Goal: Browse casually: Explore the website without a specific task or goal

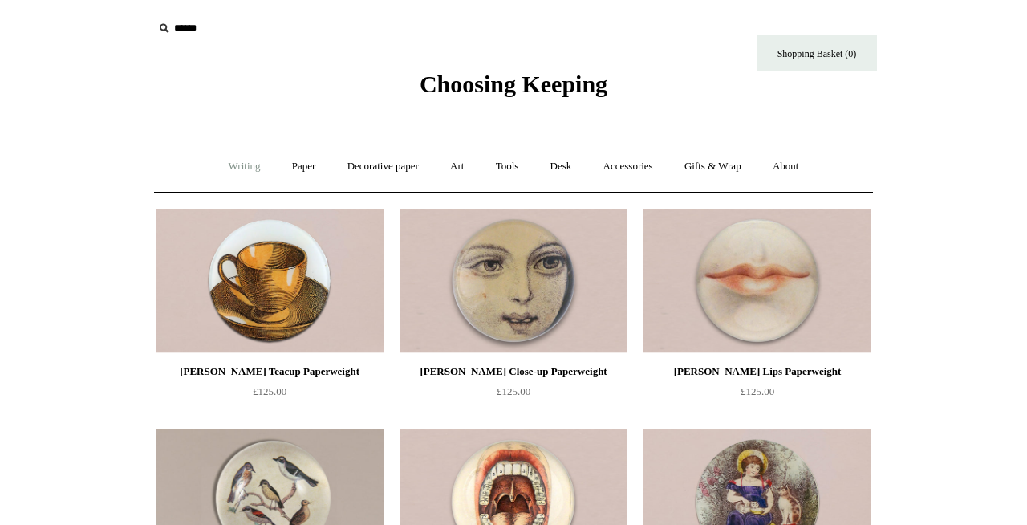
click at [239, 163] on link "Writing +" at bounding box center [244, 166] width 61 height 43
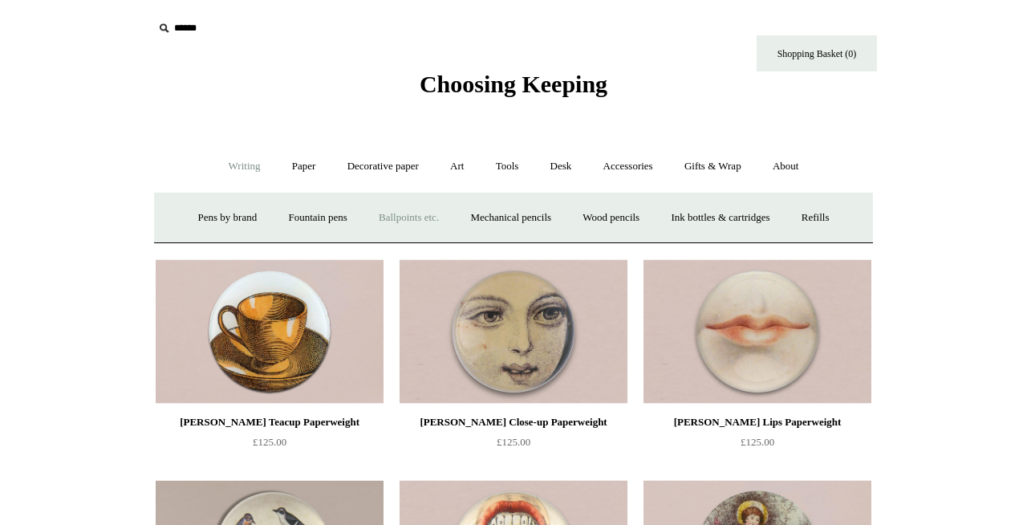
click at [397, 221] on link "Ballpoints etc. +" at bounding box center [408, 218] width 89 height 43
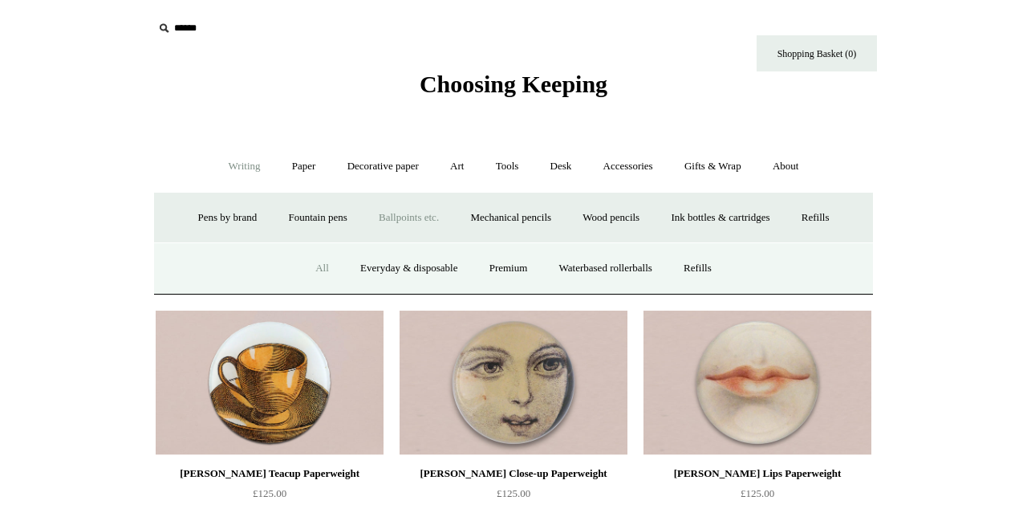
click at [316, 263] on link "All" at bounding box center [322, 268] width 43 height 43
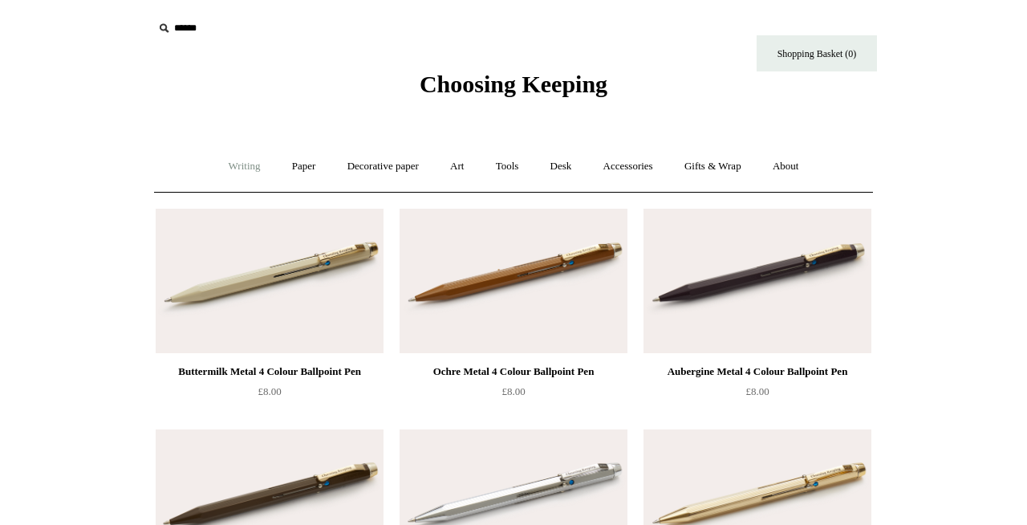
click at [241, 172] on link "Writing +" at bounding box center [244, 166] width 61 height 43
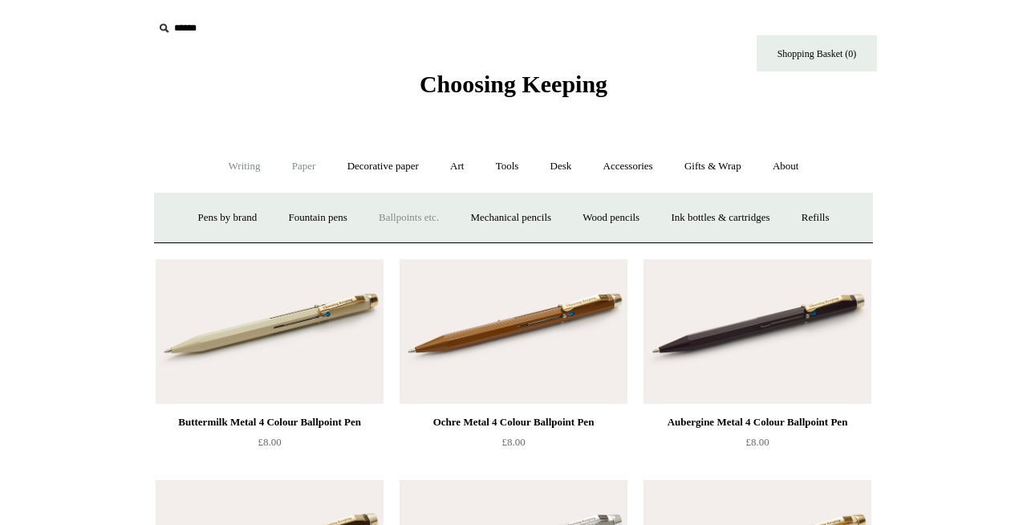
click at [294, 172] on link "Paper +" at bounding box center [304, 166] width 53 height 43
click at [391, 164] on link "Decorative paper +" at bounding box center [383, 166] width 100 height 43
click at [326, 225] on link "Wrapping & decoupage" at bounding box center [358, 218] width 128 height 43
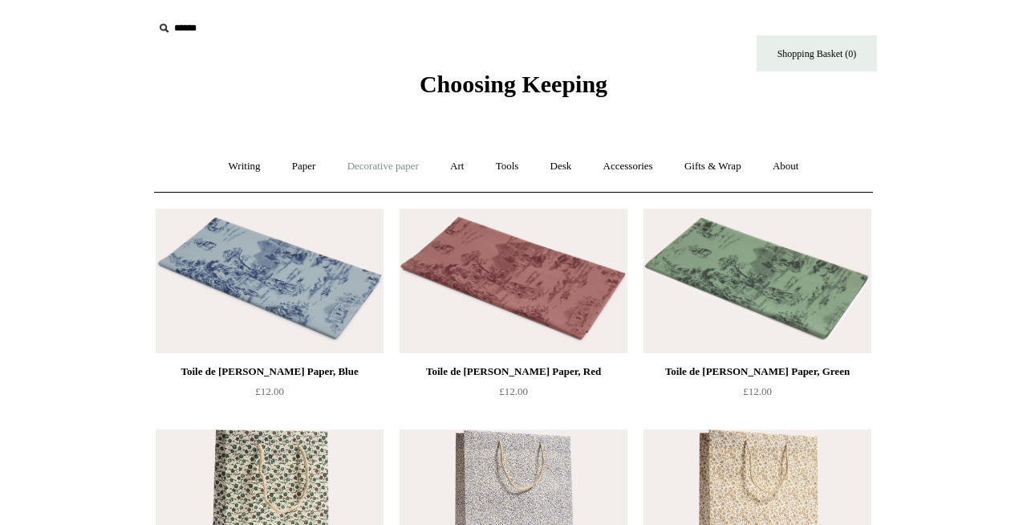
click at [380, 168] on link "Decorative paper +" at bounding box center [383, 166] width 100 height 43
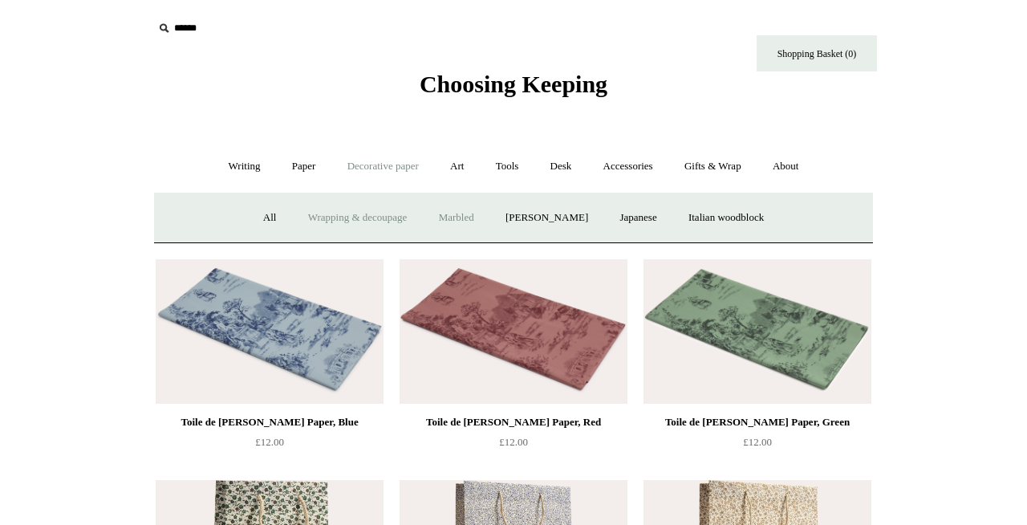
click at [466, 211] on link "Marbled" at bounding box center [456, 218] width 64 height 43
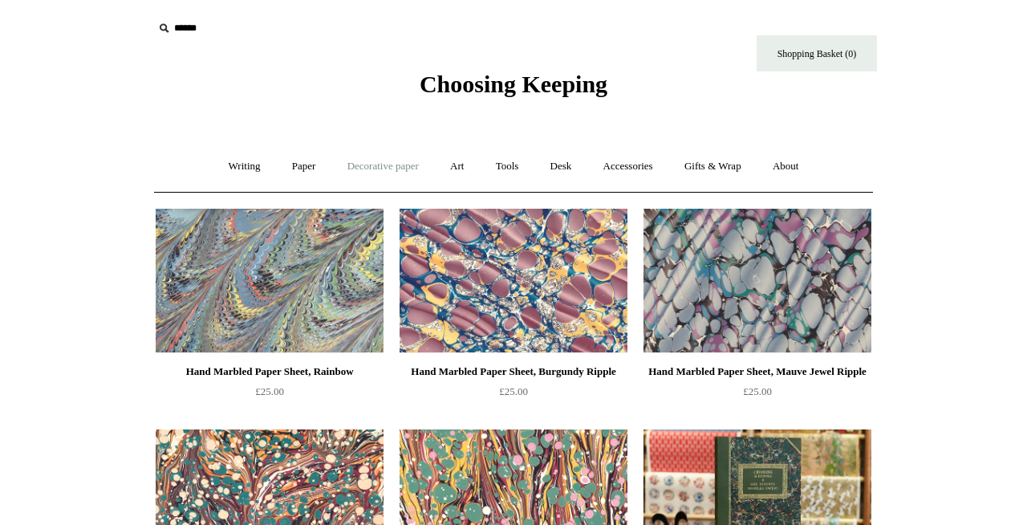
click at [412, 167] on link "Decorative paper +" at bounding box center [383, 166] width 100 height 43
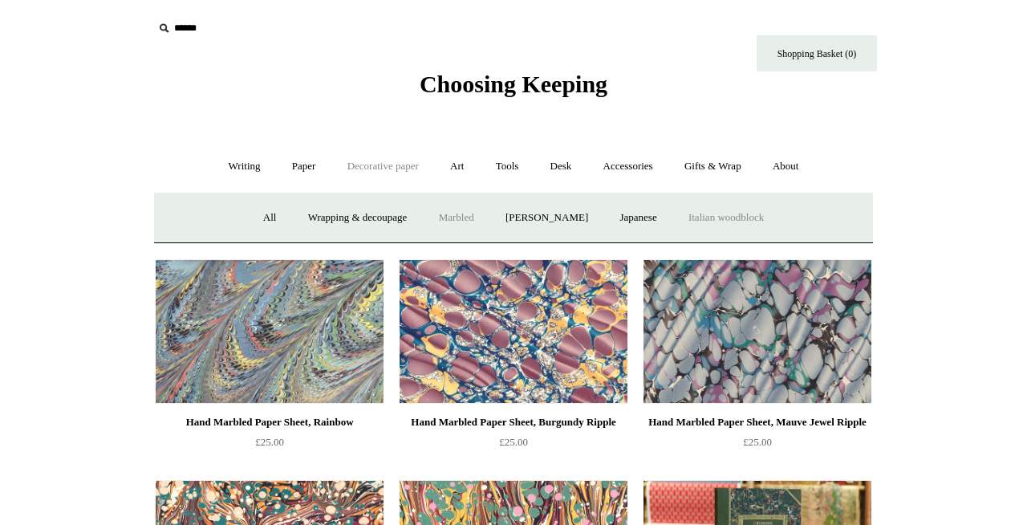
click at [774, 226] on link "Italian woodblock" at bounding box center [726, 218] width 104 height 43
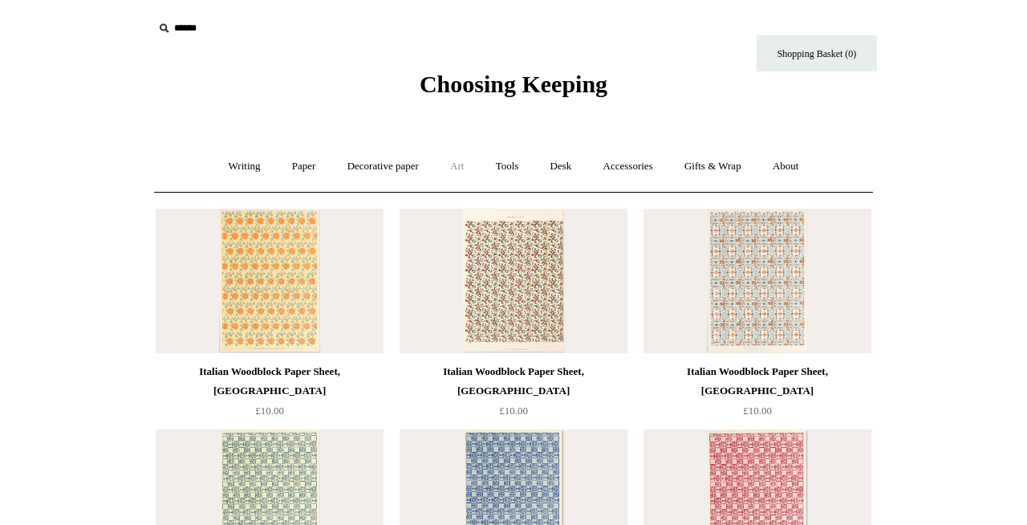
click at [456, 167] on link "Art +" at bounding box center [457, 166] width 43 height 43
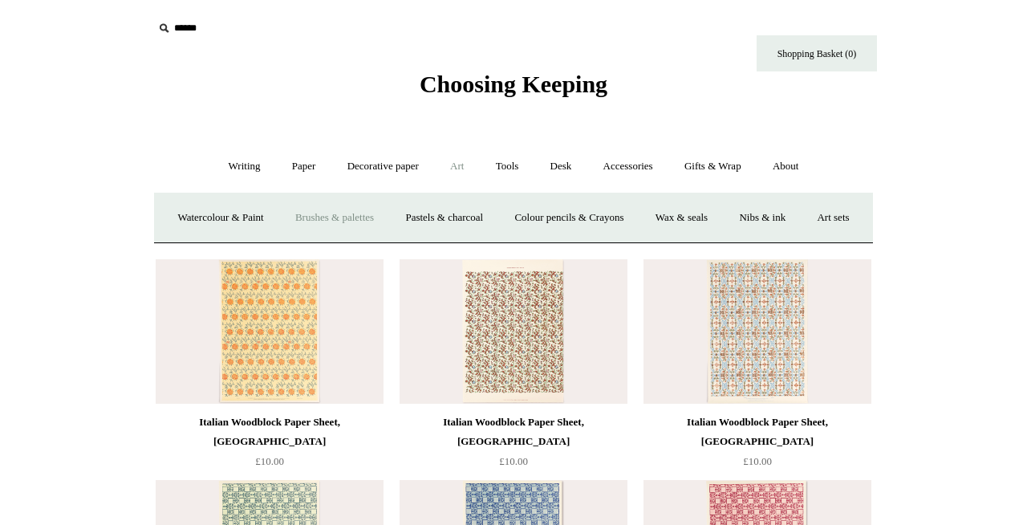
click at [357, 221] on link "Brushes & palettes" at bounding box center [334, 218] width 107 height 43
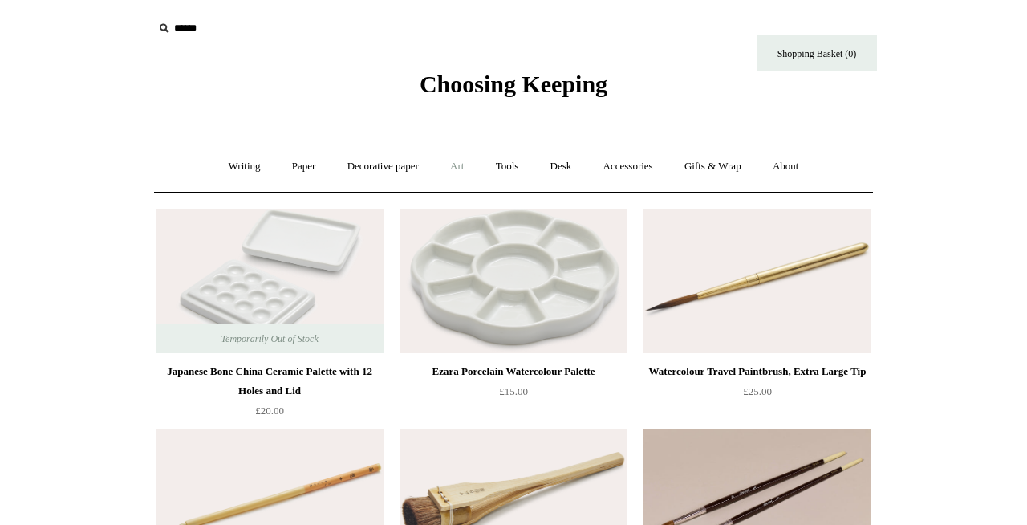
click at [453, 164] on link "Art +" at bounding box center [457, 166] width 43 height 43
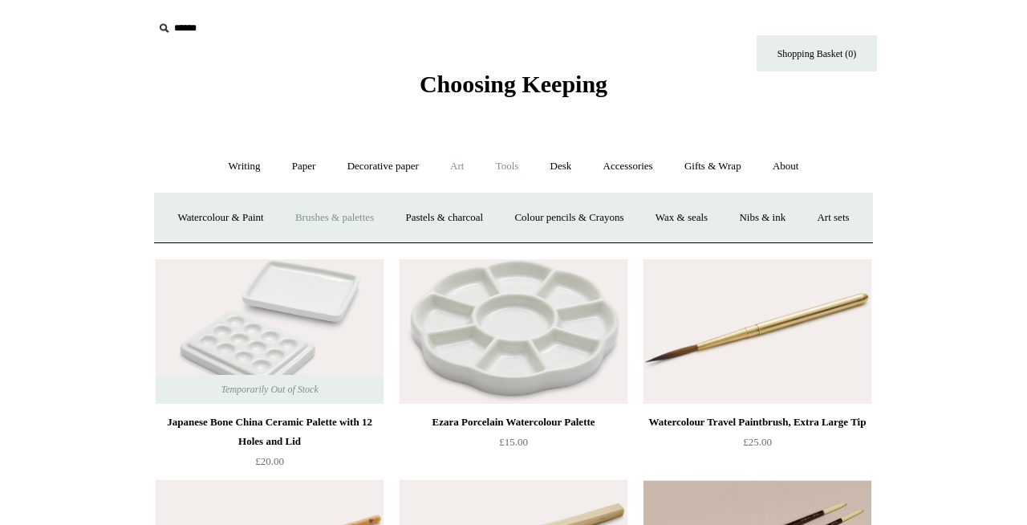
click at [527, 170] on link "Tools +" at bounding box center [507, 166] width 52 height 43
click at [233, 217] on link "Sharpeners" at bounding box center [234, 218] width 75 height 43
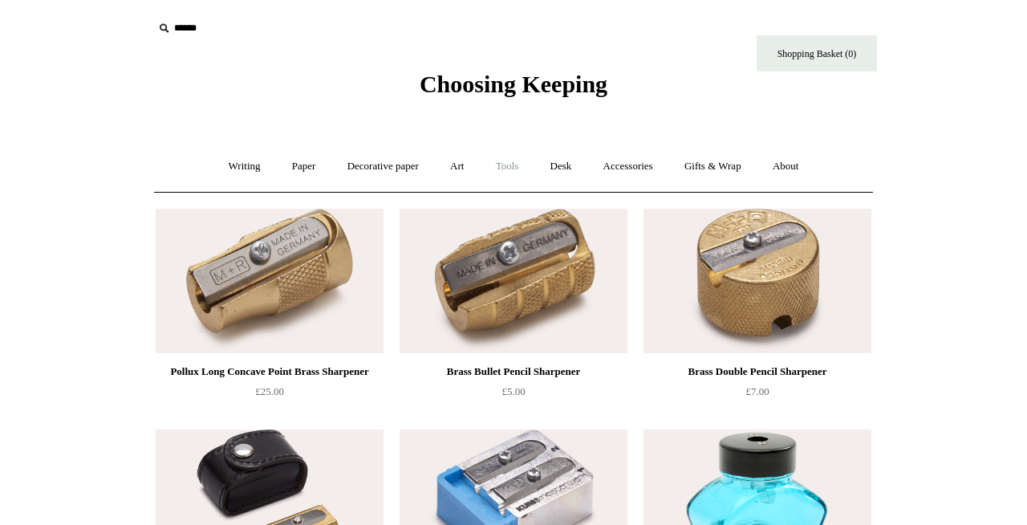
click at [506, 170] on link "Tools +" at bounding box center [507, 166] width 52 height 43
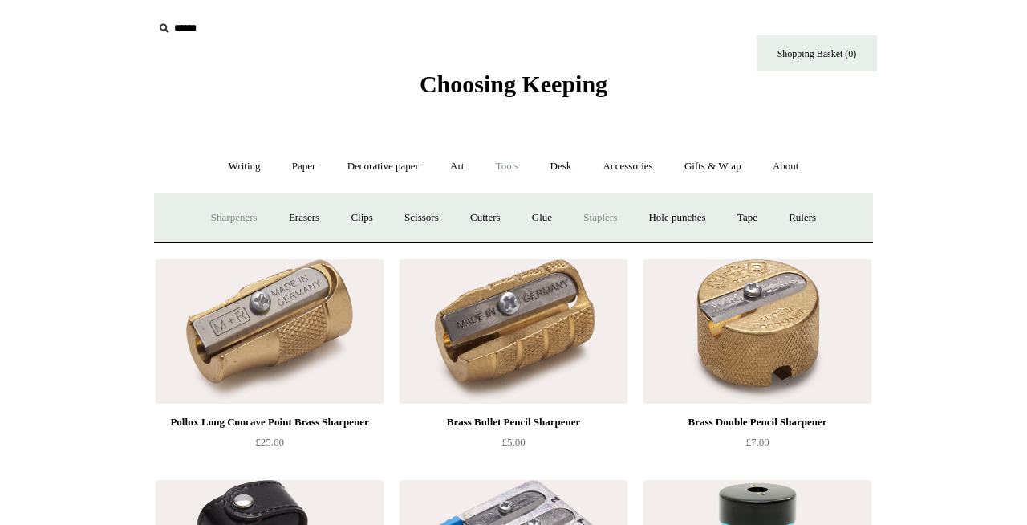
click at [618, 225] on link "Staplers +" at bounding box center [600, 218] width 63 height 43
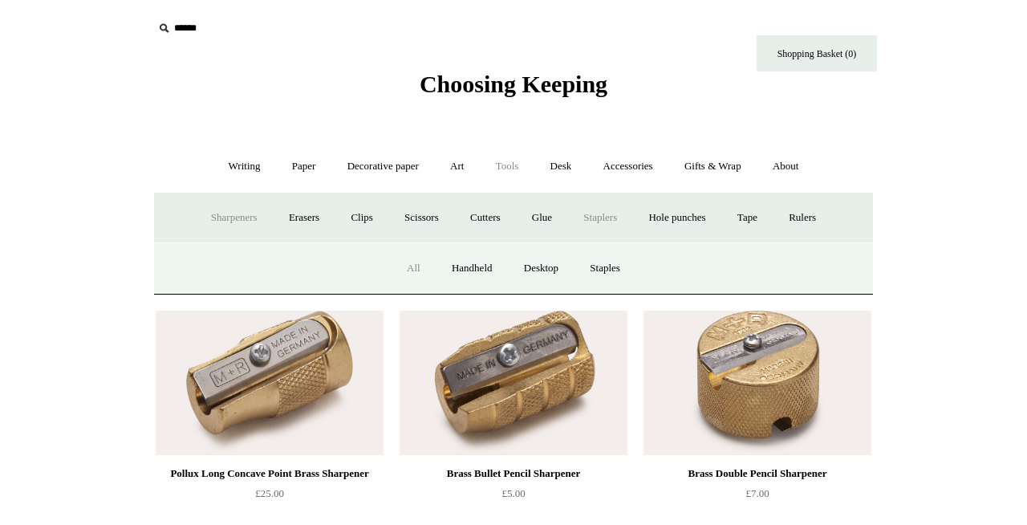
click at [413, 268] on link "All" at bounding box center [413, 268] width 43 height 43
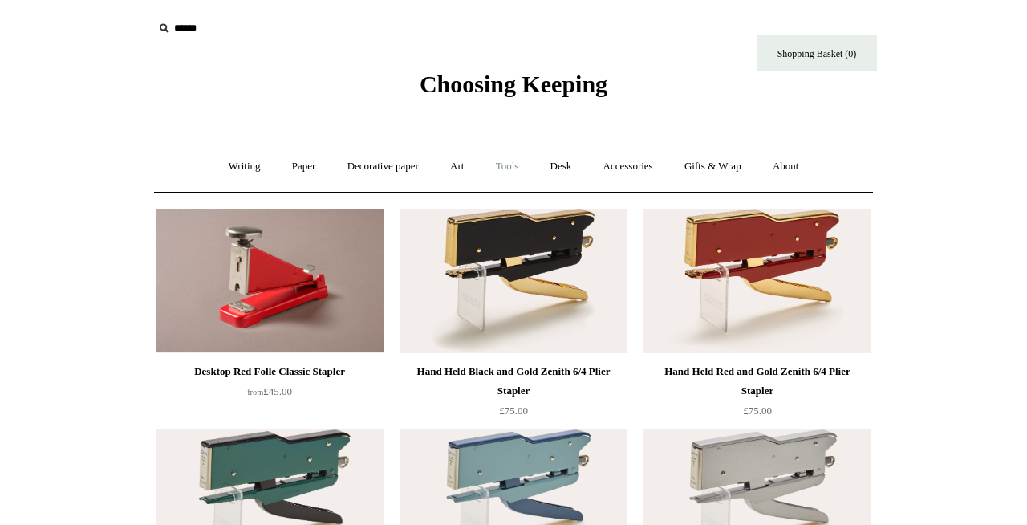
click at [515, 163] on link "Tools +" at bounding box center [507, 166] width 52 height 43
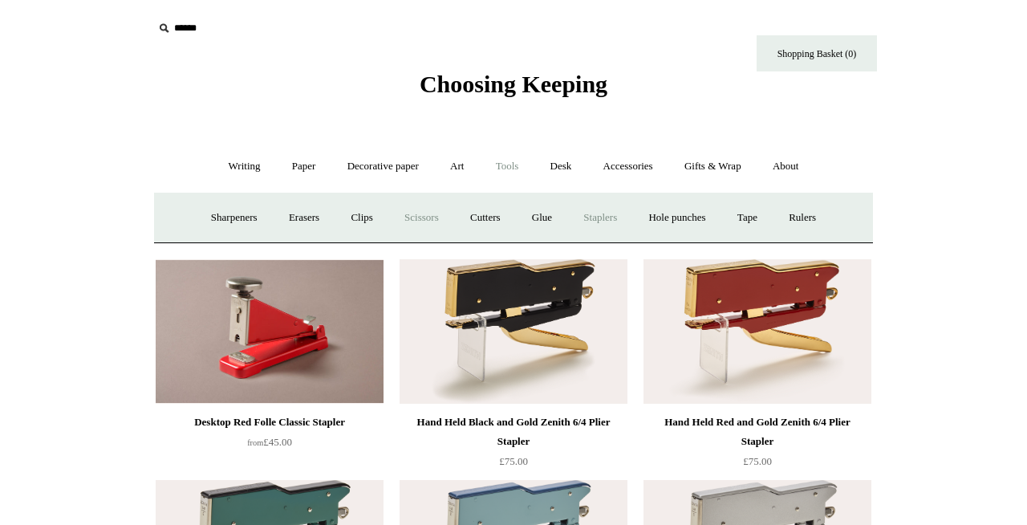
click at [424, 221] on link "Scissors" at bounding box center [421, 218] width 63 height 43
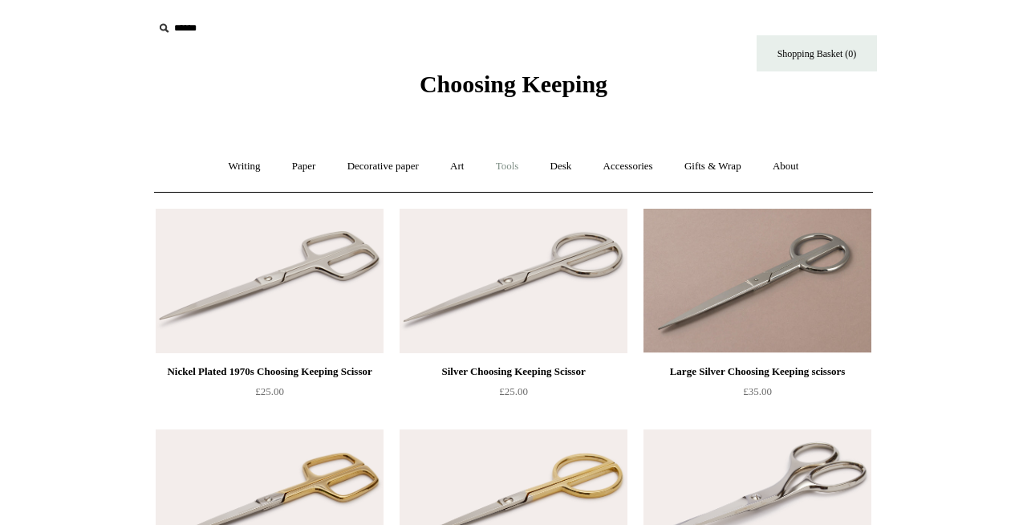
click at [512, 167] on link "Tools +" at bounding box center [507, 166] width 52 height 43
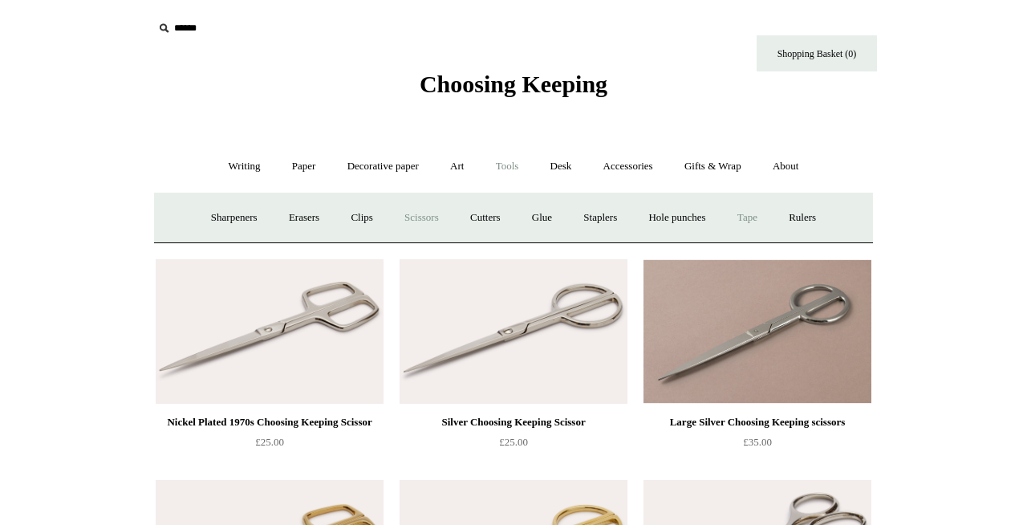
click at [759, 221] on link "Tape +" at bounding box center [747, 218] width 49 height 43
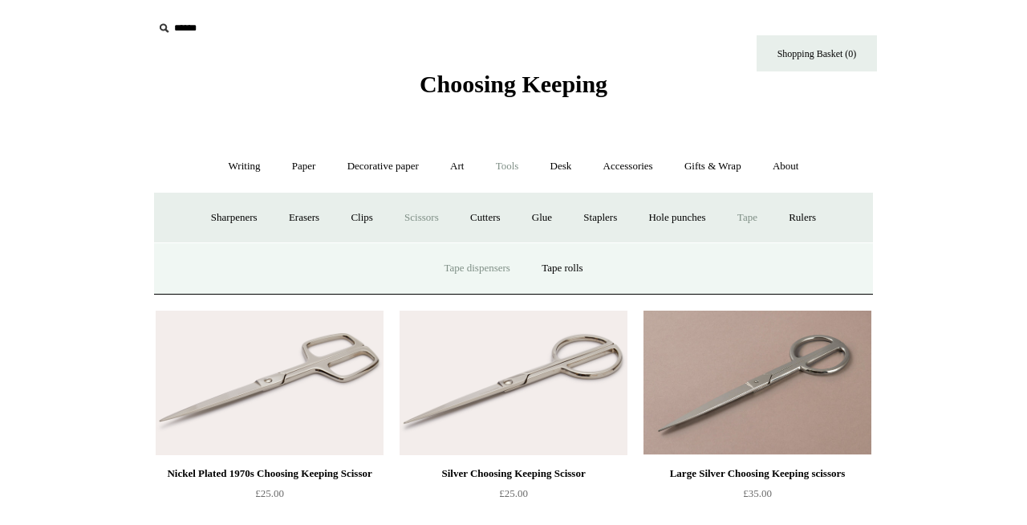
click at [491, 276] on link "Tape dispensers" at bounding box center [476, 268] width 95 height 43
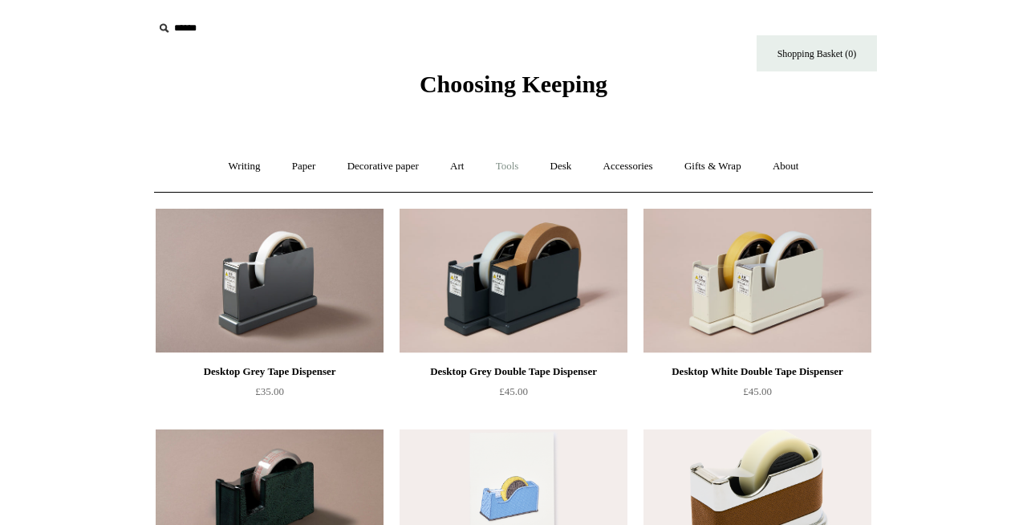
click at [517, 172] on link "Tools +" at bounding box center [507, 166] width 52 height 43
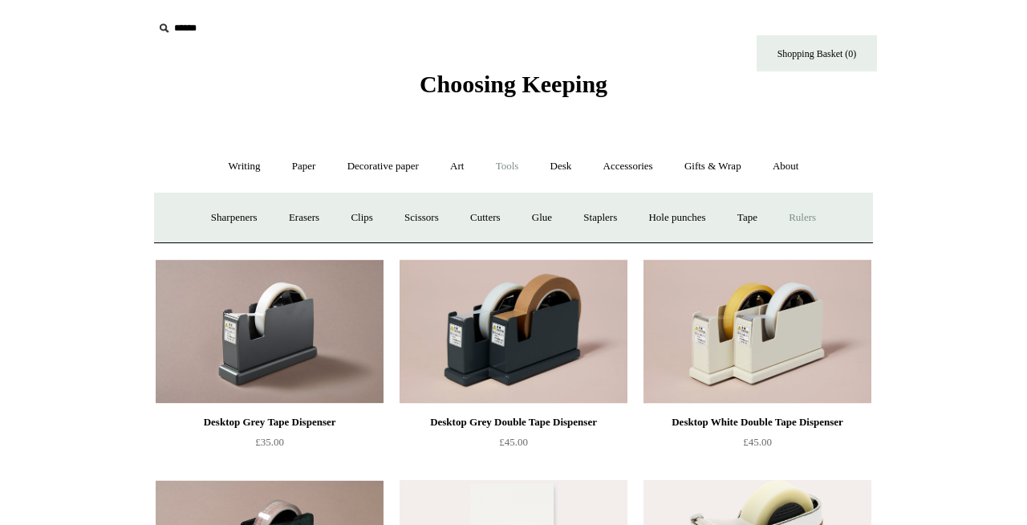
click at [821, 217] on link "Rulers" at bounding box center [802, 218] width 56 height 43
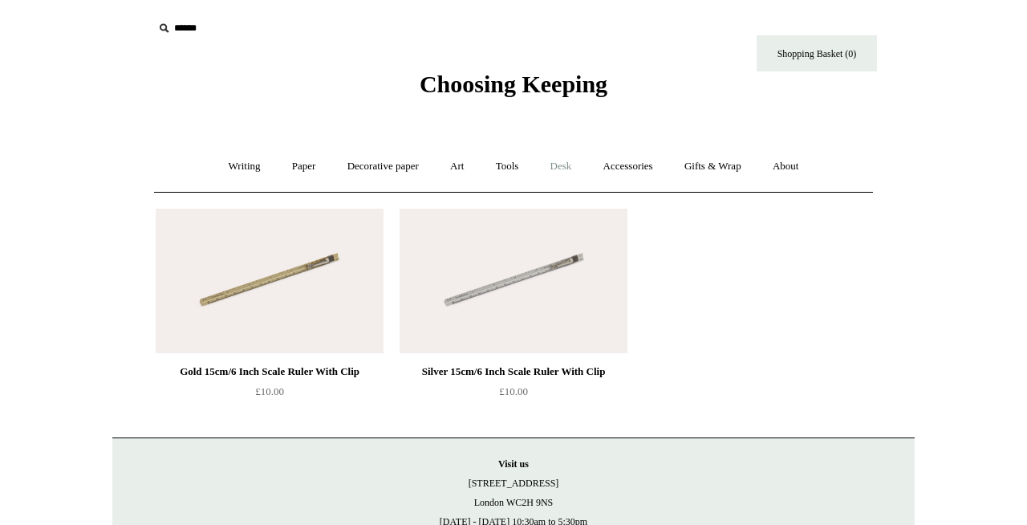
click at [563, 168] on link "Desk +" at bounding box center [561, 166] width 51 height 43
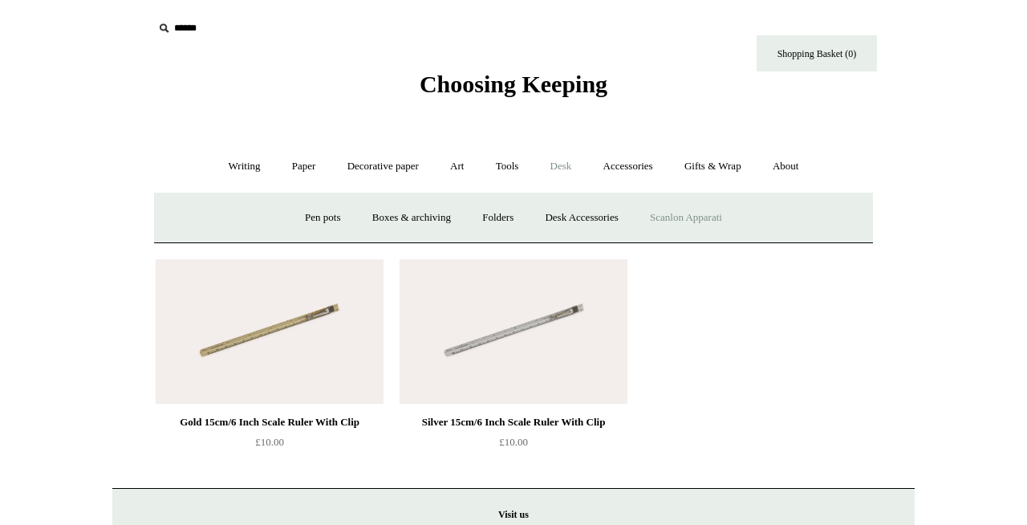
click at [695, 218] on link "Scanlon Apparati" at bounding box center [685, 218] width 101 height 43
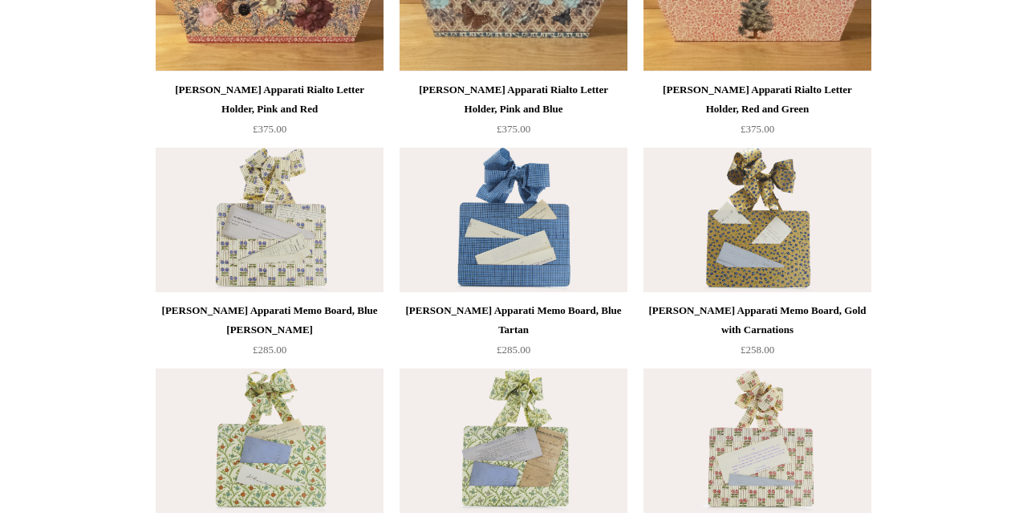
scroll to position [286, 0]
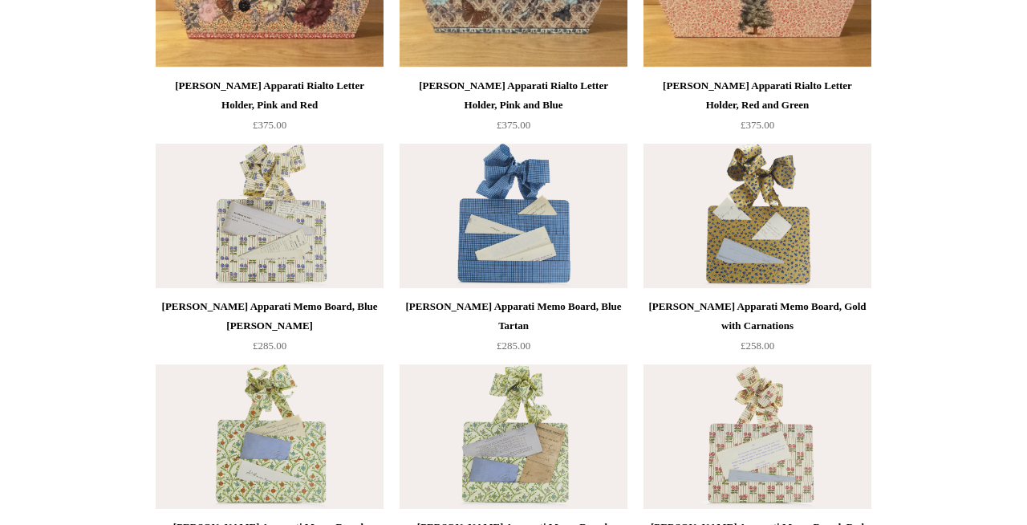
click at [529, 286] on img at bounding box center [513, 216] width 228 height 144
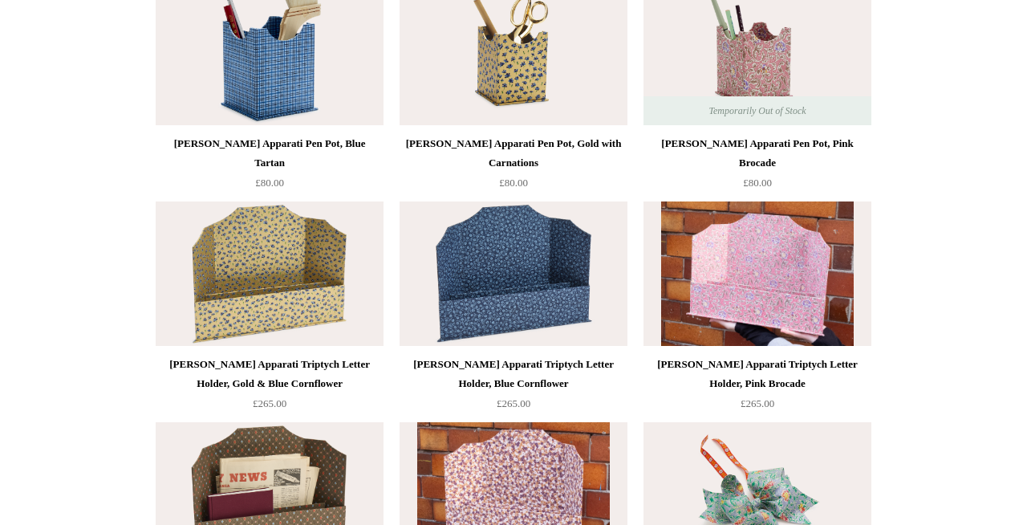
scroll to position [893, 0]
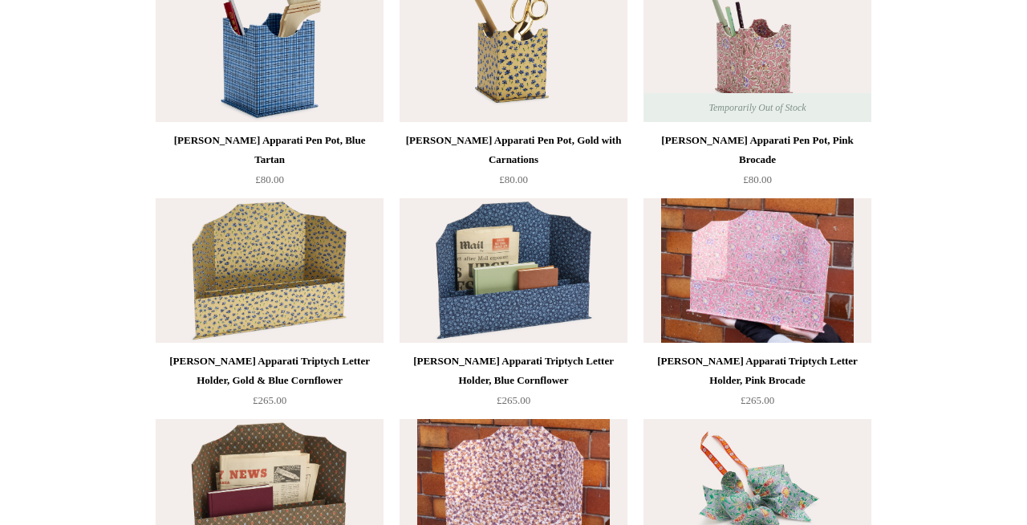
click at [458, 257] on img at bounding box center [513, 270] width 228 height 144
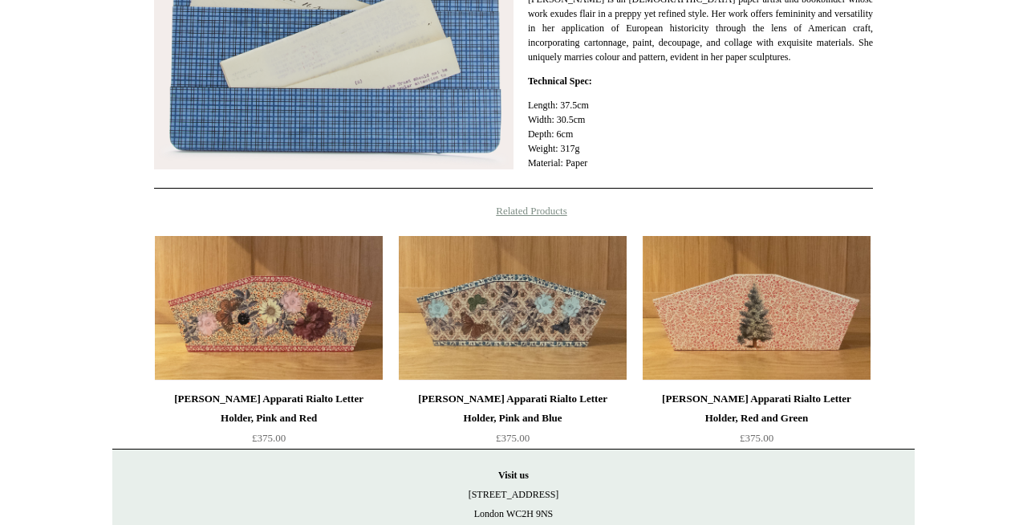
scroll to position [505, 0]
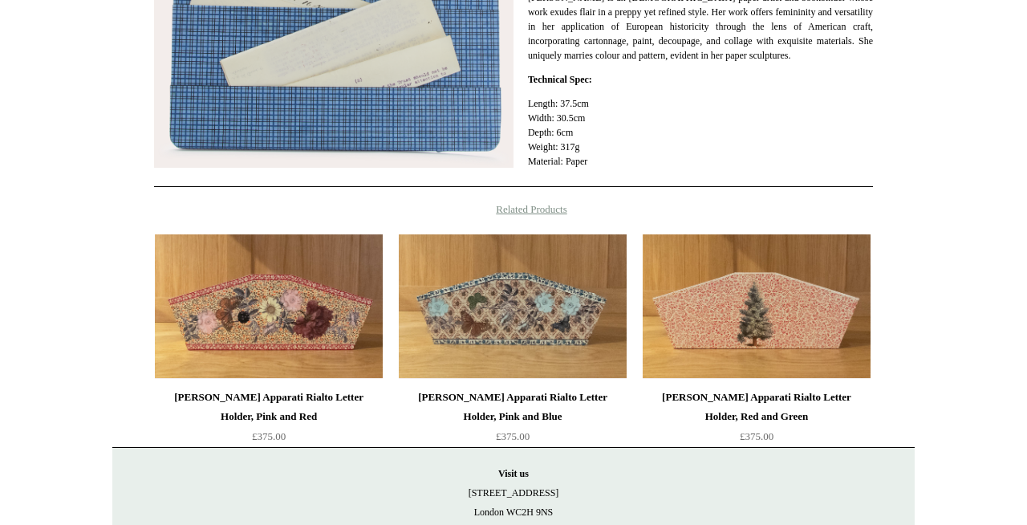
click at [534, 305] on img at bounding box center [513, 306] width 228 height 144
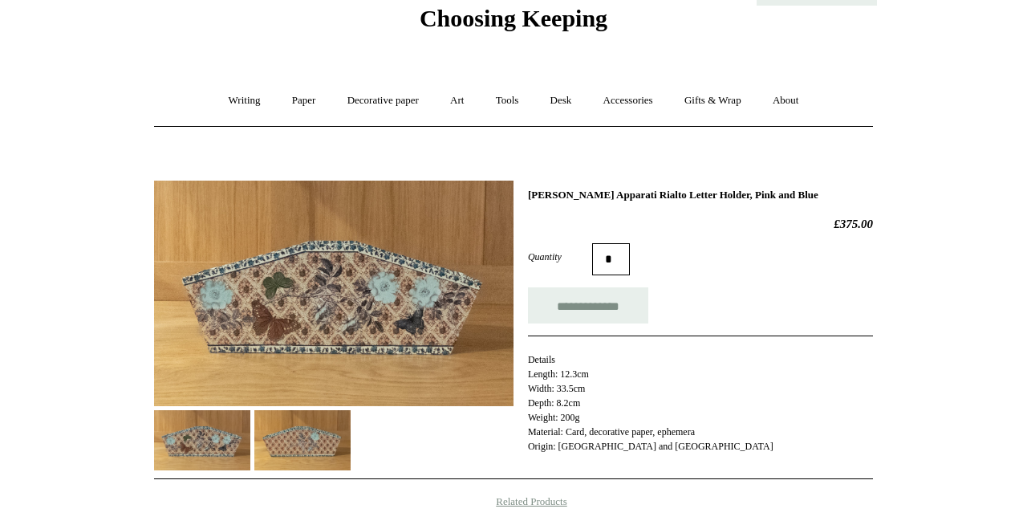
scroll to position [77, 0]
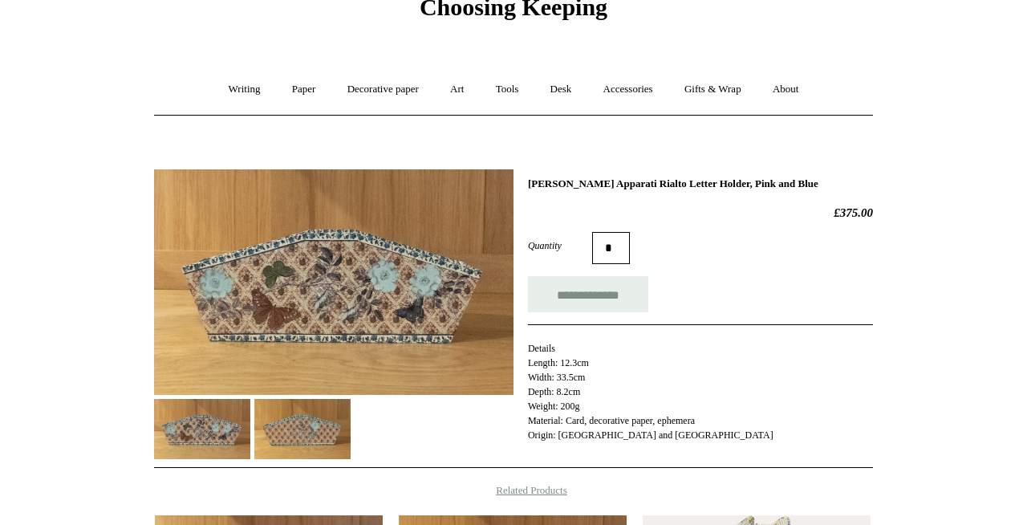
click at [297, 415] on img at bounding box center [302, 429] width 96 height 60
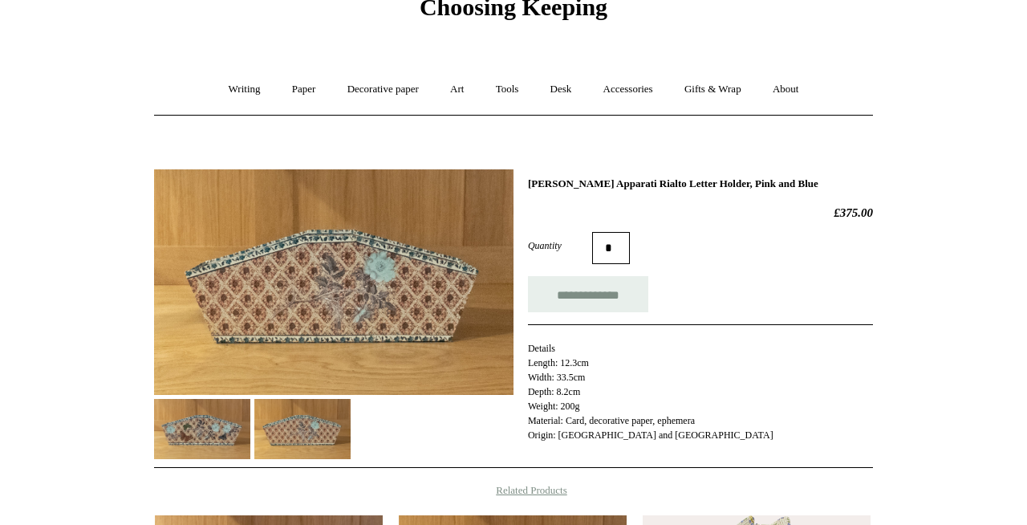
click at [199, 420] on img at bounding box center [202, 429] width 96 height 60
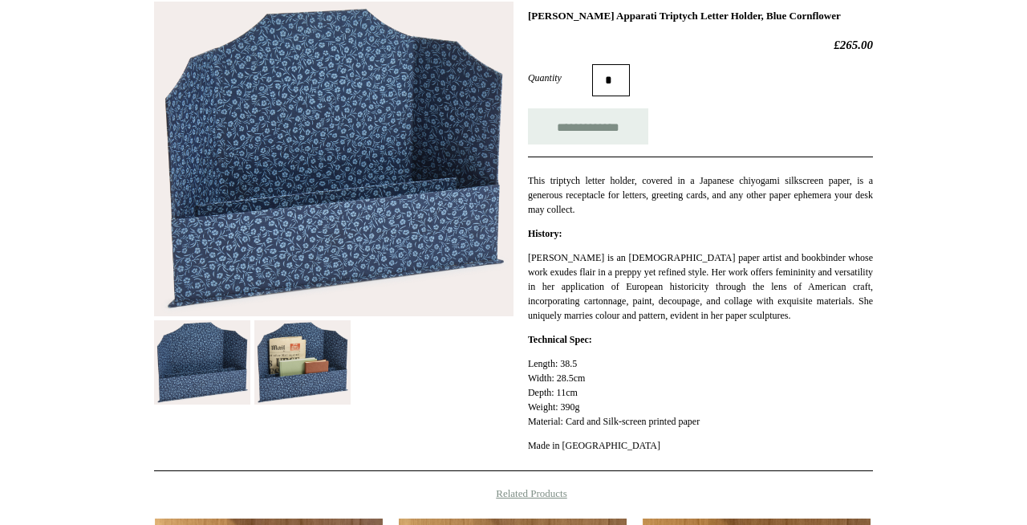
scroll to position [248, 0]
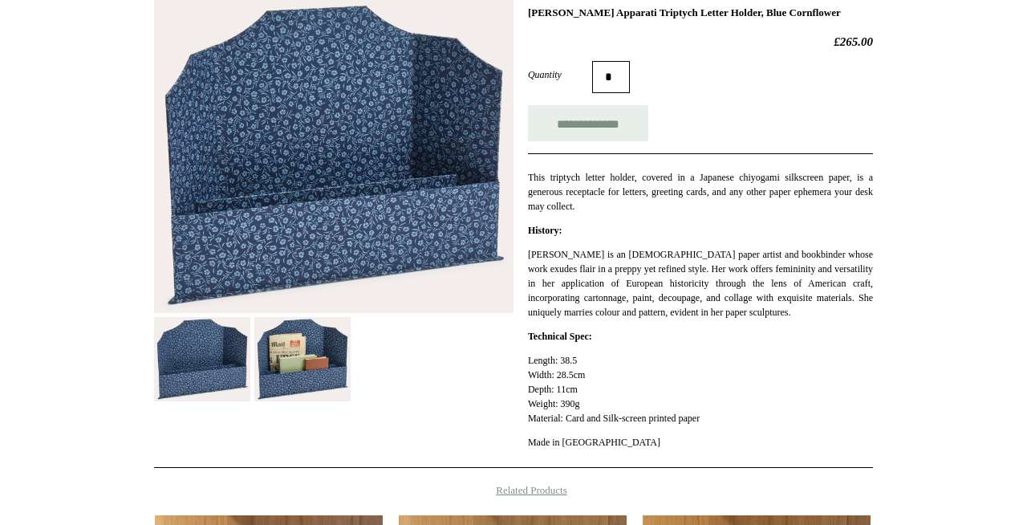
click at [288, 368] on img at bounding box center [302, 359] width 96 height 84
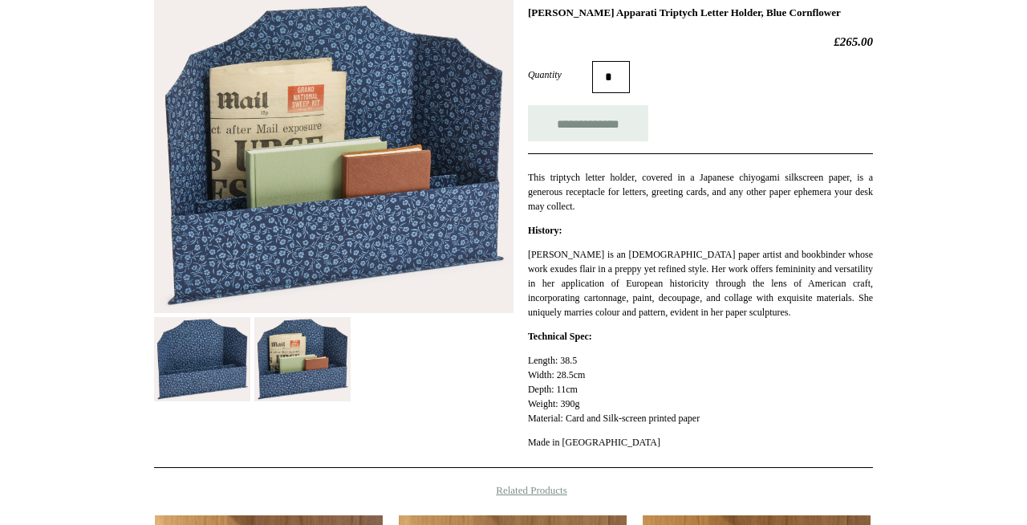
scroll to position [0, 0]
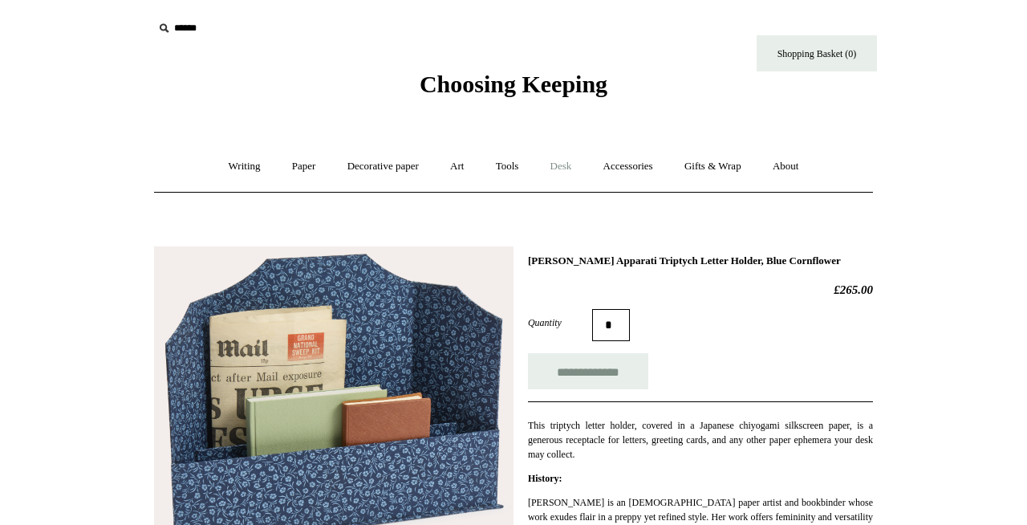
click at [565, 166] on link "Desk +" at bounding box center [561, 166] width 51 height 43
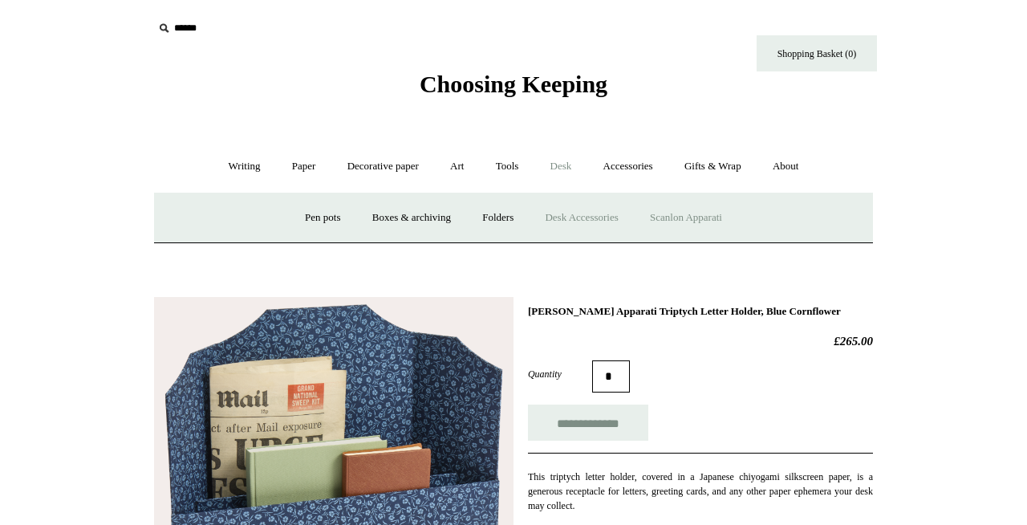
click at [578, 217] on link "Desk Accessories" at bounding box center [581, 218] width 102 height 43
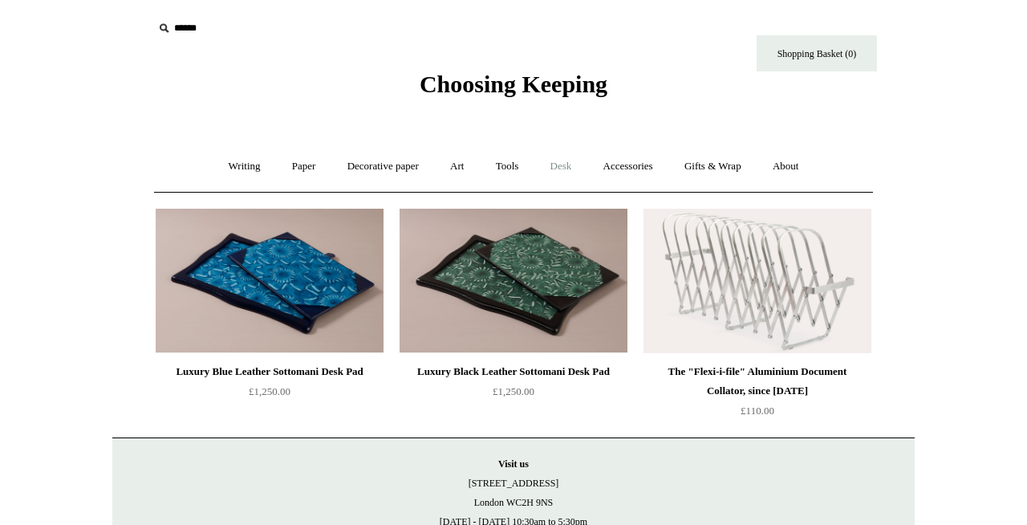
click at [562, 166] on link "Desk +" at bounding box center [561, 166] width 51 height 43
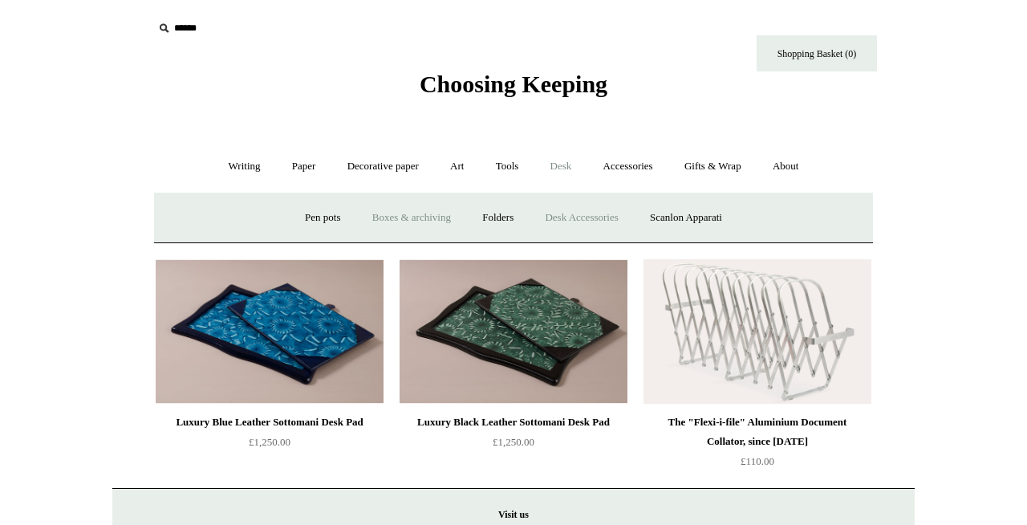
click at [386, 218] on link "Boxes & archiving" at bounding box center [411, 218] width 107 height 43
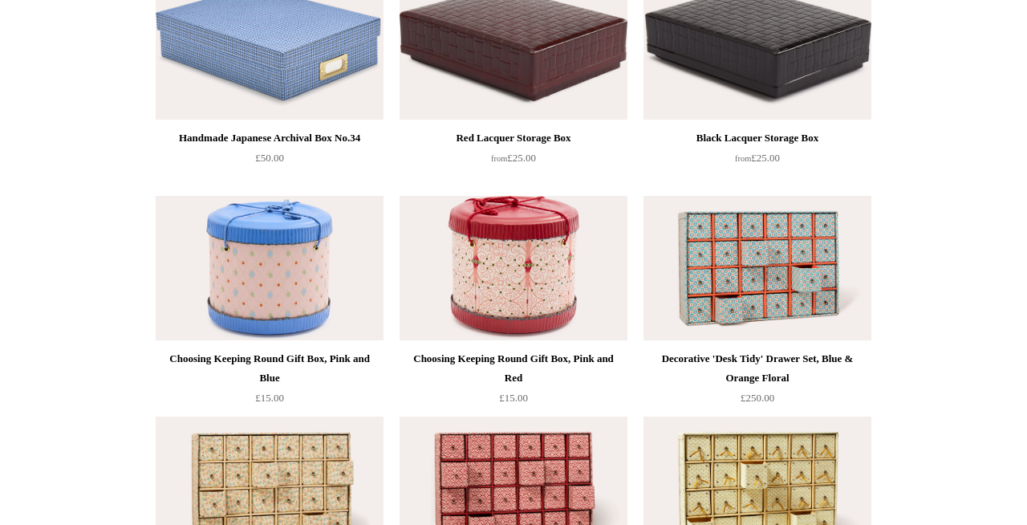
scroll to position [2001, 0]
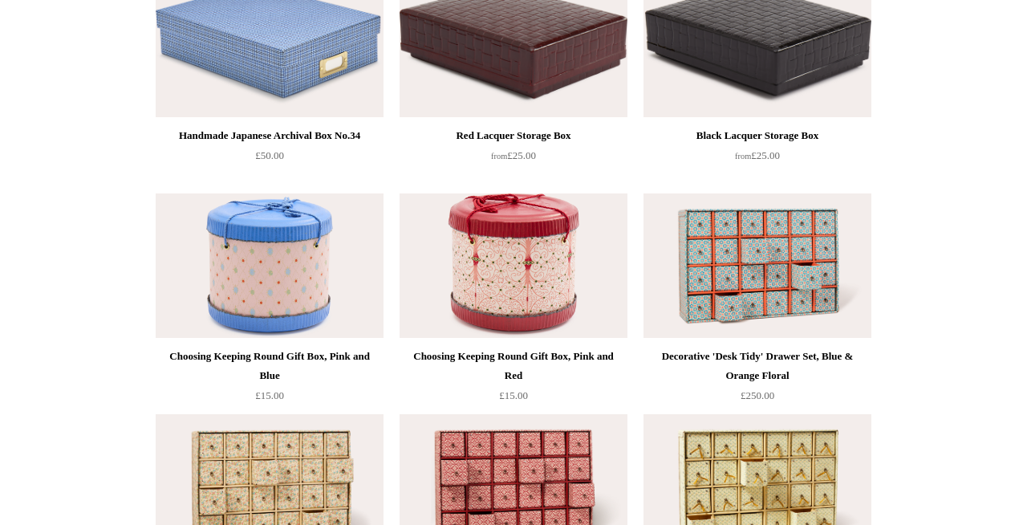
click at [692, 220] on img at bounding box center [757, 265] width 228 height 144
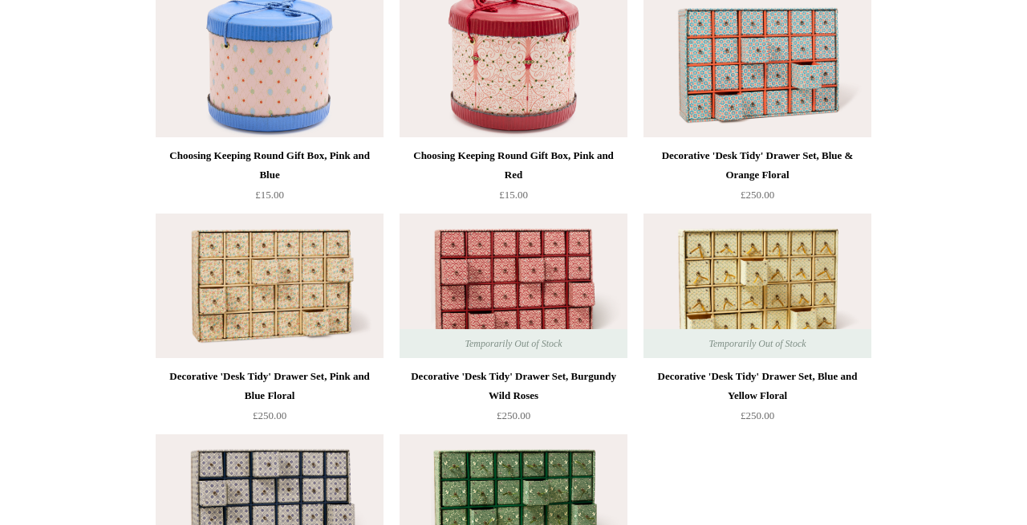
scroll to position [2265, 0]
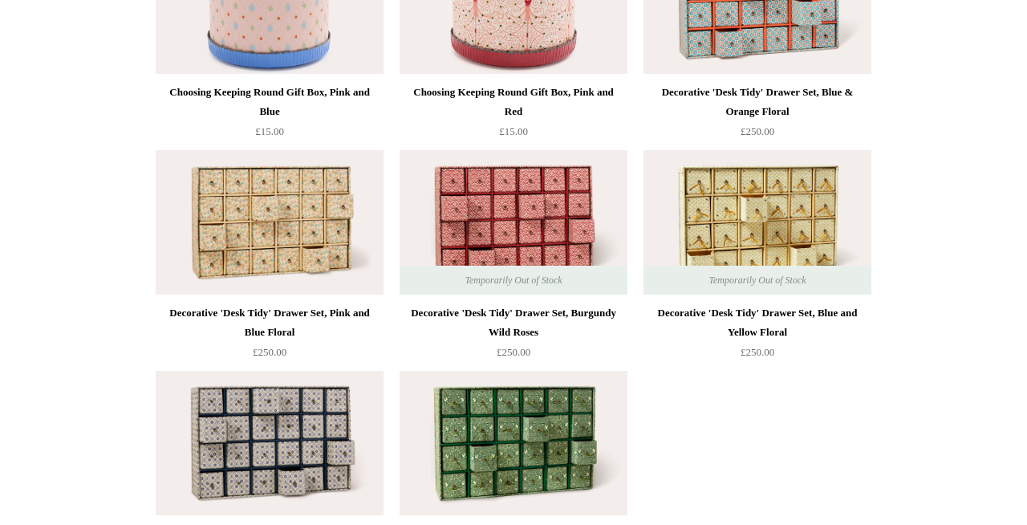
click at [255, 253] on img at bounding box center [270, 222] width 228 height 144
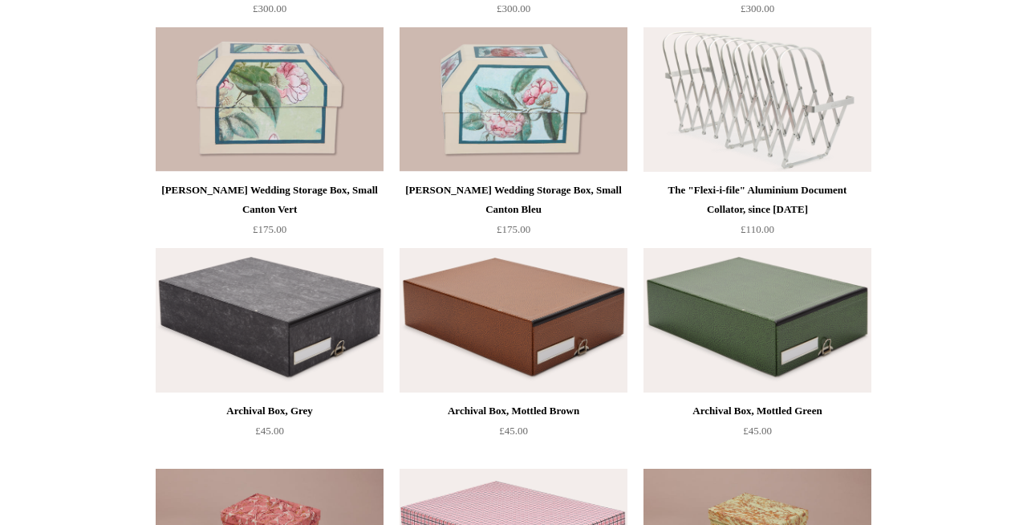
scroll to position [0, 0]
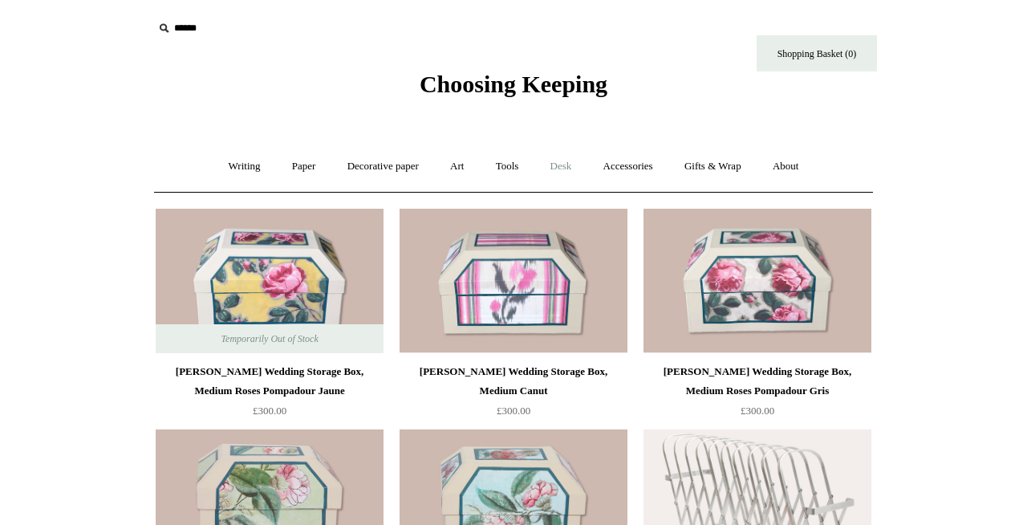
click at [561, 165] on link "Desk +" at bounding box center [561, 166] width 51 height 43
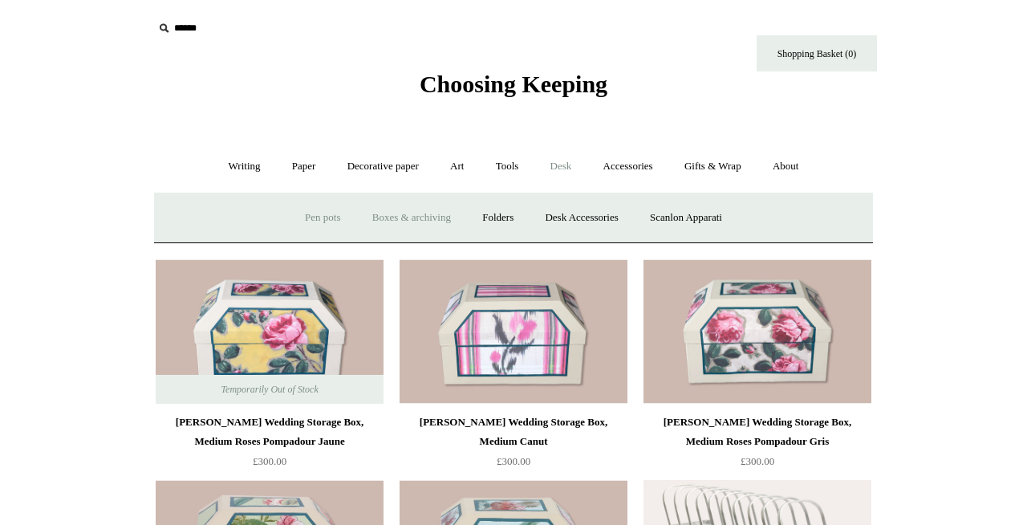
click at [313, 220] on link "Pen pots" at bounding box center [322, 218] width 64 height 43
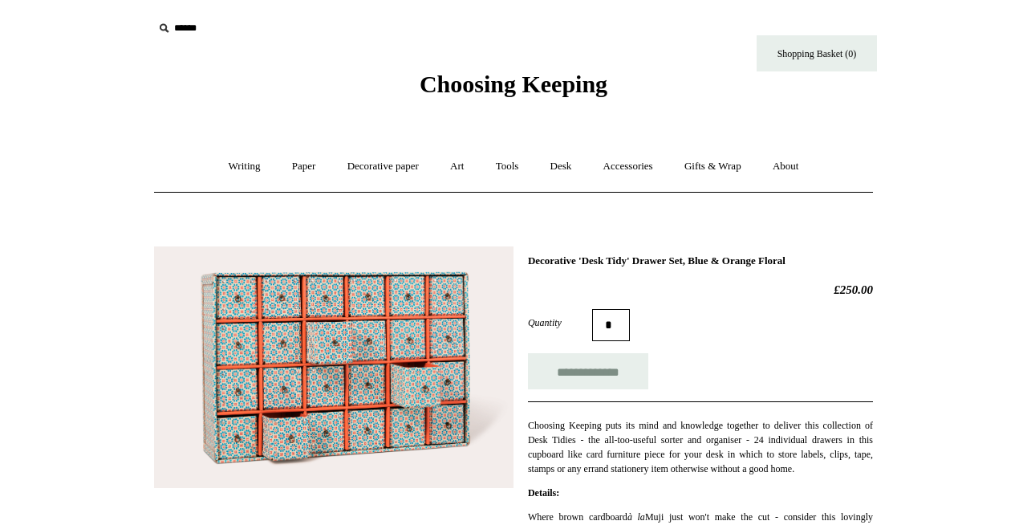
click at [330, 317] on img at bounding box center [333, 366] width 359 height 241
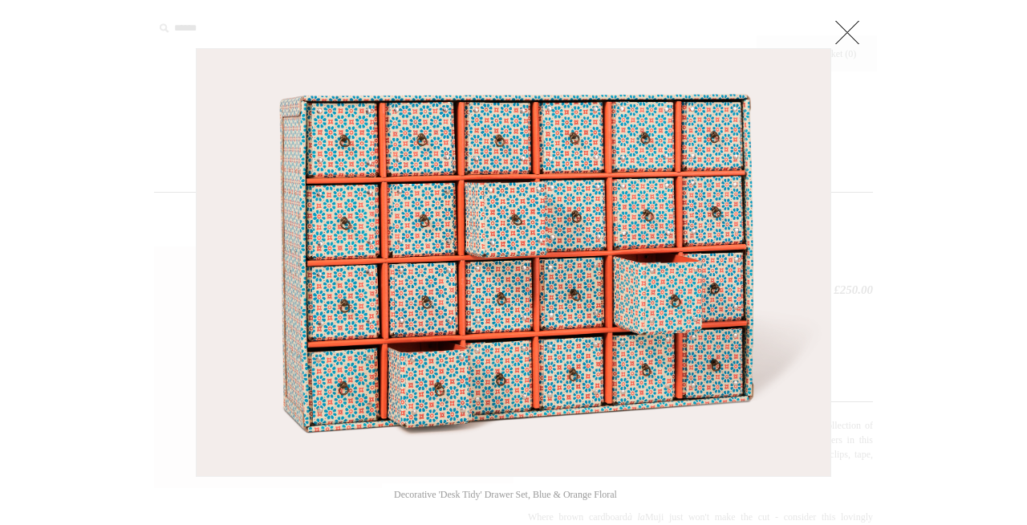
click at [330, 317] on img at bounding box center [514, 262] width 634 height 427
click at [852, 31] on link at bounding box center [847, 32] width 32 height 32
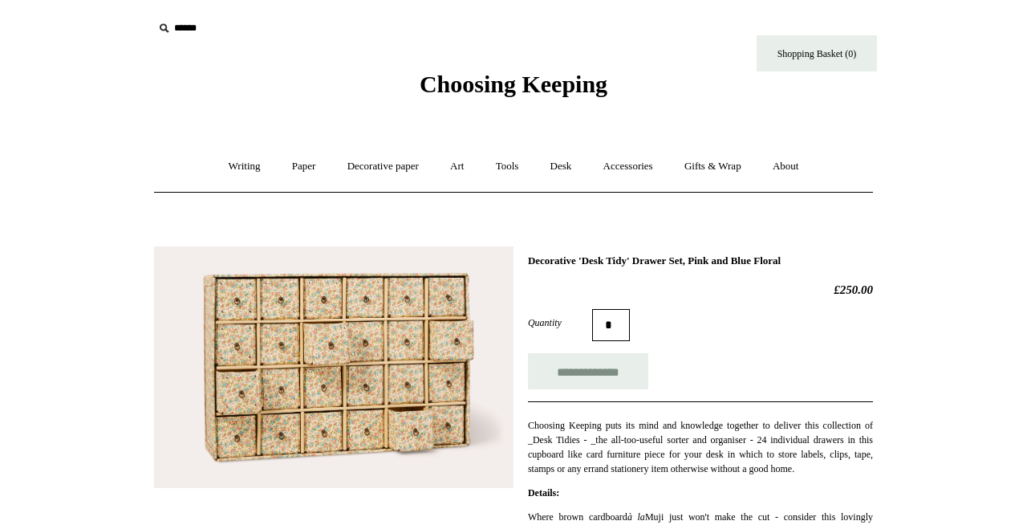
click at [330, 335] on img at bounding box center [333, 366] width 359 height 241
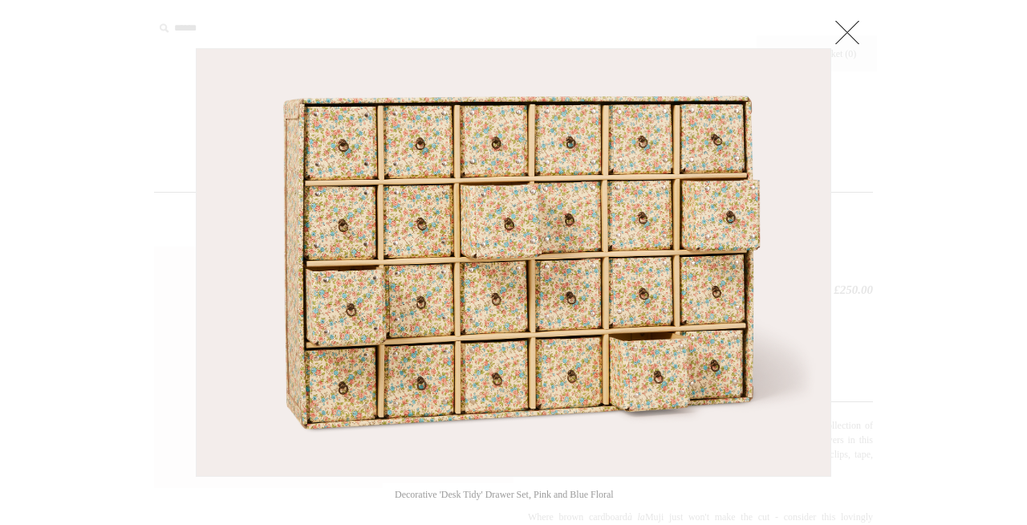
click at [850, 20] on link at bounding box center [847, 32] width 32 height 32
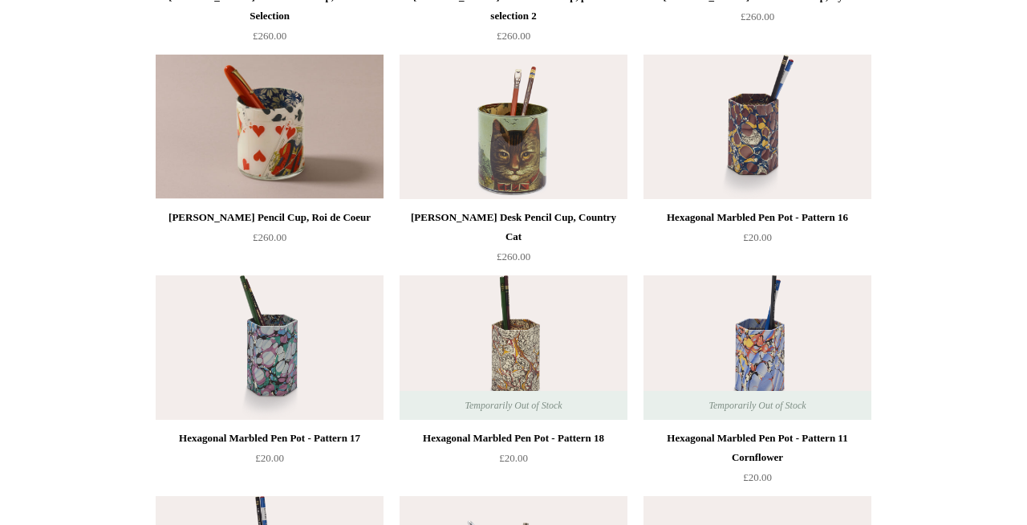
scroll to position [472, 0]
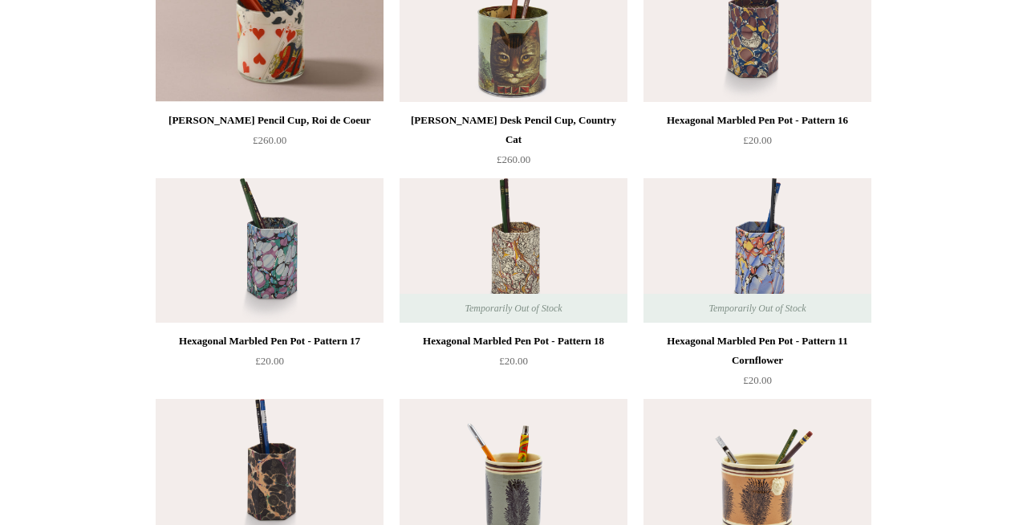
click at [276, 268] on img at bounding box center [270, 250] width 228 height 144
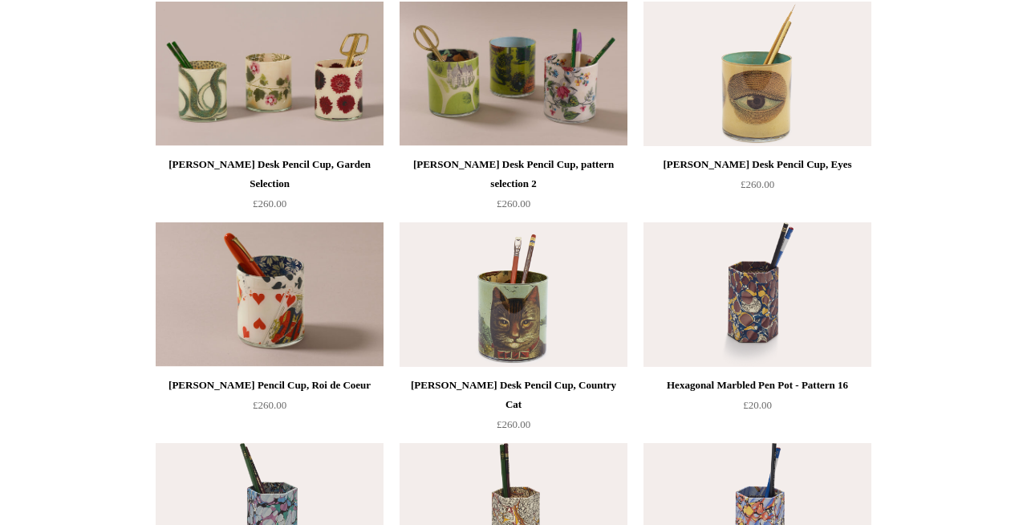
scroll to position [203, 0]
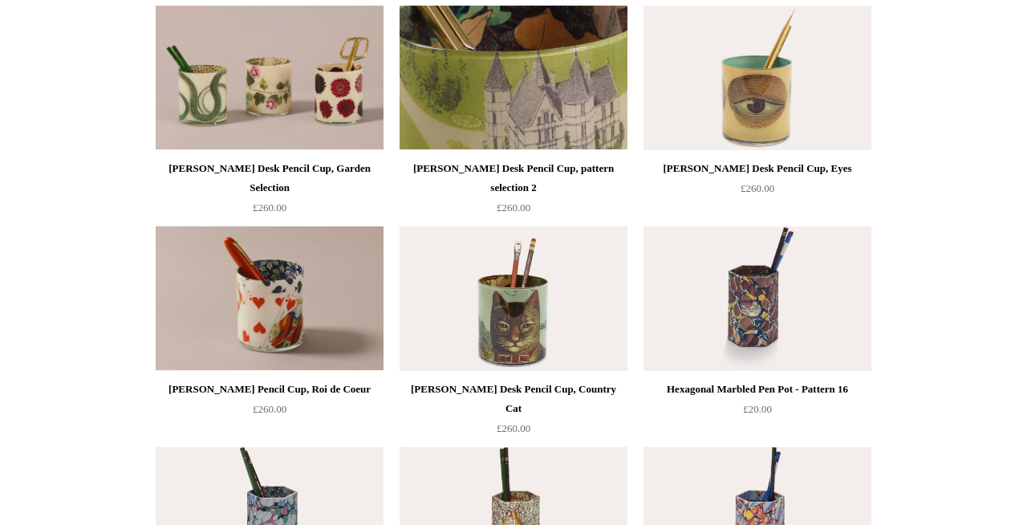
click at [490, 107] on img at bounding box center [513, 78] width 228 height 144
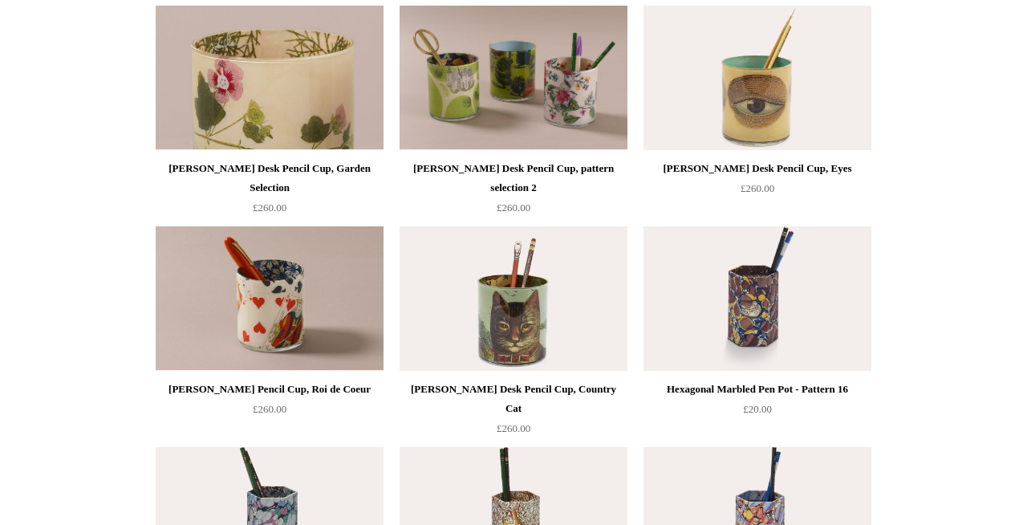
click at [290, 107] on img at bounding box center [270, 78] width 228 height 144
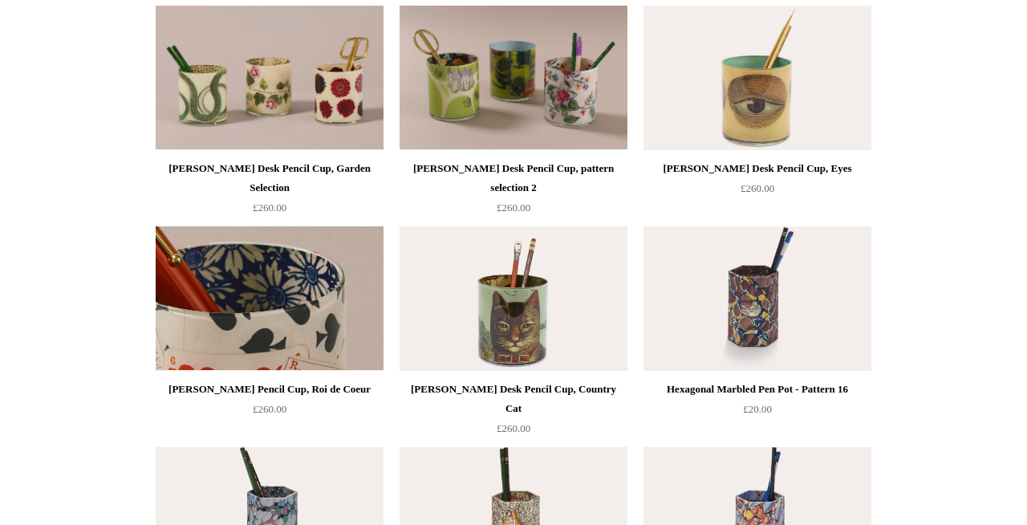
click at [273, 292] on img at bounding box center [270, 298] width 228 height 144
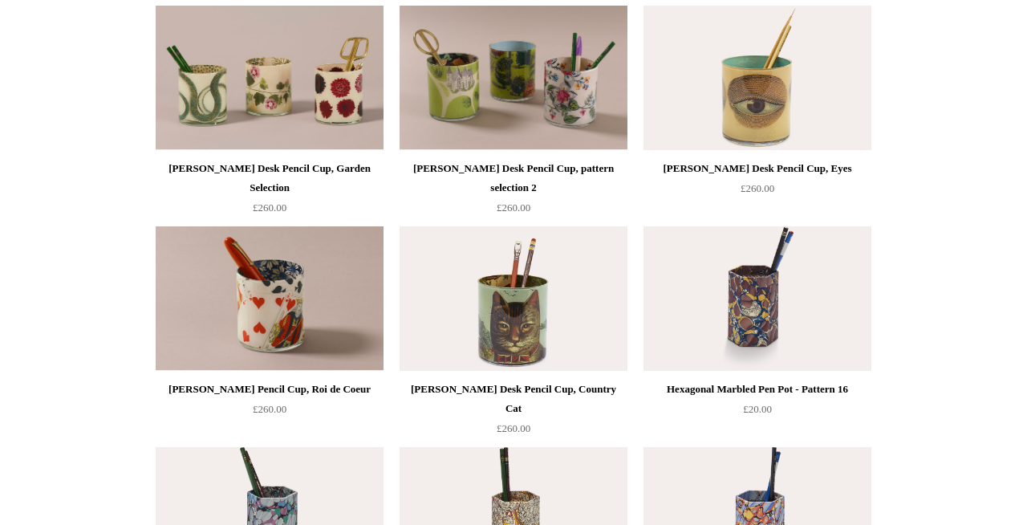
click at [500, 313] on img at bounding box center [513, 298] width 228 height 144
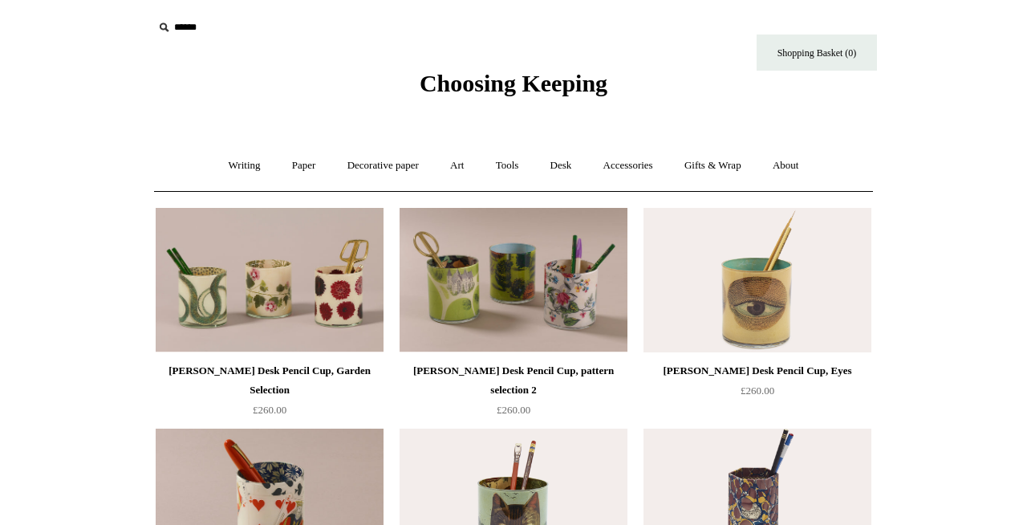
scroll to position [0, 0]
click at [570, 165] on link "Desk +" at bounding box center [561, 166] width 51 height 43
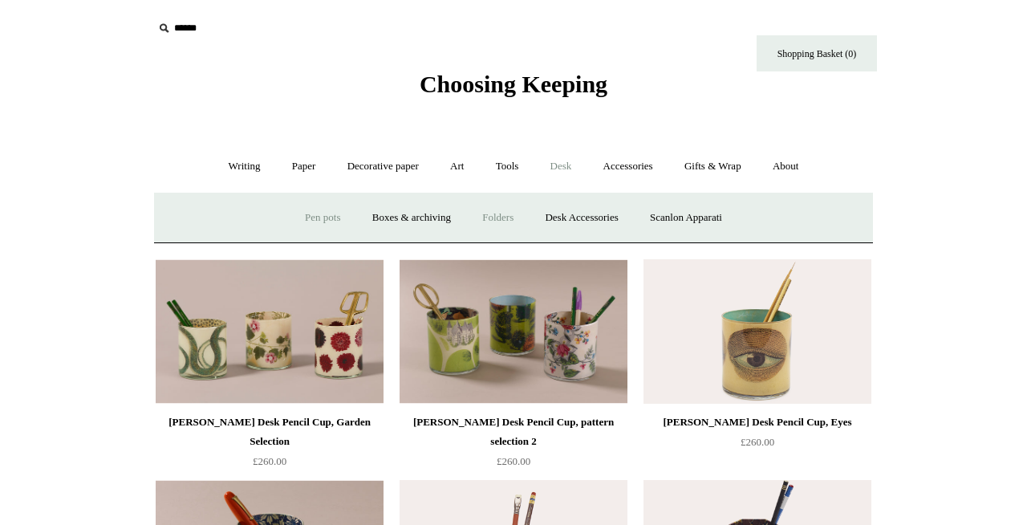
click at [497, 218] on link "Folders" at bounding box center [498, 218] width 60 height 43
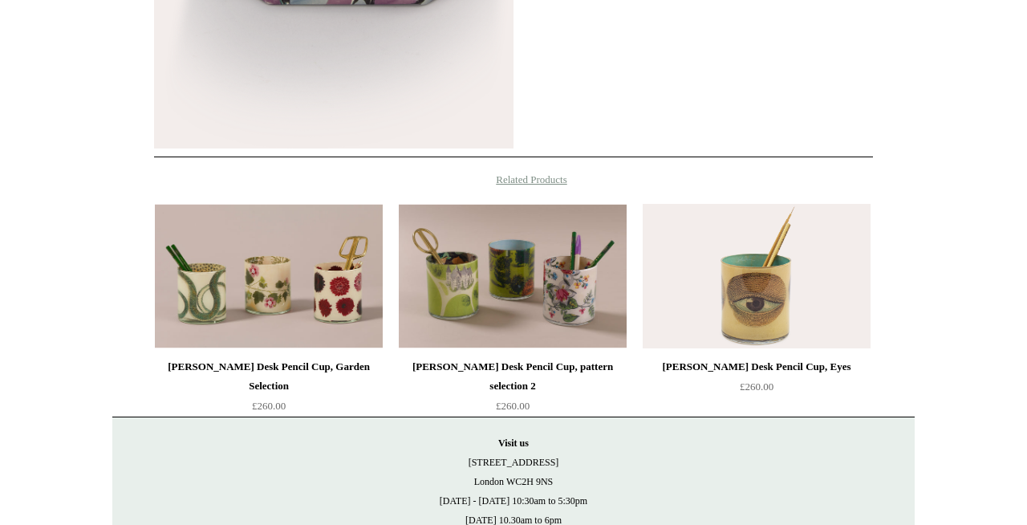
scroll to position [964, 0]
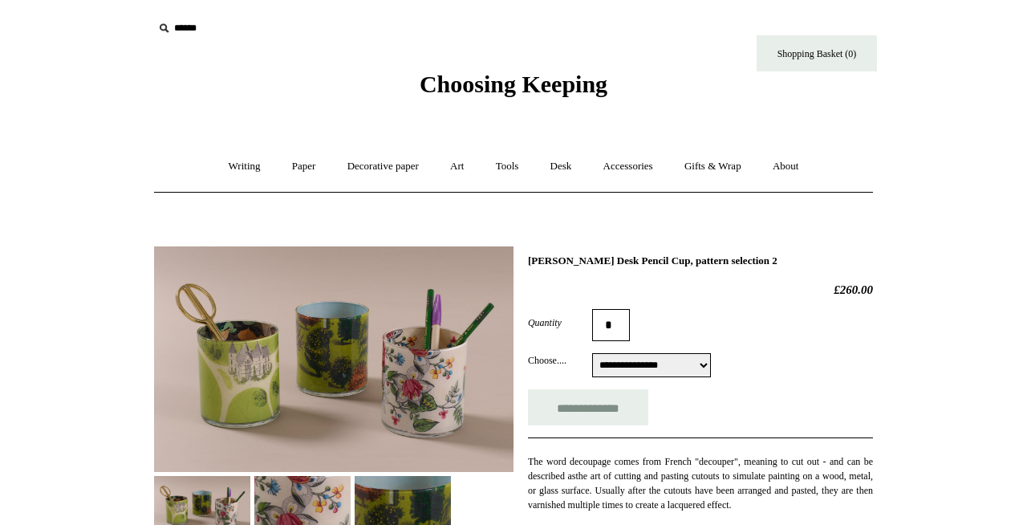
scroll to position [226, 0]
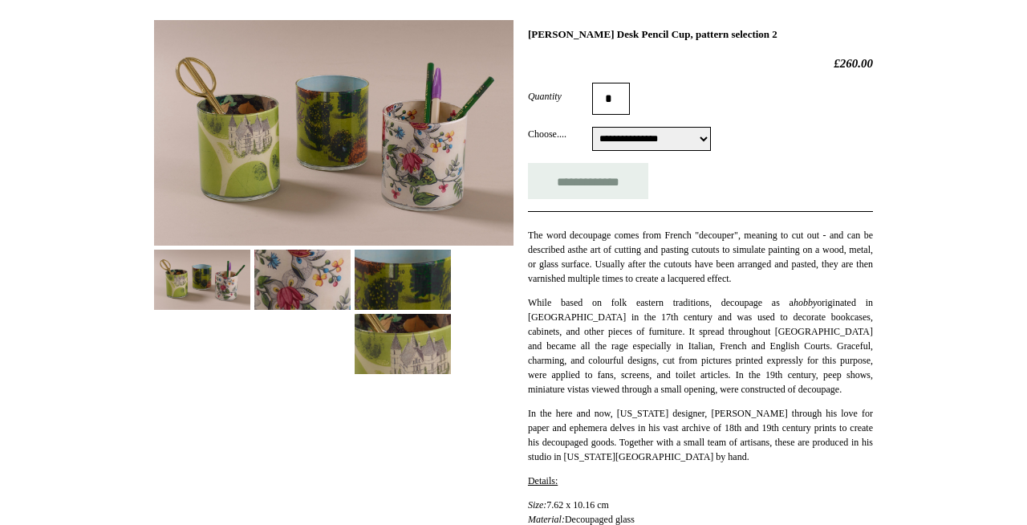
click at [272, 259] on img at bounding box center [302, 279] width 96 height 60
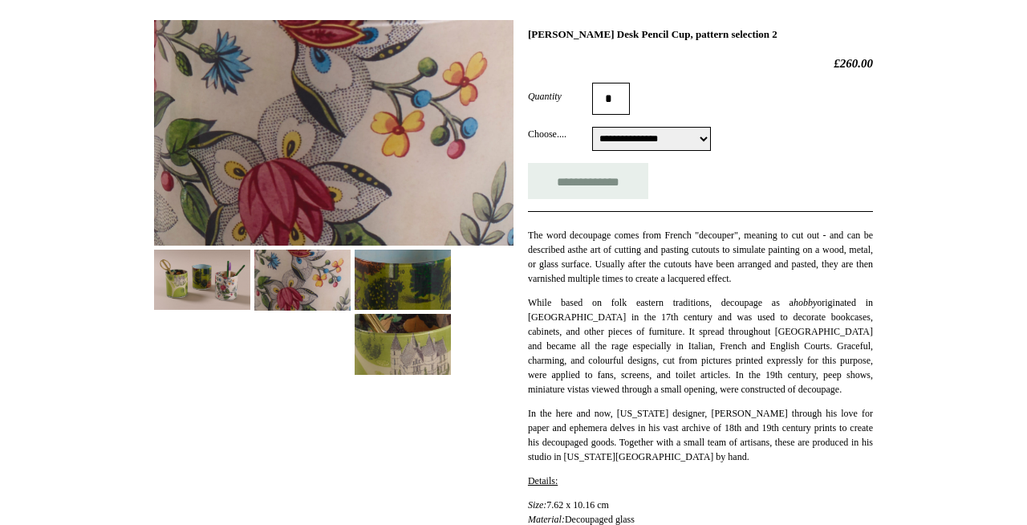
click at [421, 280] on img at bounding box center [403, 279] width 96 height 60
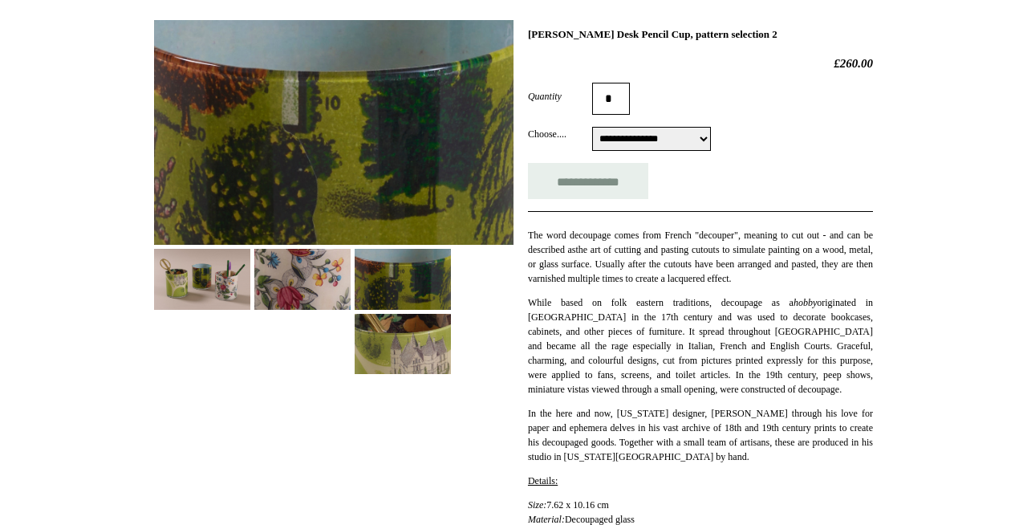
click at [426, 368] on img at bounding box center [403, 344] width 96 height 60
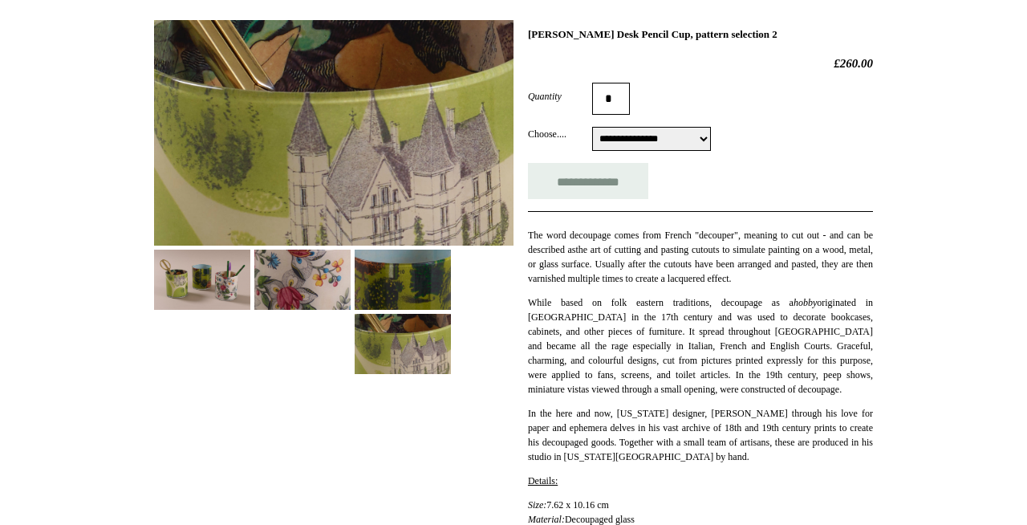
click at [184, 265] on img at bounding box center [202, 279] width 96 height 60
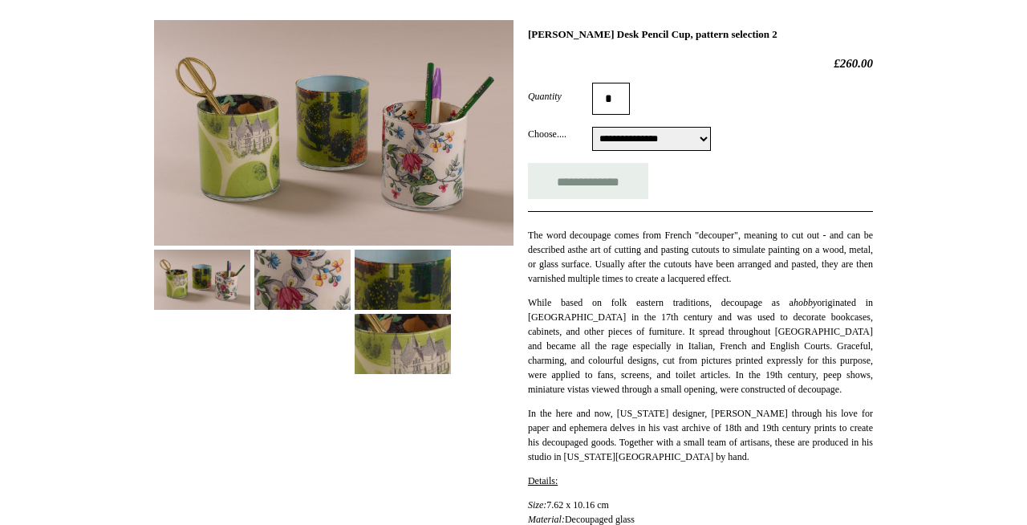
click at [324, 79] on img at bounding box center [333, 132] width 359 height 225
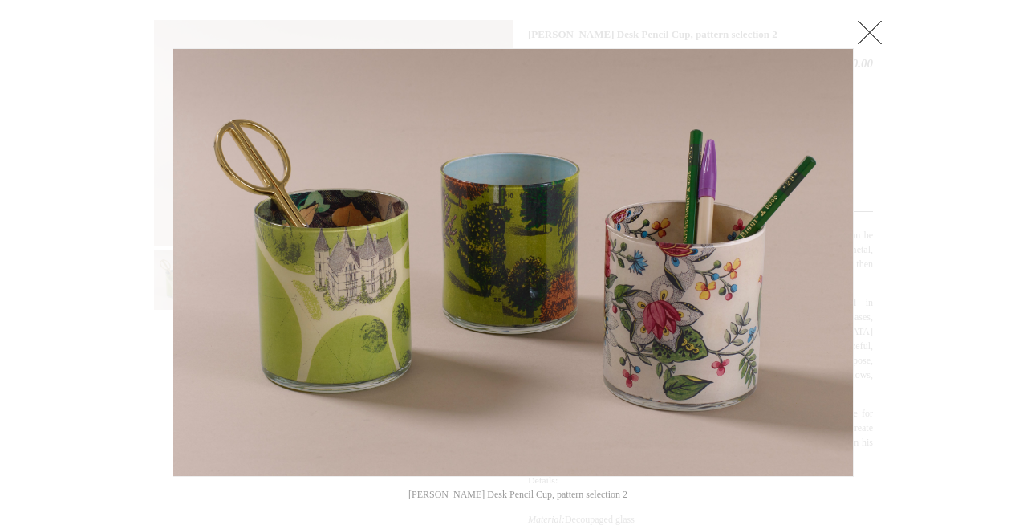
click at [856, 29] on link at bounding box center [870, 32] width 32 height 32
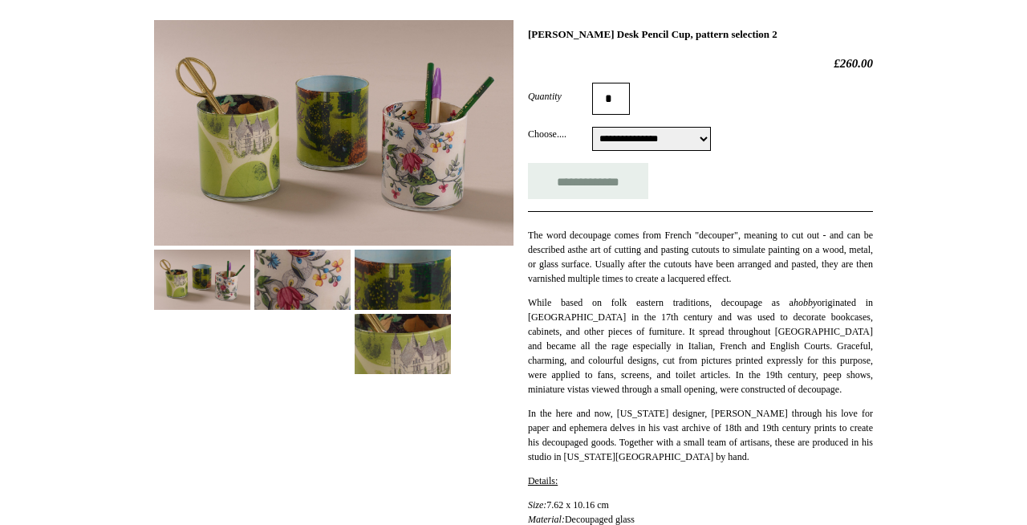
click at [630, 144] on select "**********" at bounding box center [651, 139] width 119 height 24
click at [592, 128] on select "**********" at bounding box center [651, 139] width 119 height 24
click at [628, 140] on select "**********" at bounding box center [651, 139] width 119 height 24
select select "**********"
click at [592, 128] on select "**********" at bounding box center [651, 139] width 119 height 24
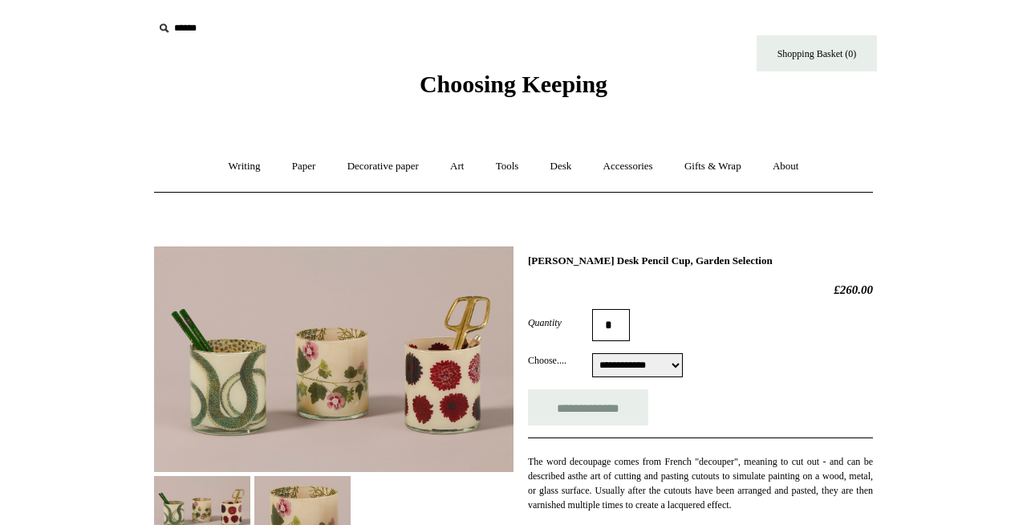
scroll to position [136, 0]
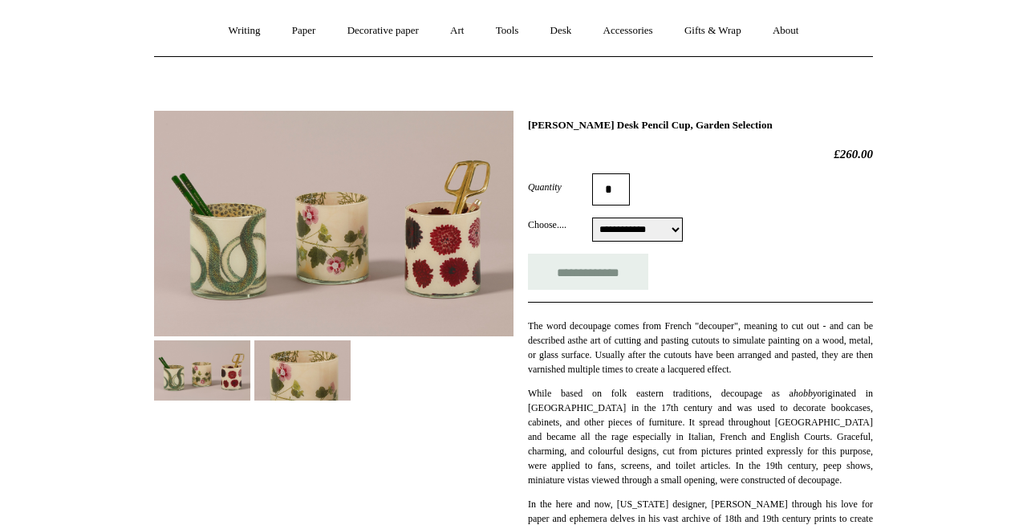
click at [373, 273] on img at bounding box center [333, 223] width 359 height 225
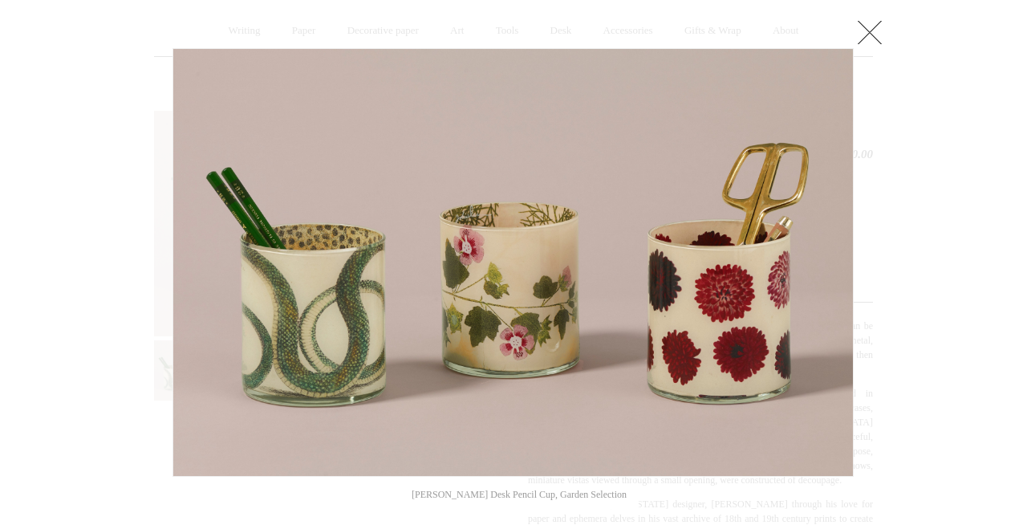
click at [868, 26] on link at bounding box center [870, 32] width 32 height 32
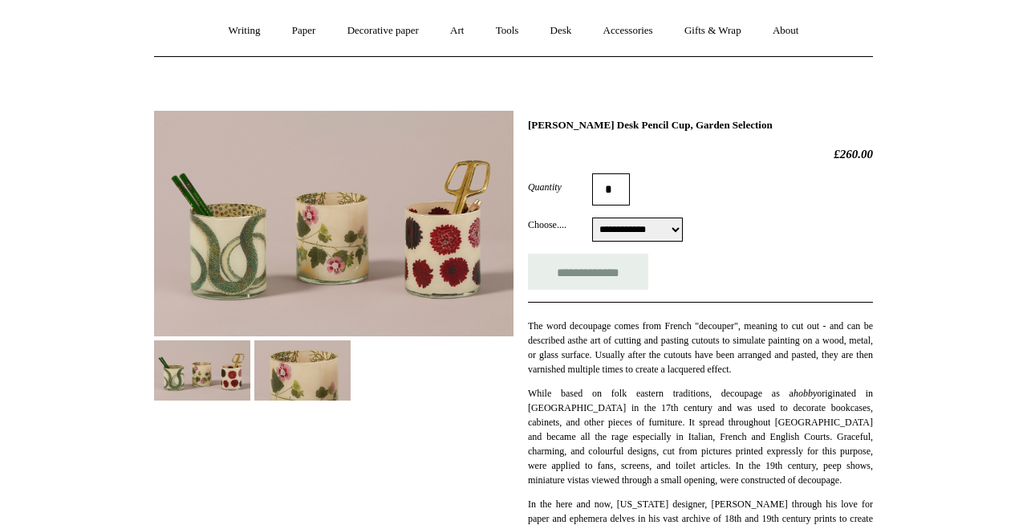
click at [629, 233] on select "**********" at bounding box center [637, 229] width 91 height 24
click at [592, 219] on select "**********" at bounding box center [637, 229] width 91 height 24
click at [626, 223] on select "**********" at bounding box center [637, 229] width 91 height 24
select select "**********"
click at [592, 219] on select "**********" at bounding box center [637, 229] width 91 height 24
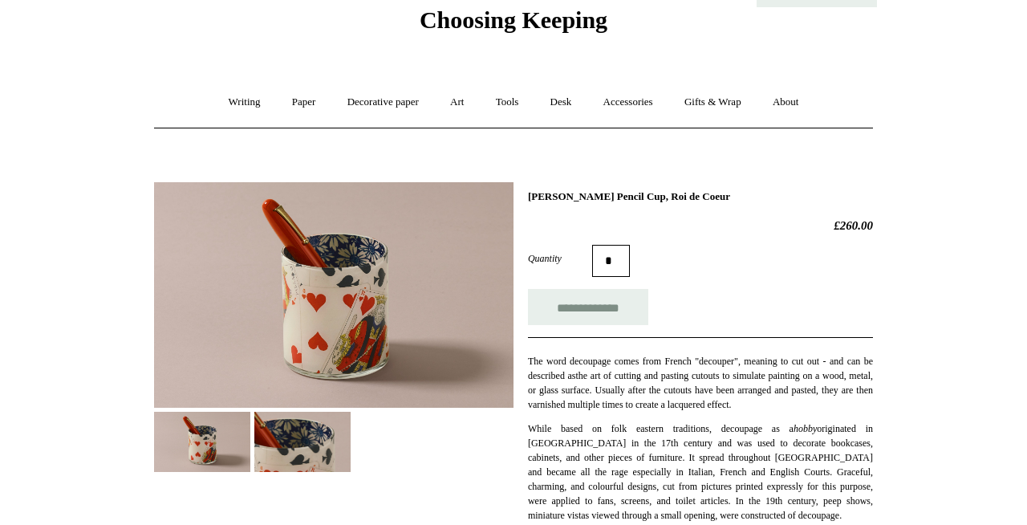
scroll to position [68, 0]
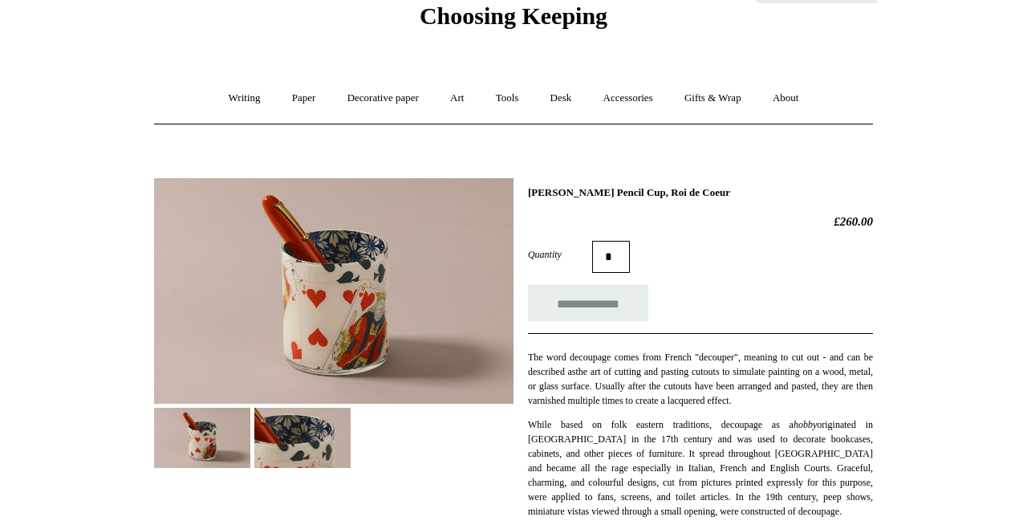
click at [325, 283] on img at bounding box center [333, 290] width 359 height 225
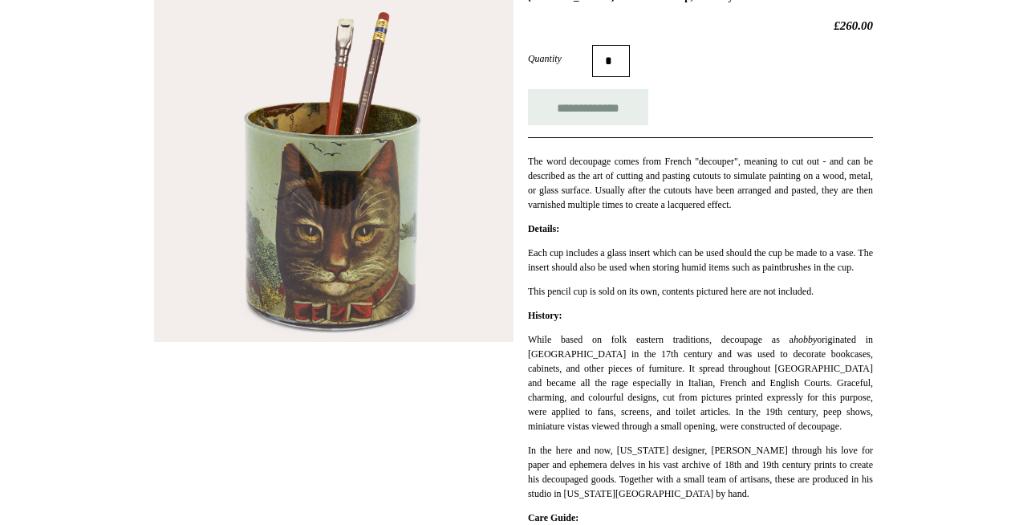
scroll to position [272, 0]
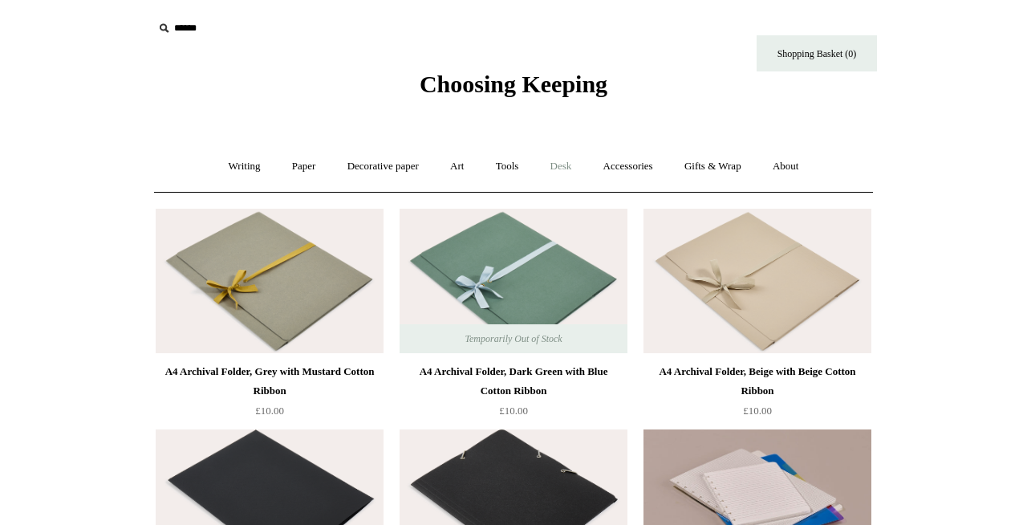
click at [566, 170] on link "Desk +" at bounding box center [561, 166] width 51 height 43
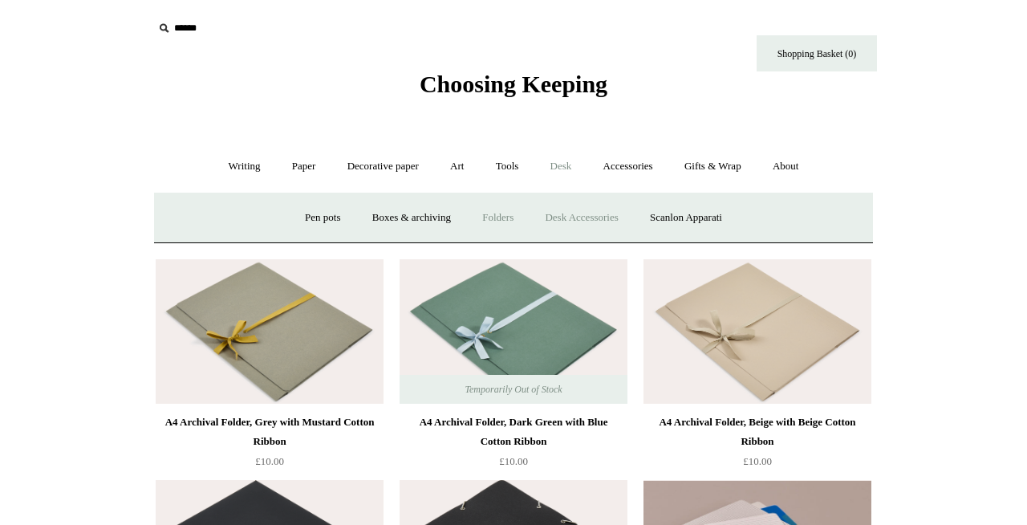
click at [570, 221] on link "Desk Accessories" at bounding box center [581, 218] width 102 height 43
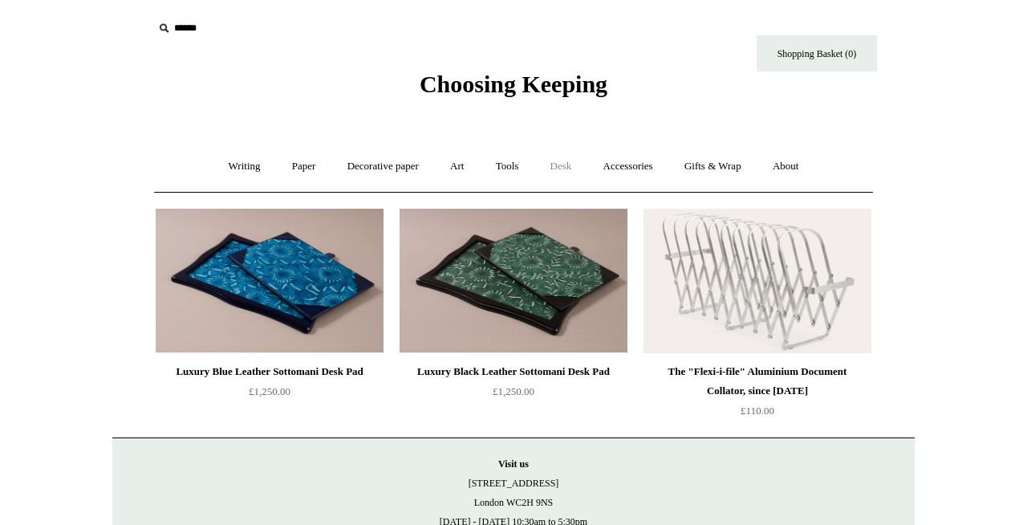
click at [552, 161] on link "Desk +" at bounding box center [561, 166] width 51 height 43
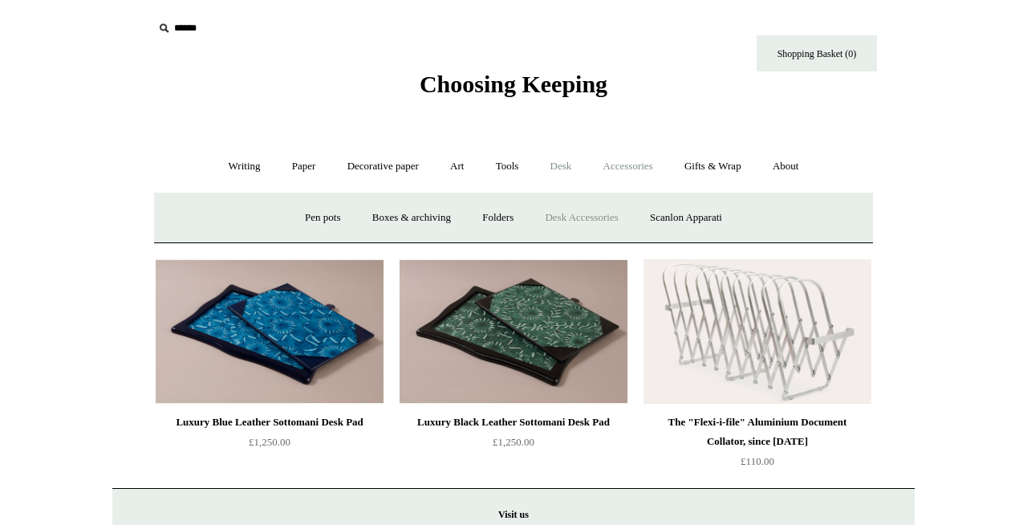
click at [628, 159] on link "Accessories +" at bounding box center [628, 166] width 79 height 43
click at [239, 217] on link "Personal Accessories +" at bounding box center [240, 218] width 116 height 43
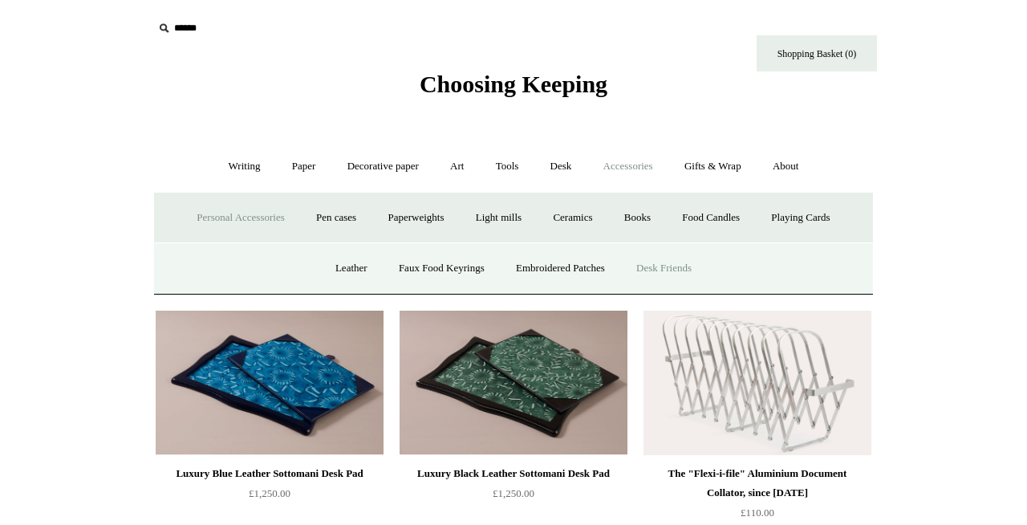
click at [665, 268] on link "Desk Friends" at bounding box center [664, 268] width 84 height 43
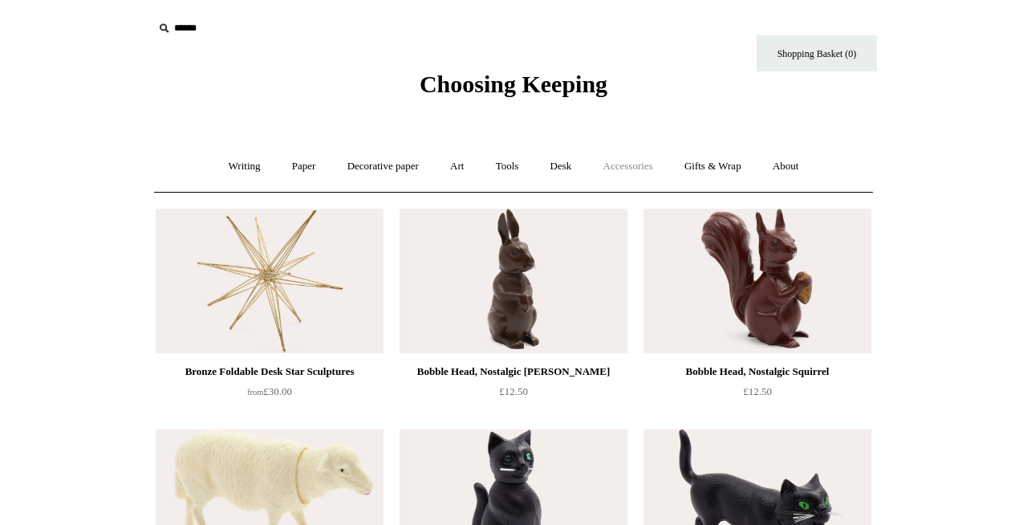
click at [637, 172] on link "Accessories +" at bounding box center [628, 166] width 79 height 43
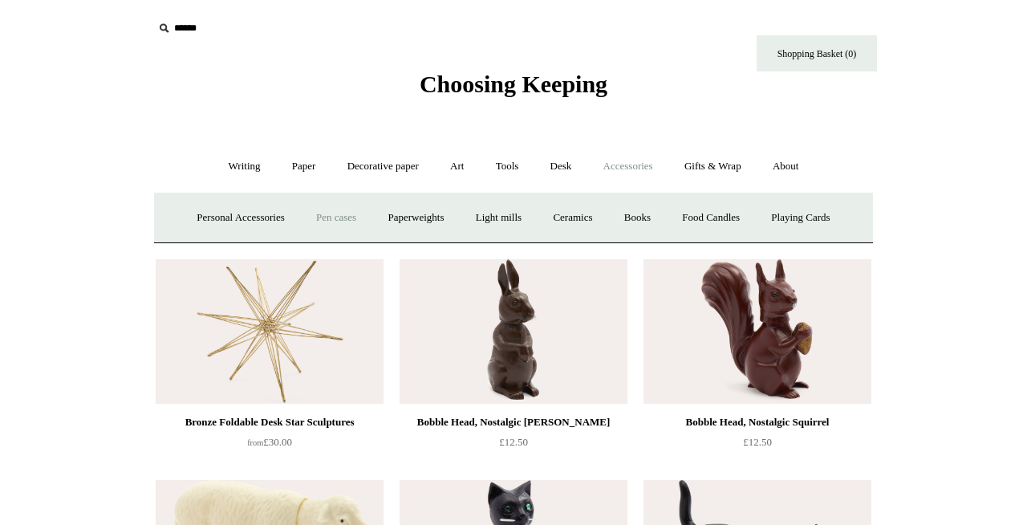
click at [335, 216] on link "Pen cases" at bounding box center [336, 218] width 69 height 43
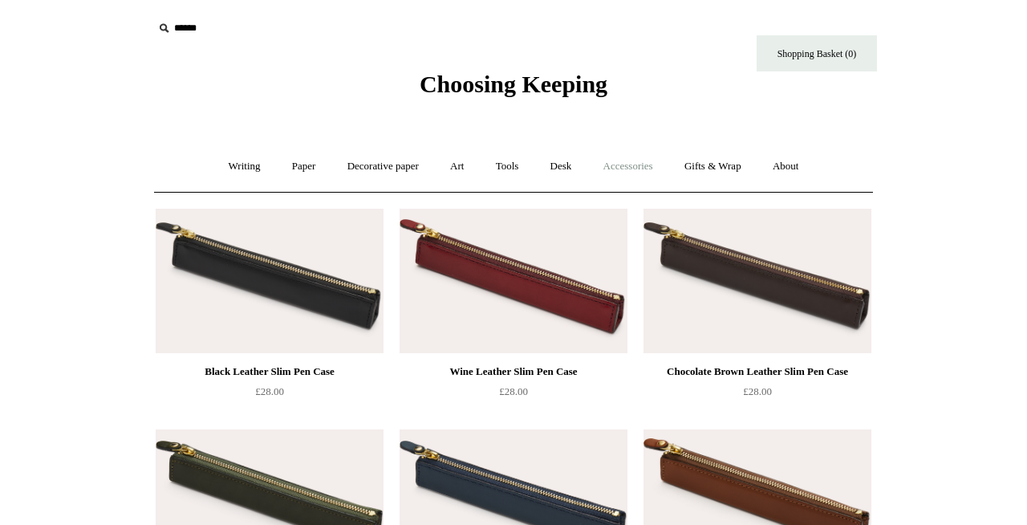
click at [631, 176] on link "Accessories +" at bounding box center [628, 166] width 79 height 43
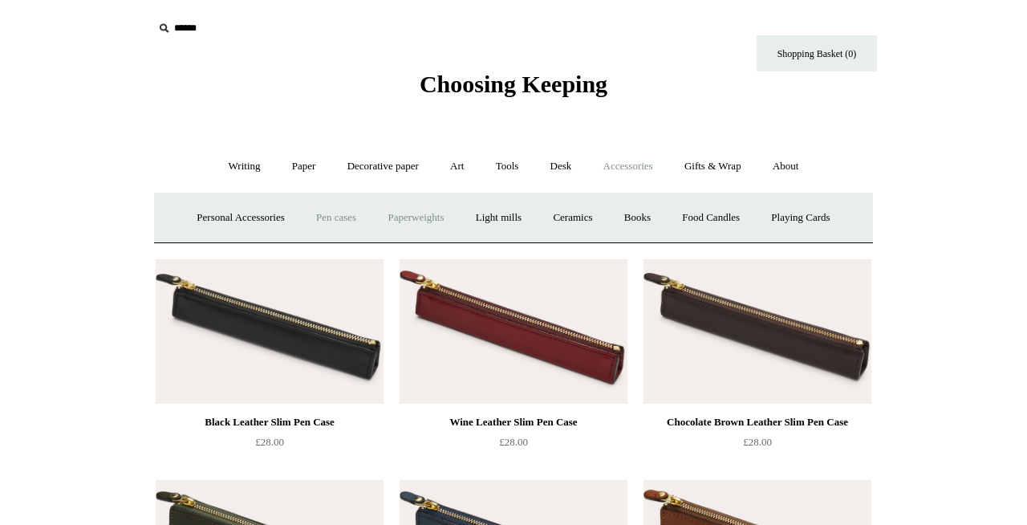
click at [441, 222] on link "Paperweights +" at bounding box center [415, 218] width 85 height 43
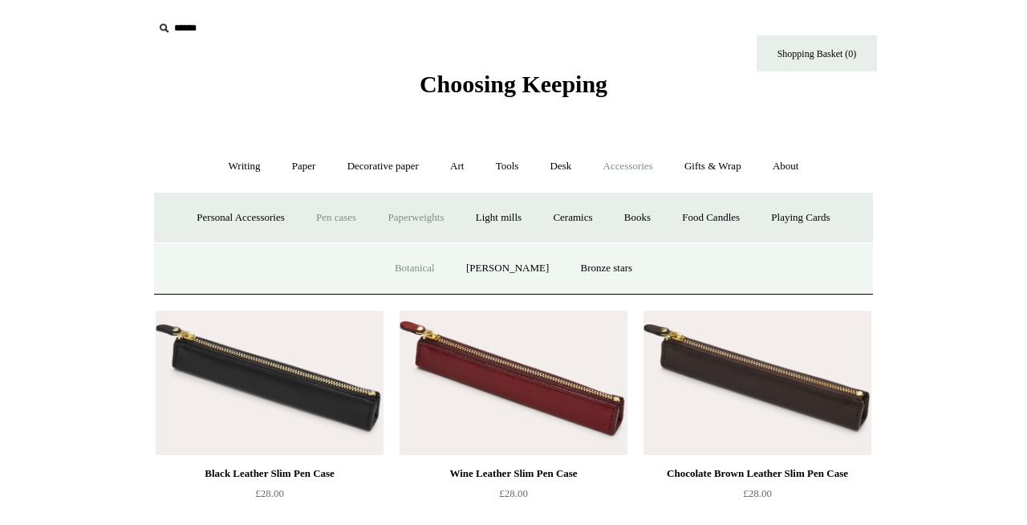
click at [414, 263] on link "Botanical" at bounding box center [414, 268] width 69 height 43
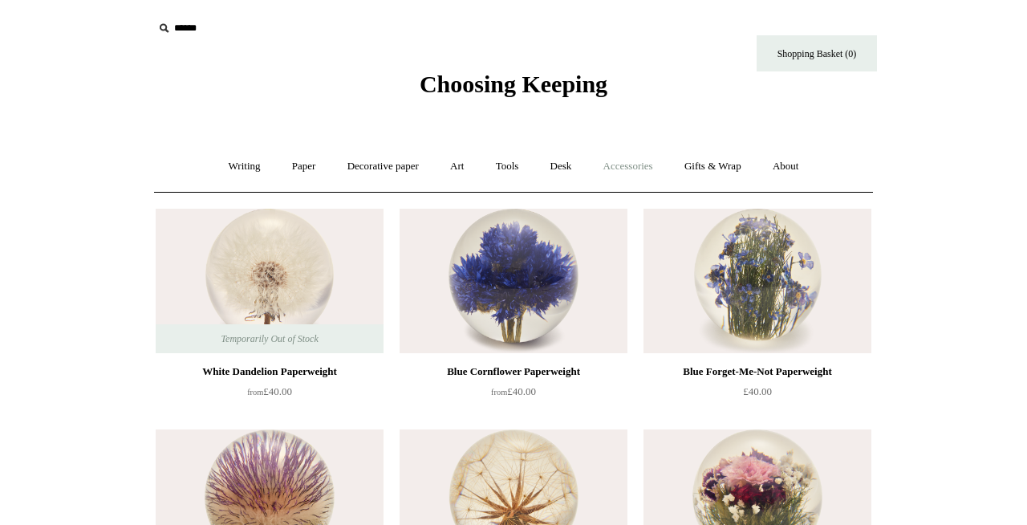
click at [647, 168] on link "Accessories +" at bounding box center [628, 166] width 79 height 43
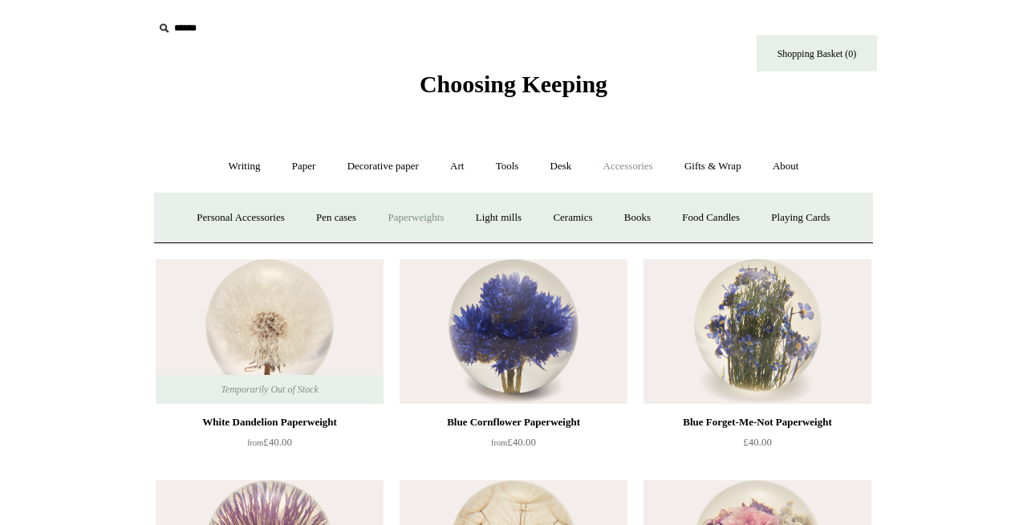
click at [395, 221] on link "Paperweights +" at bounding box center [415, 218] width 85 height 43
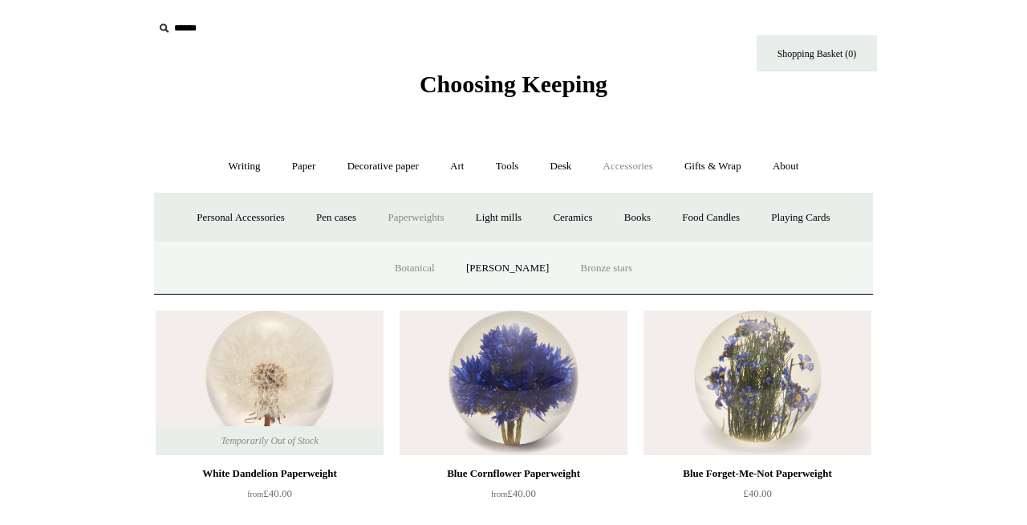
click at [611, 271] on link "Bronze stars" at bounding box center [606, 268] width 81 height 43
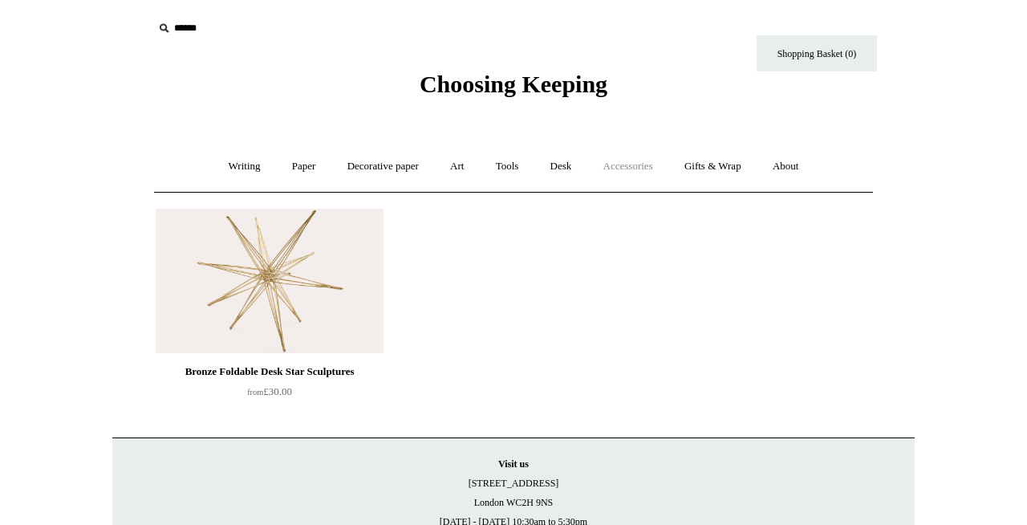
click at [635, 173] on link "Accessories +" at bounding box center [628, 166] width 79 height 43
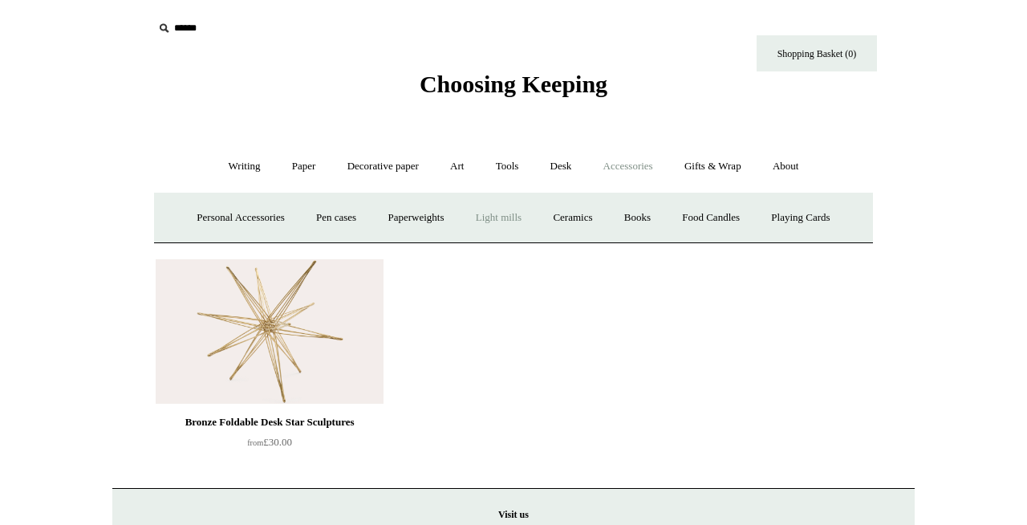
click at [503, 226] on link "Light mills" at bounding box center [498, 218] width 75 height 43
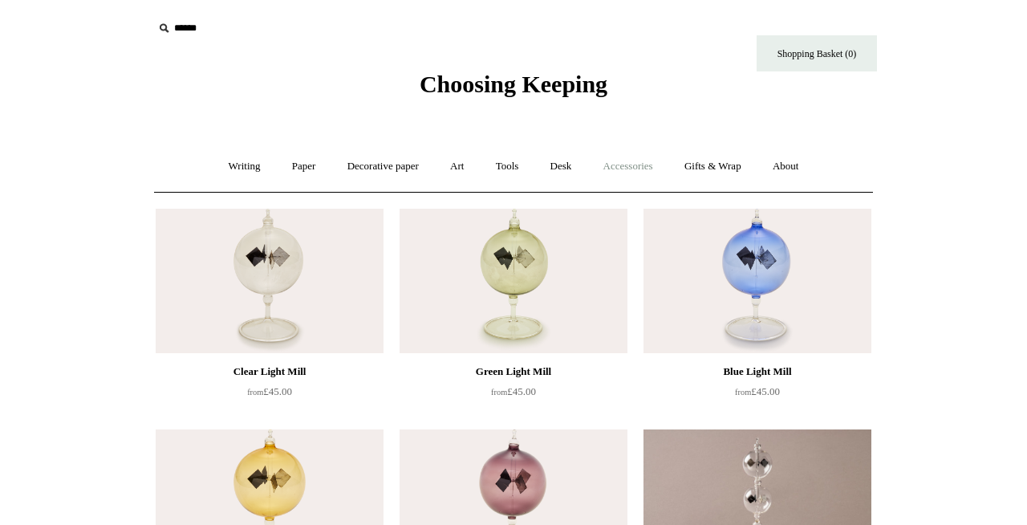
click at [639, 165] on link "Accessories +" at bounding box center [628, 166] width 79 height 43
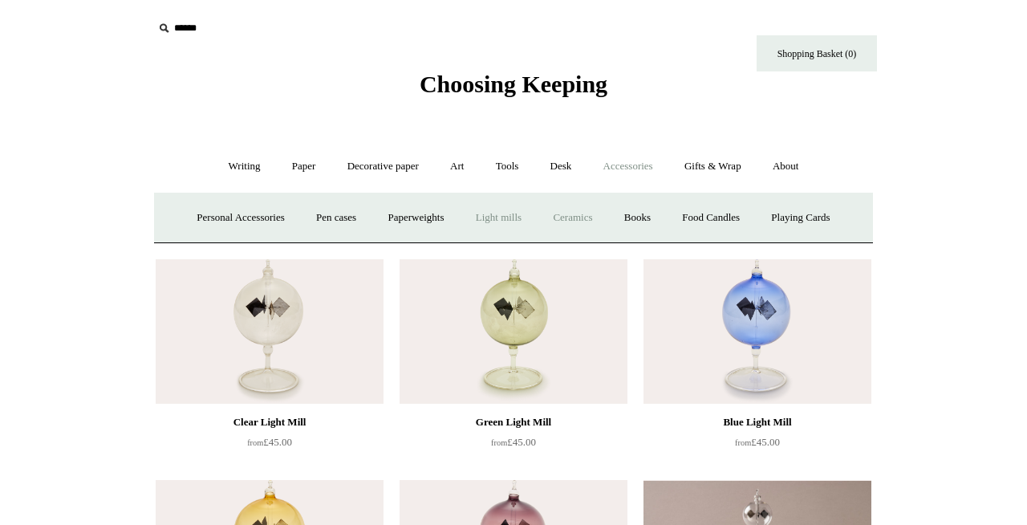
click at [570, 217] on link "Ceramics +" at bounding box center [572, 218] width 68 height 43
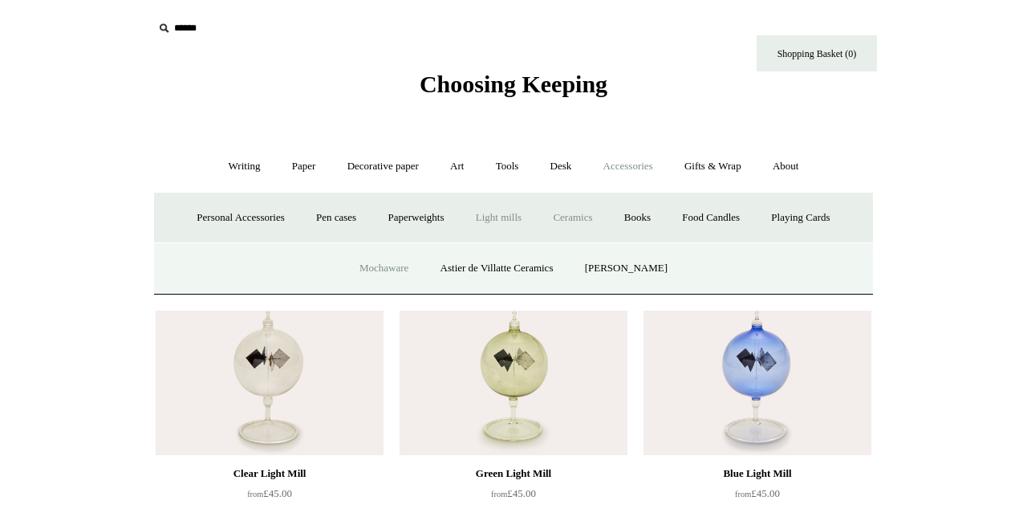
click at [377, 270] on link "Mochaware" at bounding box center [384, 268] width 78 height 43
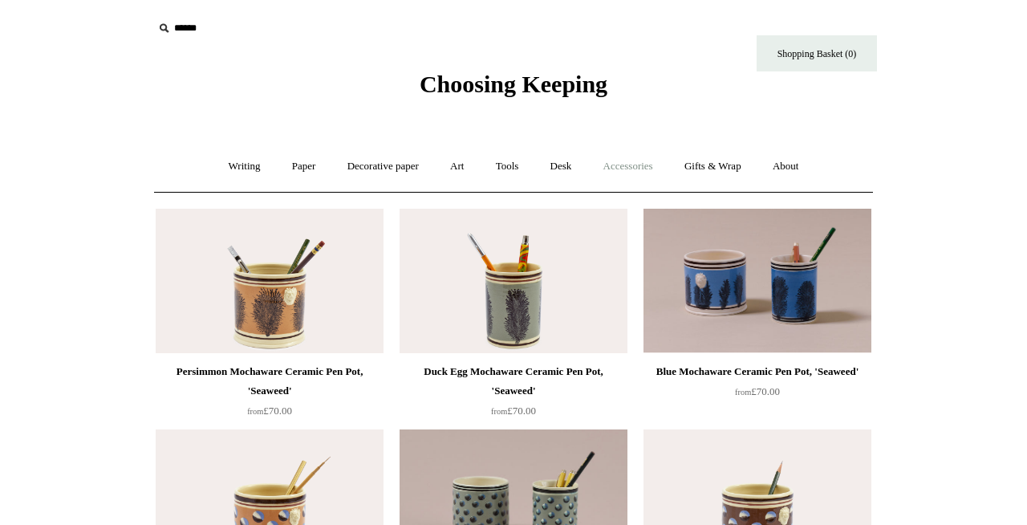
click at [647, 164] on link "Accessories +" at bounding box center [628, 166] width 79 height 43
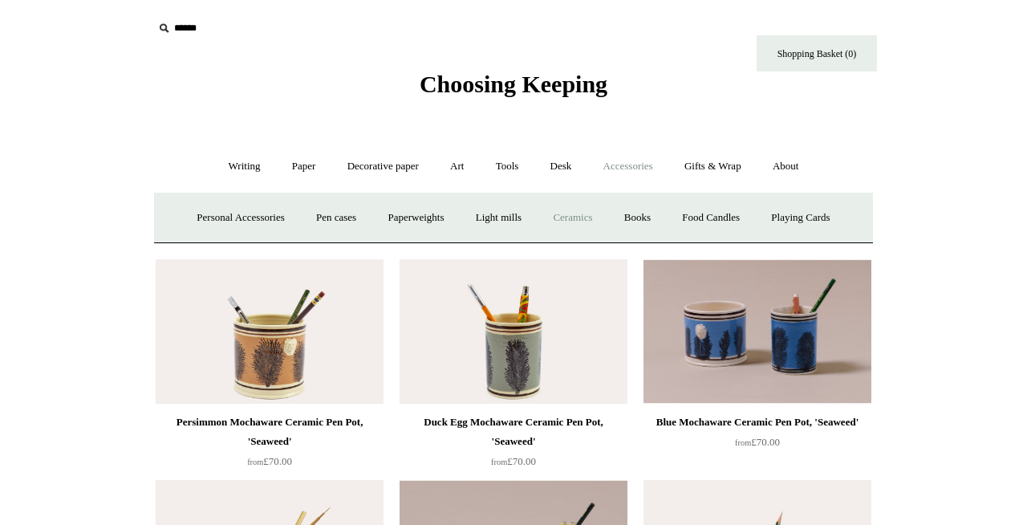
click at [574, 224] on link "Ceramics +" at bounding box center [572, 218] width 68 height 43
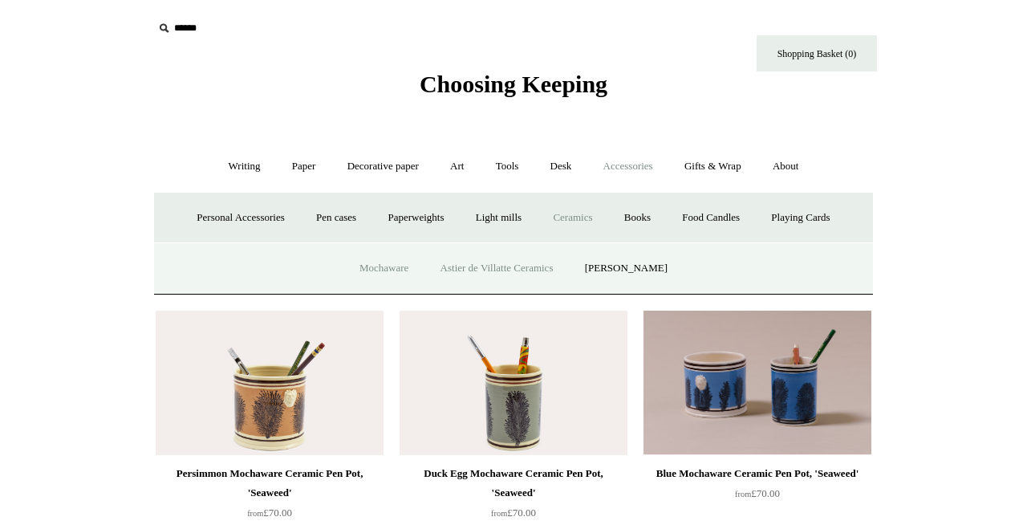
click at [499, 266] on link "Astier de Villatte Ceramics" at bounding box center [497, 268] width 142 height 43
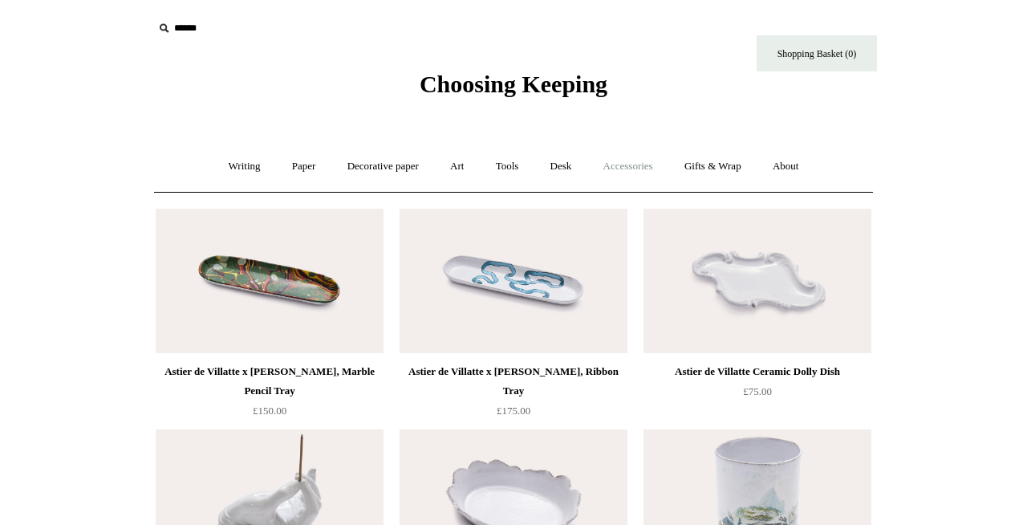
click at [640, 163] on link "Accessories +" at bounding box center [628, 166] width 79 height 43
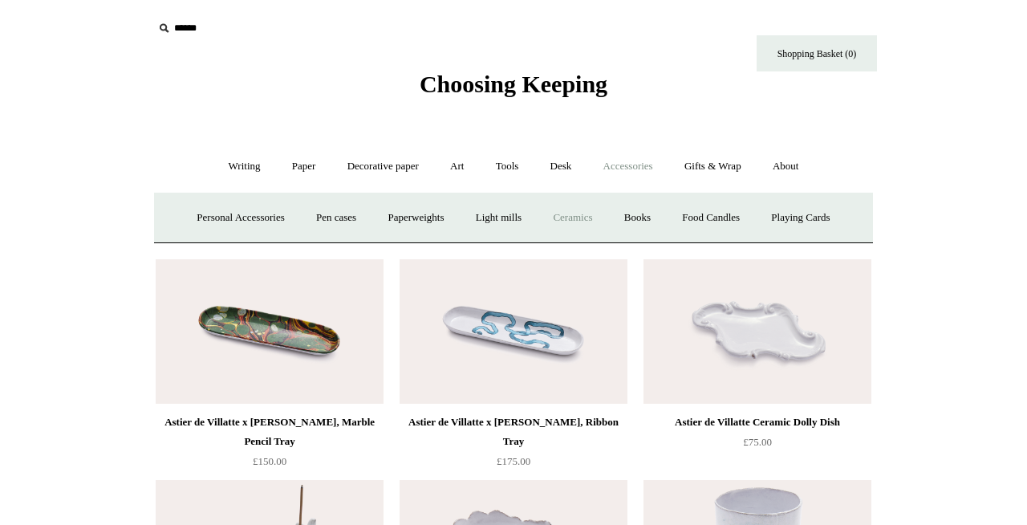
click at [596, 207] on link "Ceramics +" at bounding box center [572, 218] width 68 height 43
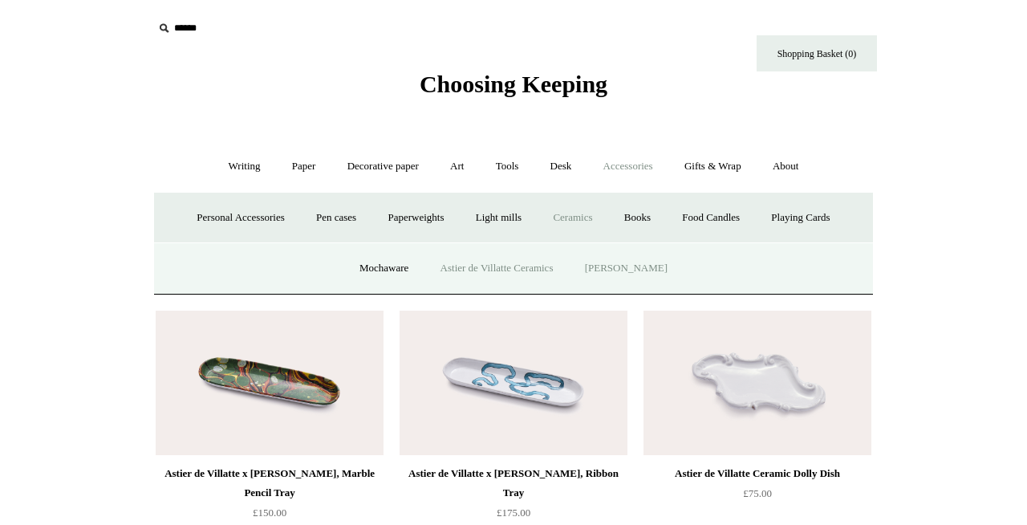
click at [620, 260] on link "[PERSON_NAME]" at bounding box center [626, 268] width 112 height 43
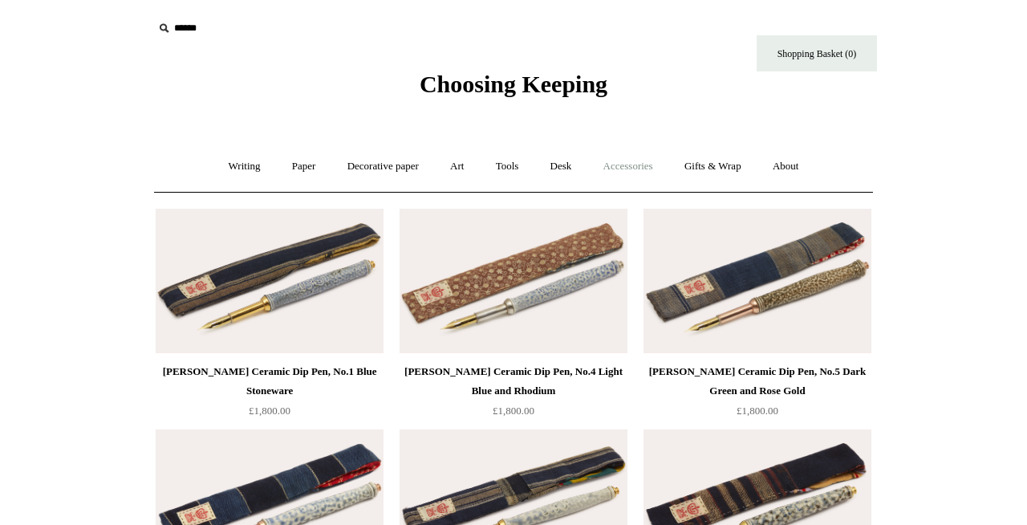
click at [637, 169] on link "Accessories +" at bounding box center [628, 166] width 79 height 43
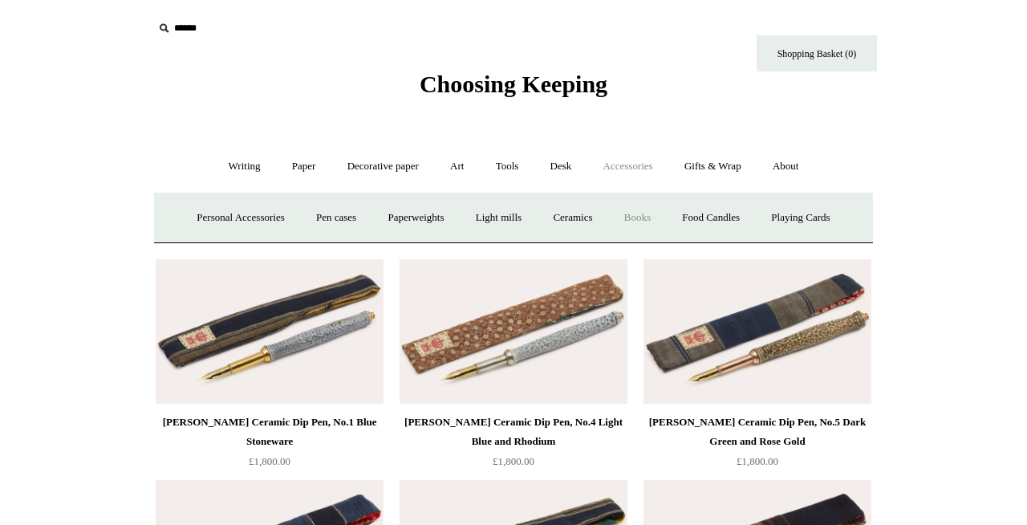
click at [646, 217] on link "Books" at bounding box center [637, 218] width 55 height 43
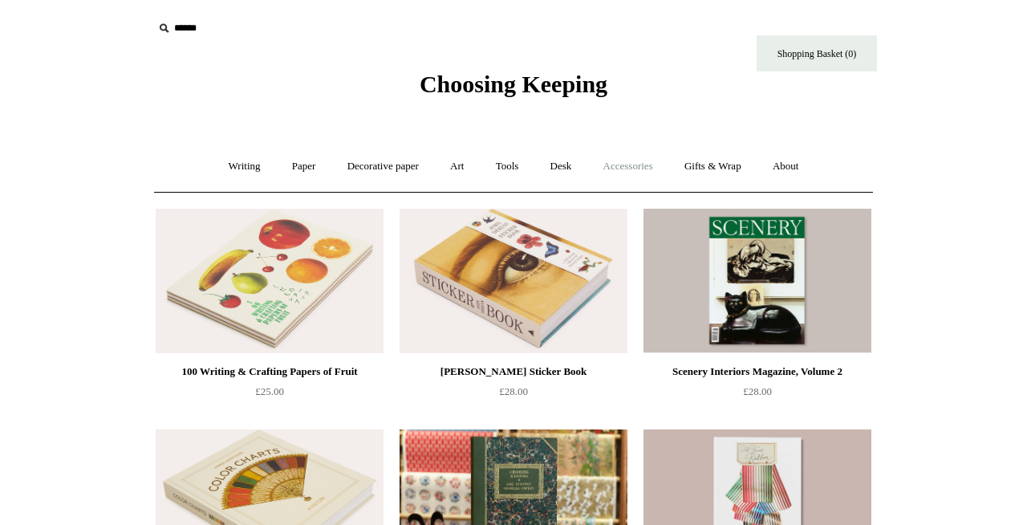
click at [645, 168] on link "Accessories +" at bounding box center [628, 166] width 79 height 43
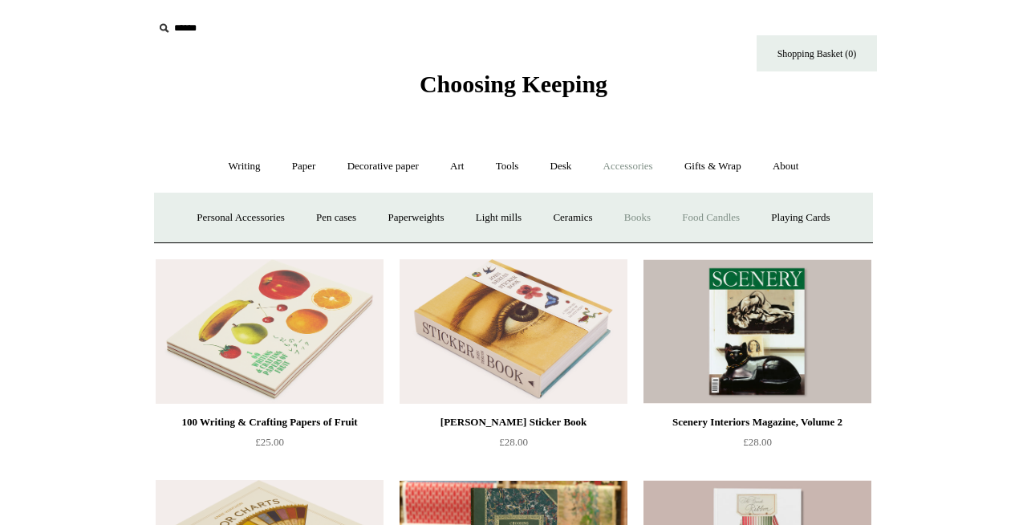
click at [713, 213] on link "Food Candles" at bounding box center [710, 218] width 87 height 43
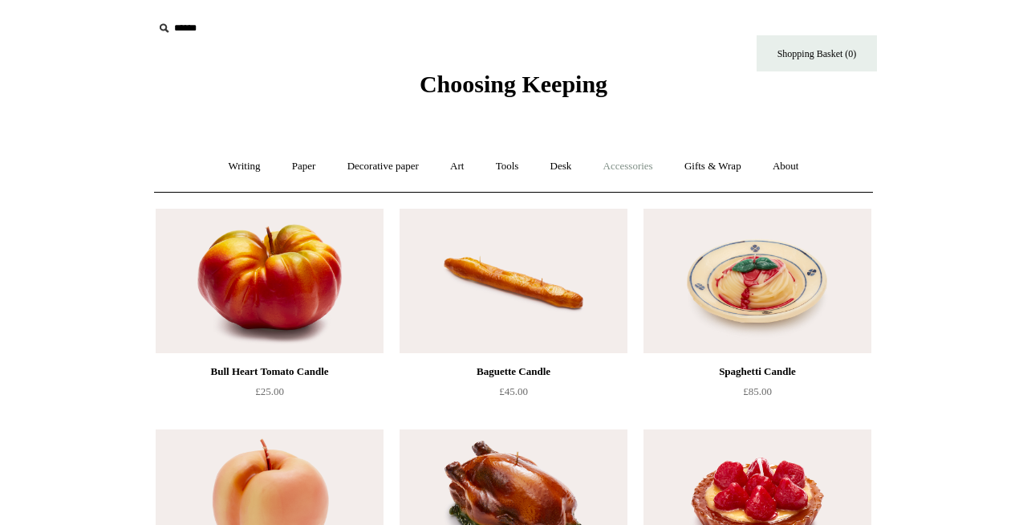
click at [637, 172] on link "Accessories +" at bounding box center [628, 166] width 79 height 43
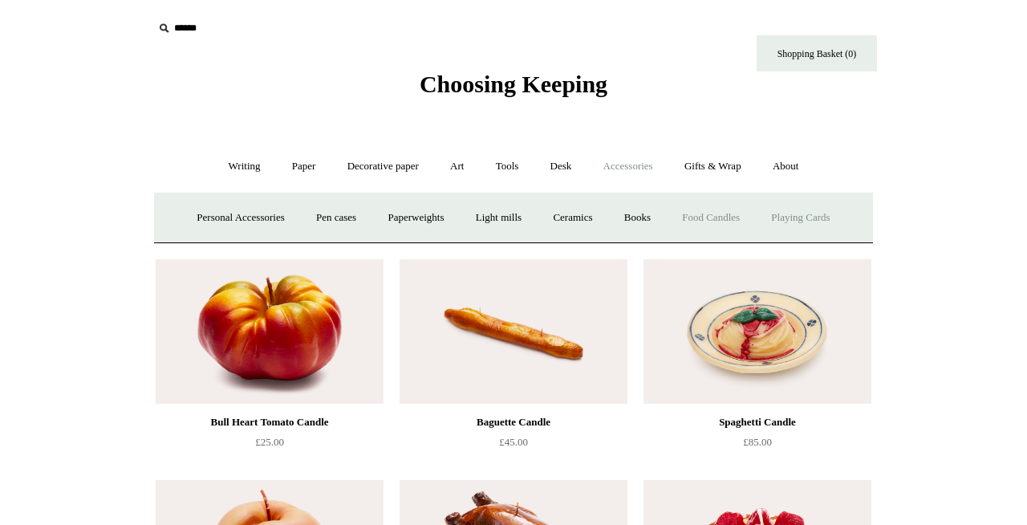
click at [795, 216] on link "Playing Cards" at bounding box center [799, 218] width 87 height 43
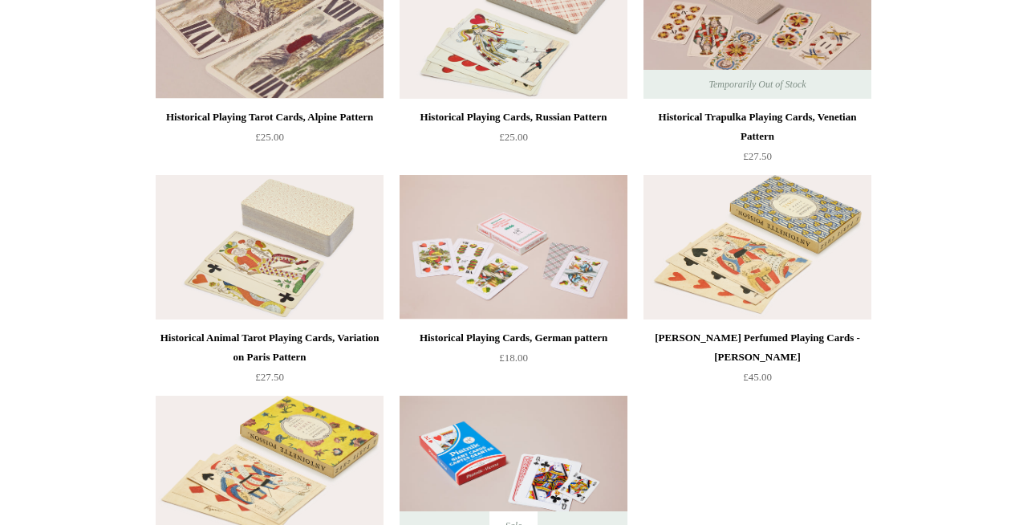
scroll to position [262, 0]
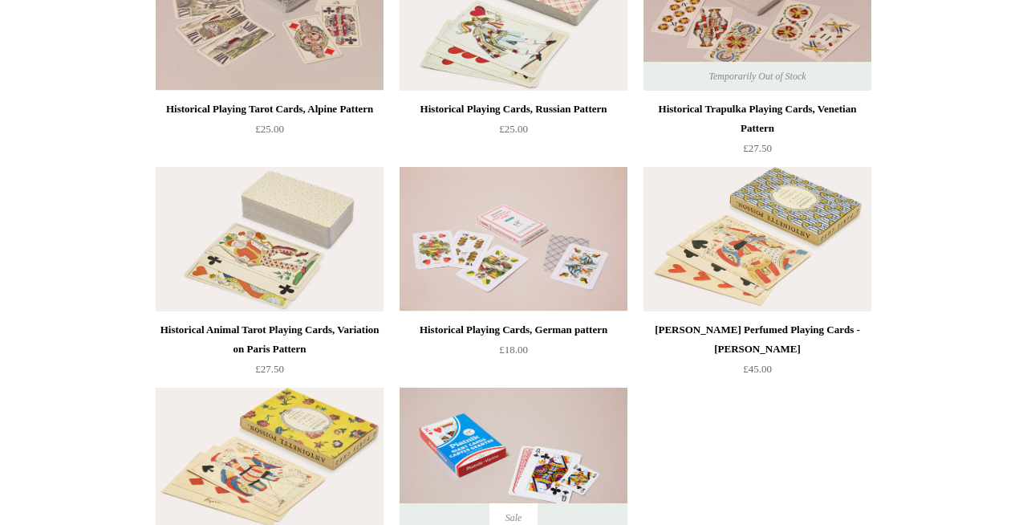
click at [506, 253] on img at bounding box center [513, 239] width 228 height 144
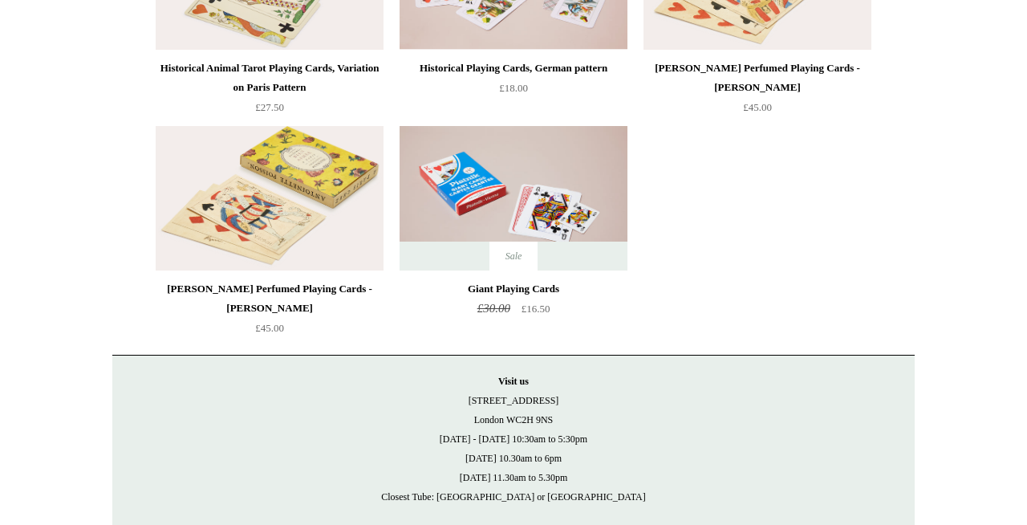
scroll to position [0, 0]
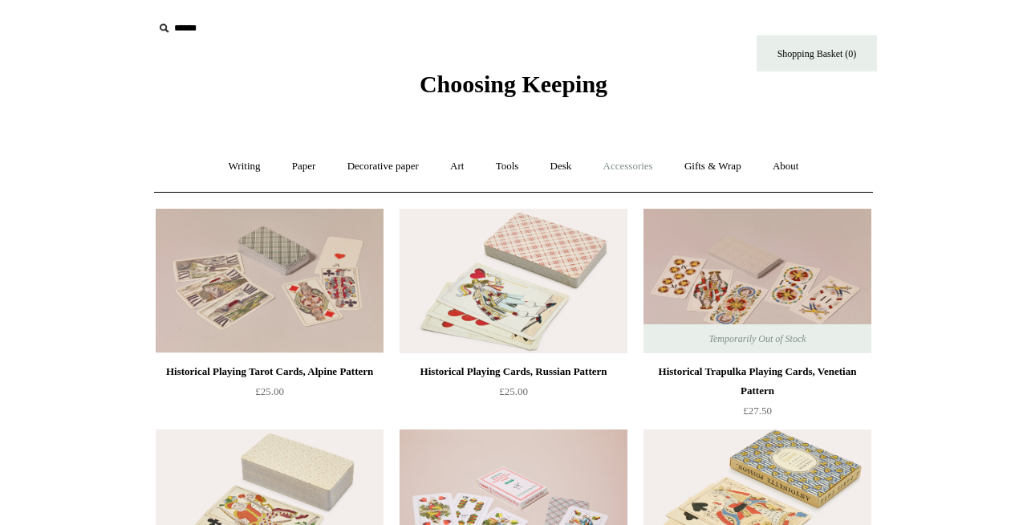
click at [635, 154] on link "Accessories +" at bounding box center [628, 166] width 79 height 43
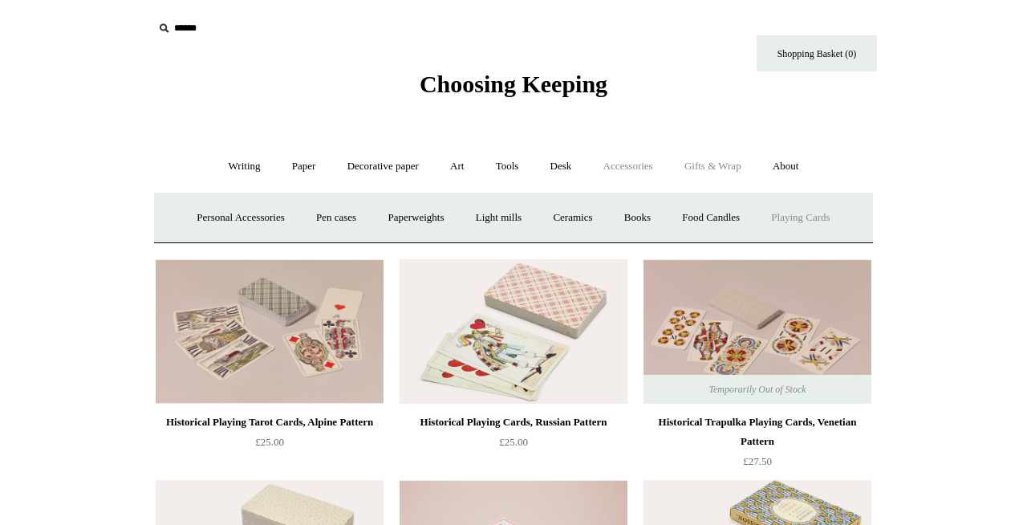
click at [732, 174] on link "Gifts & Wrap +" at bounding box center [713, 166] width 86 height 43
click at [234, 224] on link "Greeting cards +" at bounding box center [232, 218] width 90 height 43
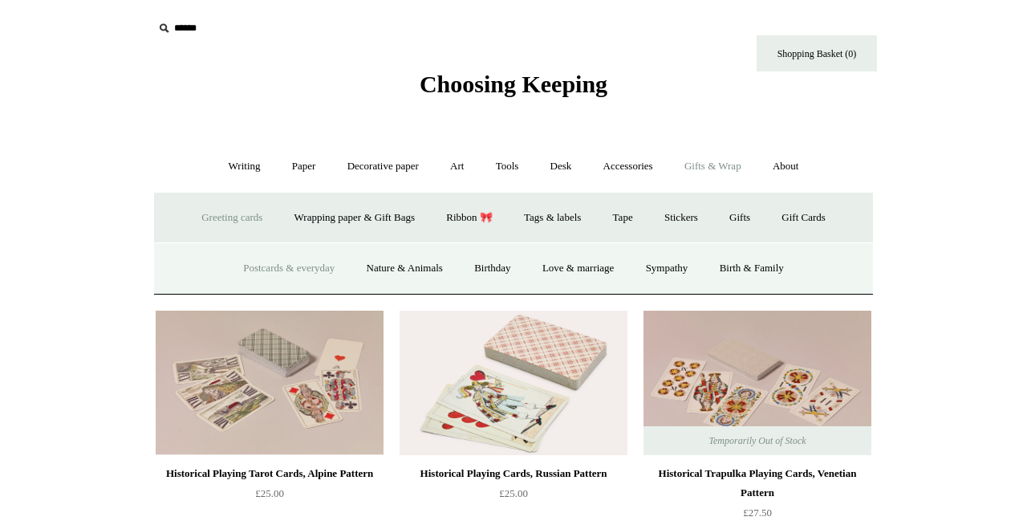
click at [246, 261] on link "Postcards & everyday" at bounding box center [289, 268] width 120 height 43
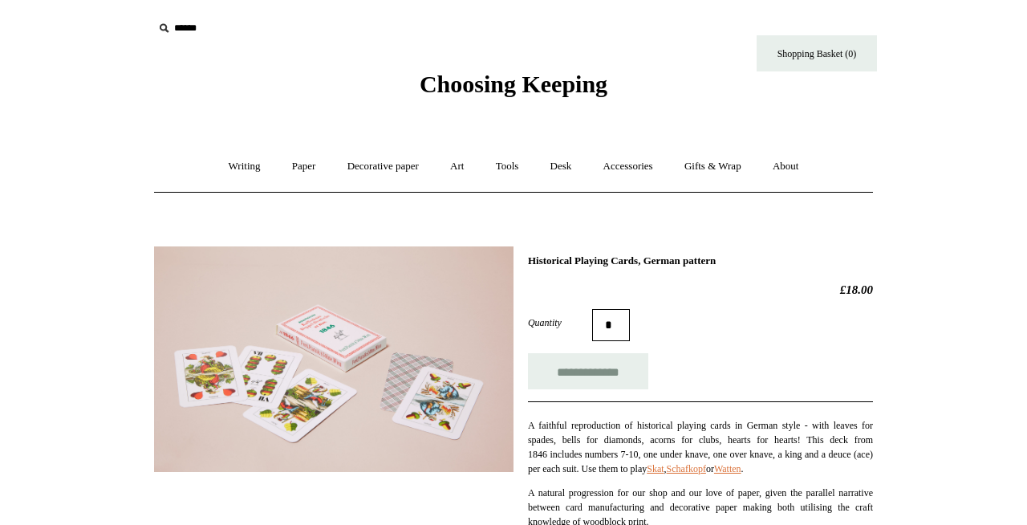
click at [445, 399] on img at bounding box center [333, 358] width 359 height 225
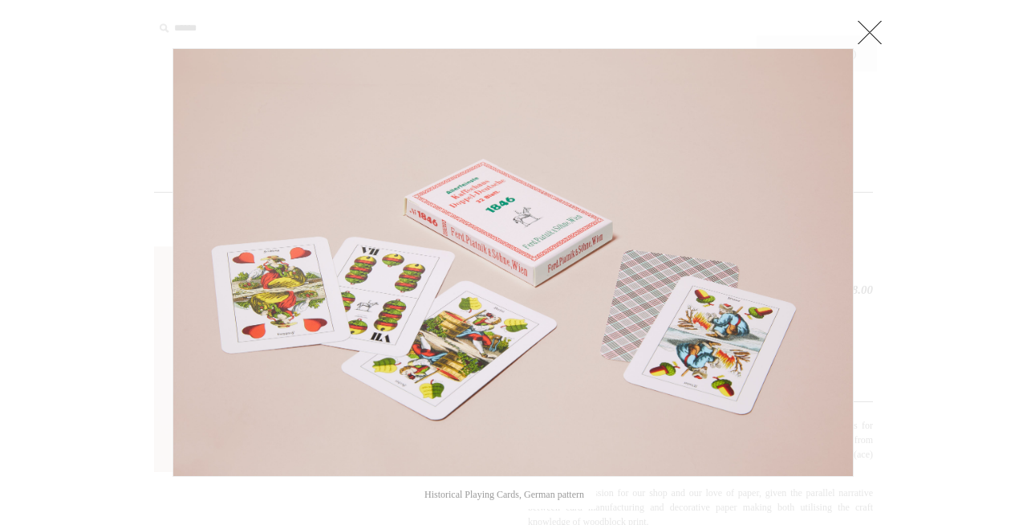
click at [878, 31] on link at bounding box center [870, 32] width 32 height 32
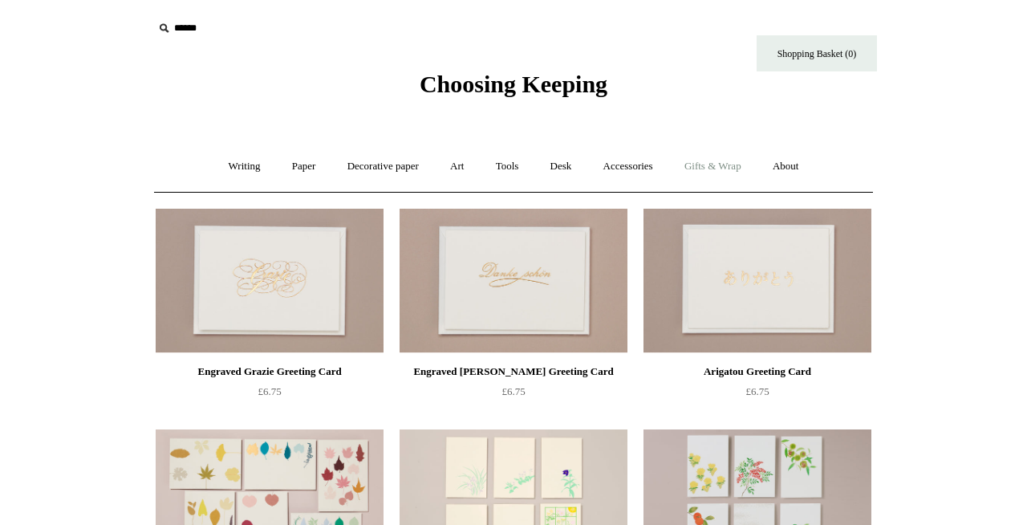
click at [736, 165] on link "Gifts & Wrap +" at bounding box center [713, 166] width 86 height 43
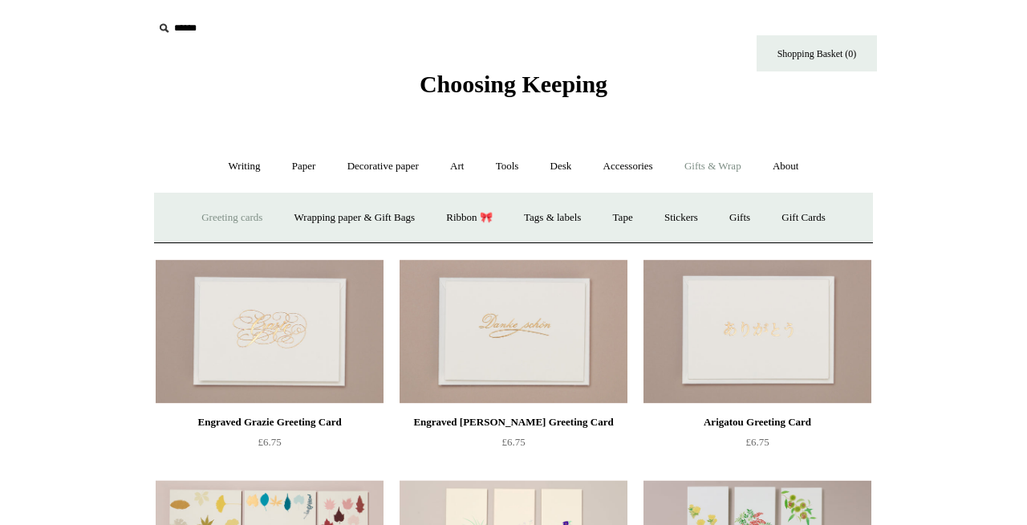
click at [204, 217] on link "Greeting cards +" at bounding box center [232, 218] width 90 height 43
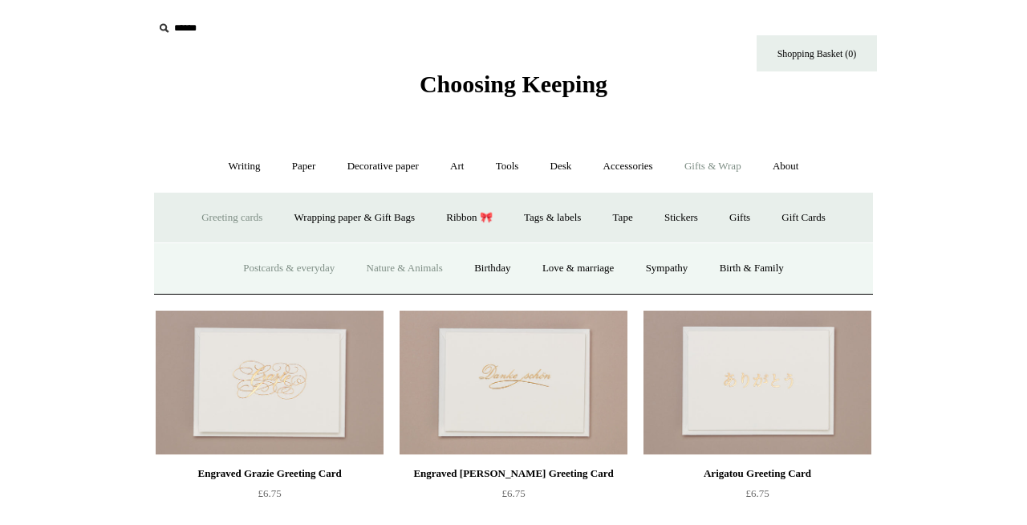
click at [398, 274] on link "Nature & Animals" at bounding box center [404, 268] width 105 height 43
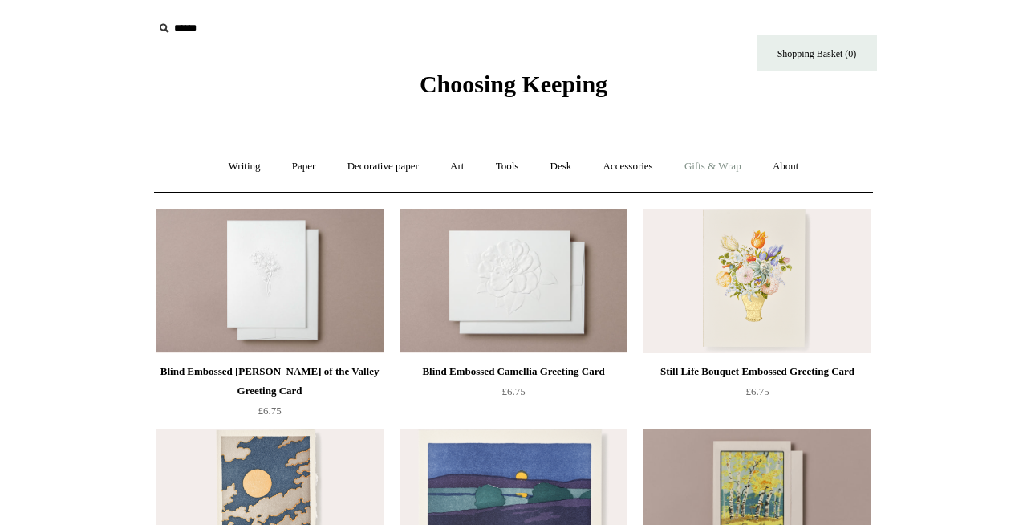
click at [736, 171] on link "Gifts & Wrap +" at bounding box center [713, 166] width 86 height 43
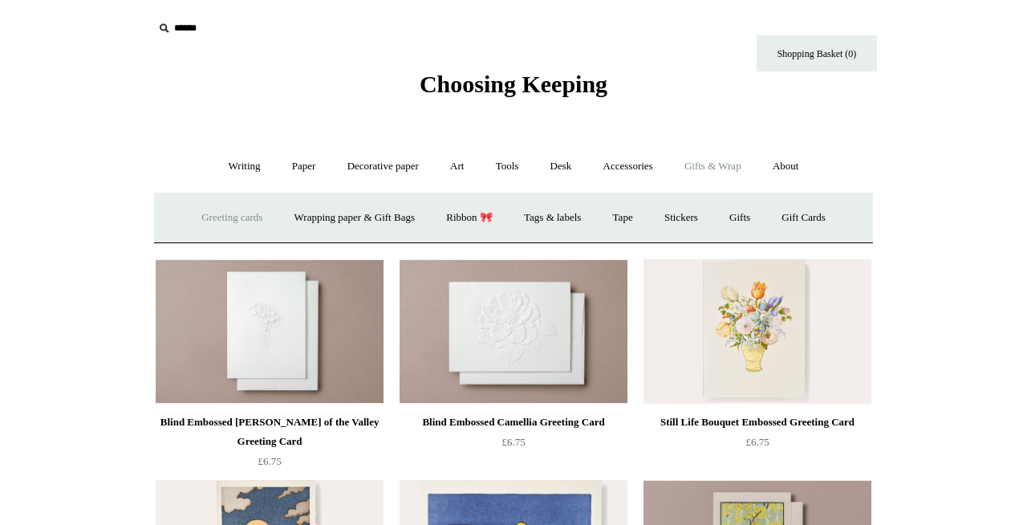
click at [212, 213] on link "Greeting cards +" at bounding box center [232, 218] width 90 height 43
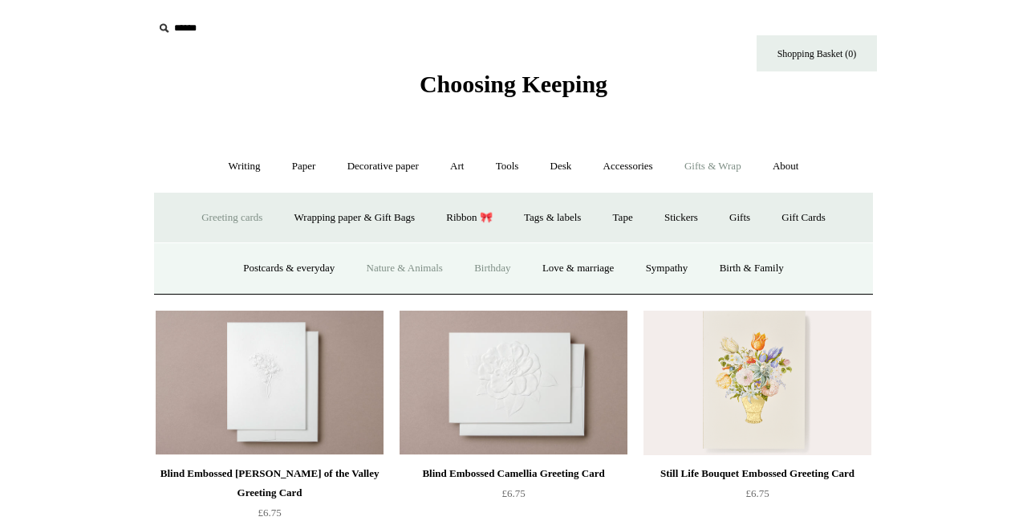
click at [485, 266] on link "Birthday" at bounding box center [493, 268] width 66 height 43
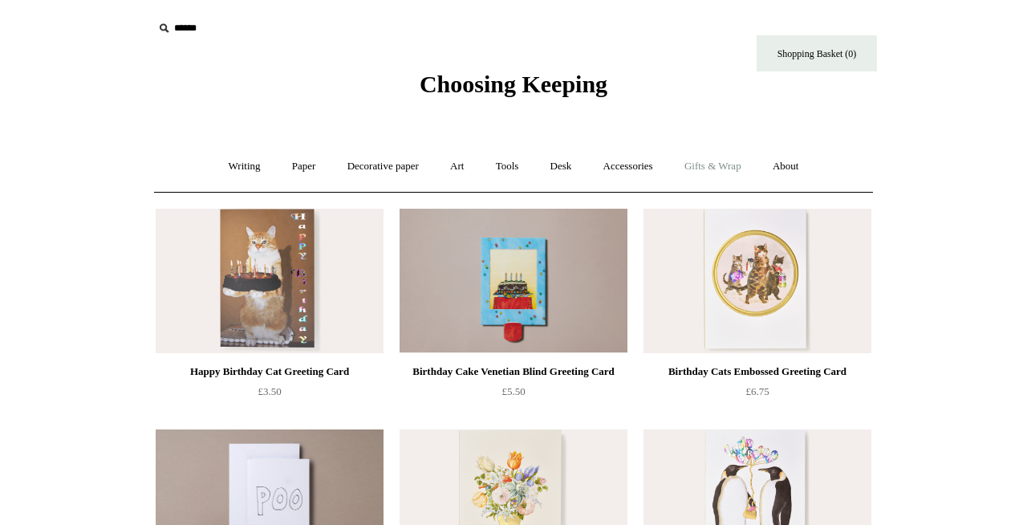
click at [727, 168] on link "Gifts & Wrap +" at bounding box center [713, 166] width 86 height 43
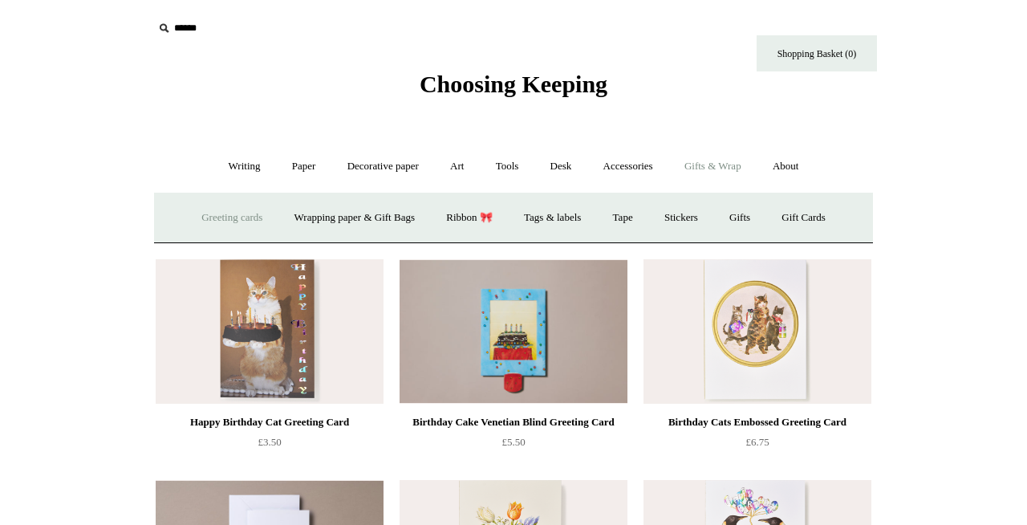
click at [210, 213] on link "Greeting cards +" at bounding box center [232, 218] width 90 height 43
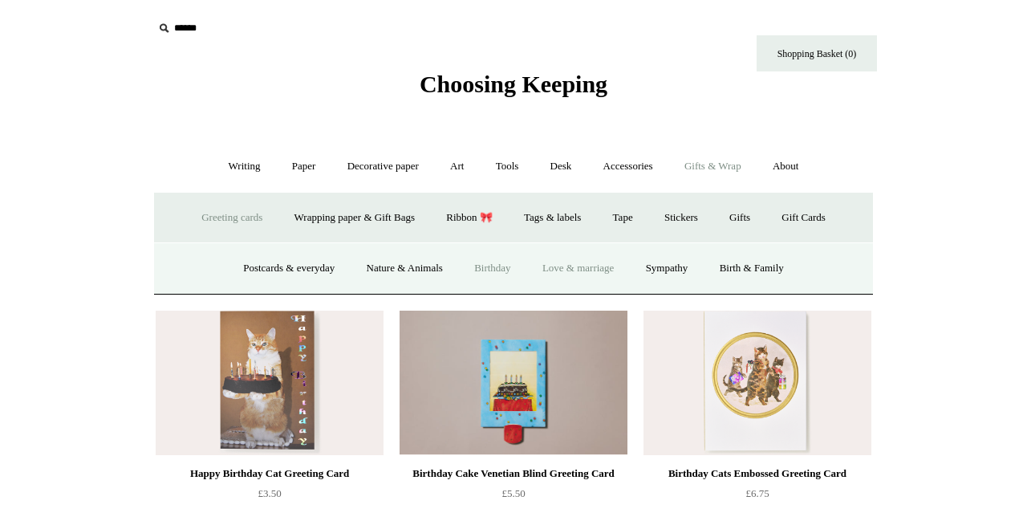
click at [604, 268] on link "Love & marriage" at bounding box center [578, 268] width 101 height 43
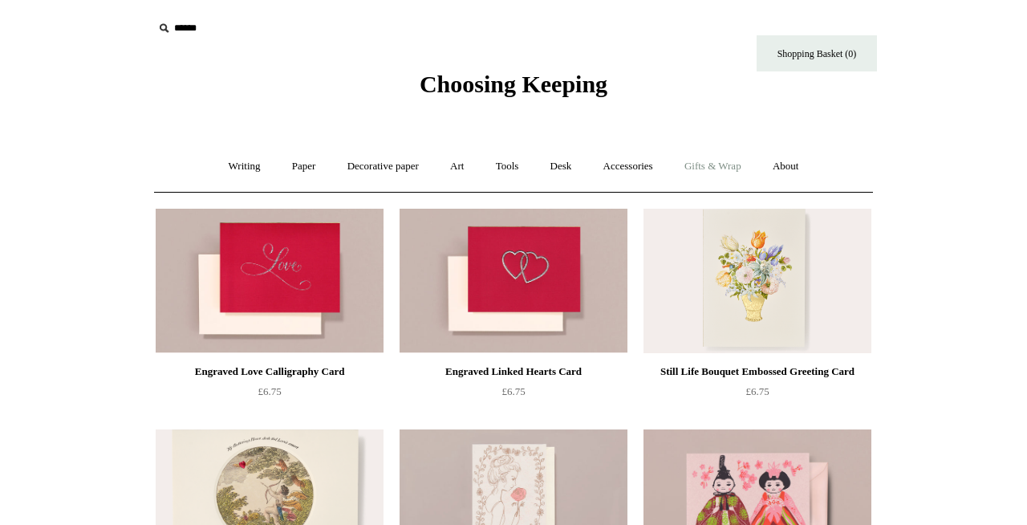
click at [712, 172] on link "Gifts & Wrap +" at bounding box center [713, 166] width 86 height 43
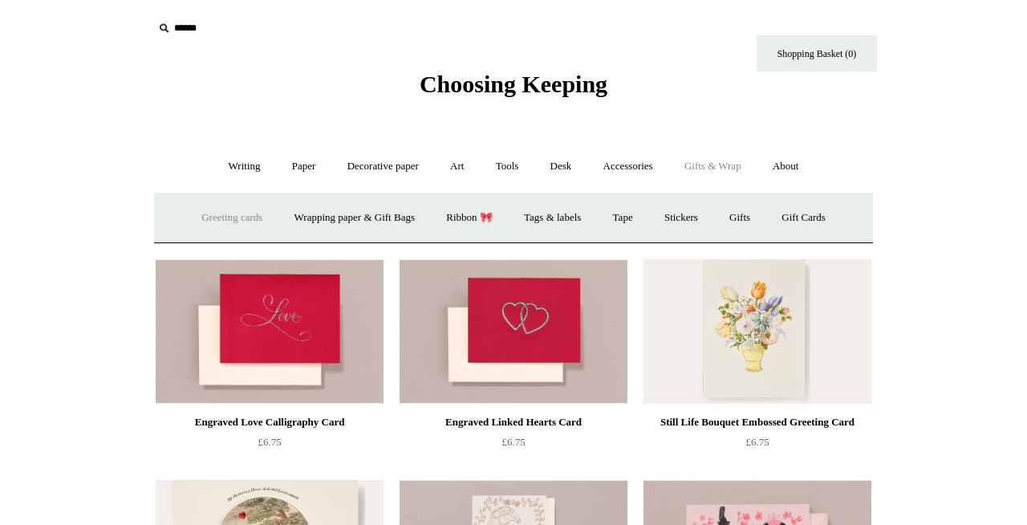
click at [218, 218] on link "Greeting cards +" at bounding box center [232, 218] width 90 height 43
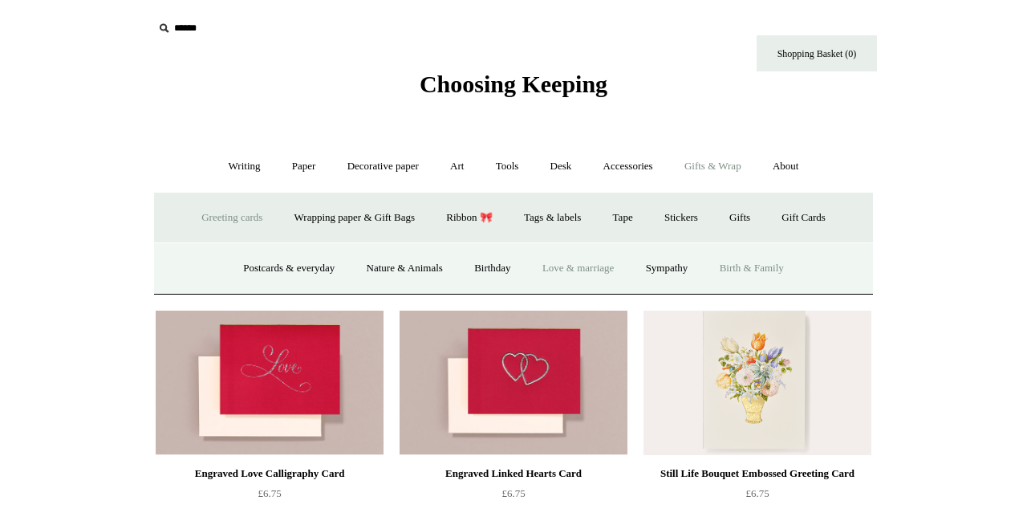
click at [745, 276] on link "Birth & Family" at bounding box center [751, 268] width 93 height 43
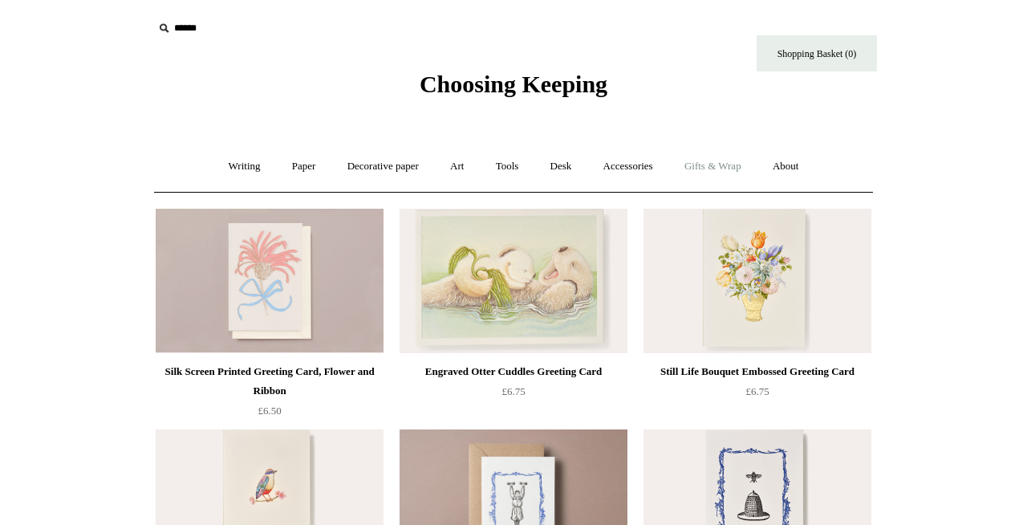
click at [746, 162] on link "Gifts & Wrap +" at bounding box center [713, 166] width 86 height 43
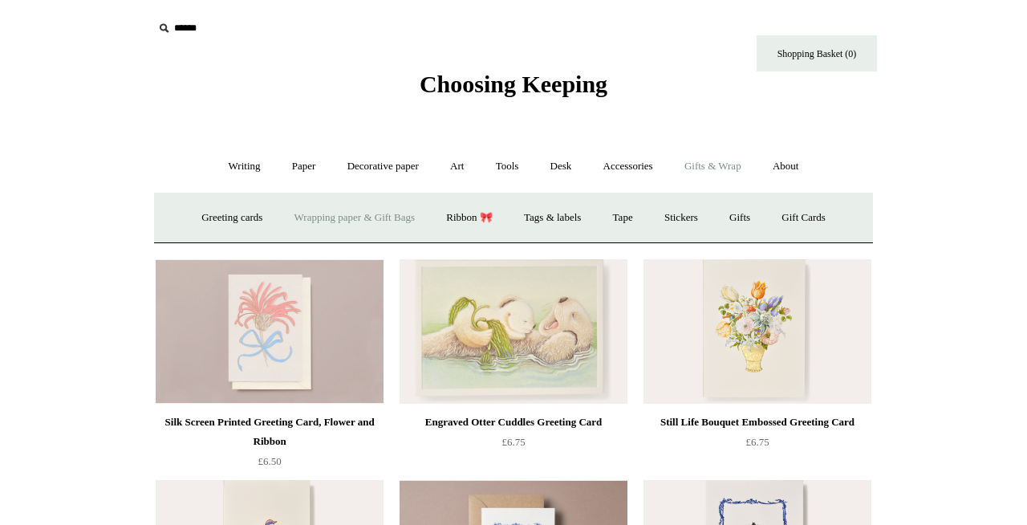
click at [323, 211] on link "Wrapping paper & Gift Bags" at bounding box center [354, 218] width 149 height 43
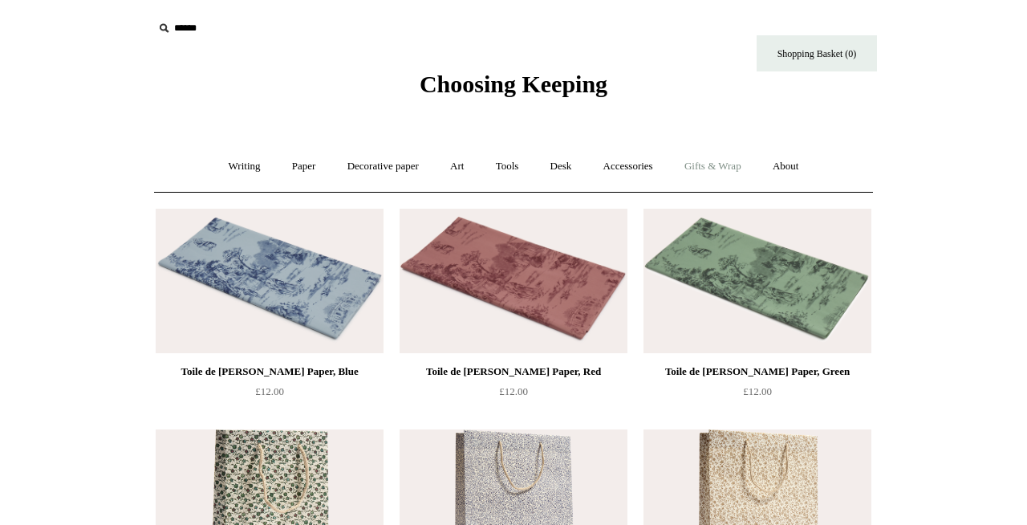
click at [712, 172] on link "Gifts & Wrap +" at bounding box center [713, 166] width 86 height 43
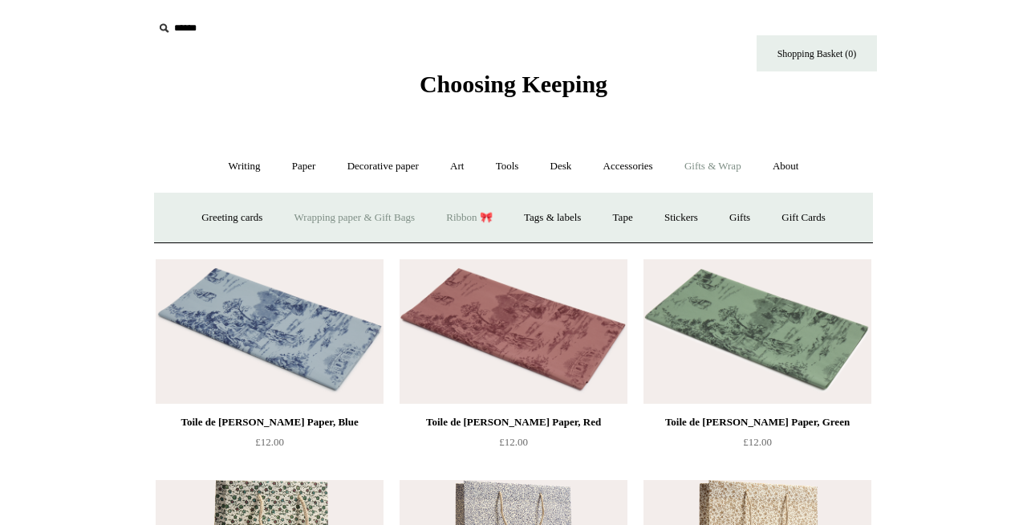
click at [455, 218] on link "Ribbon 🎀" at bounding box center [469, 218] width 75 height 43
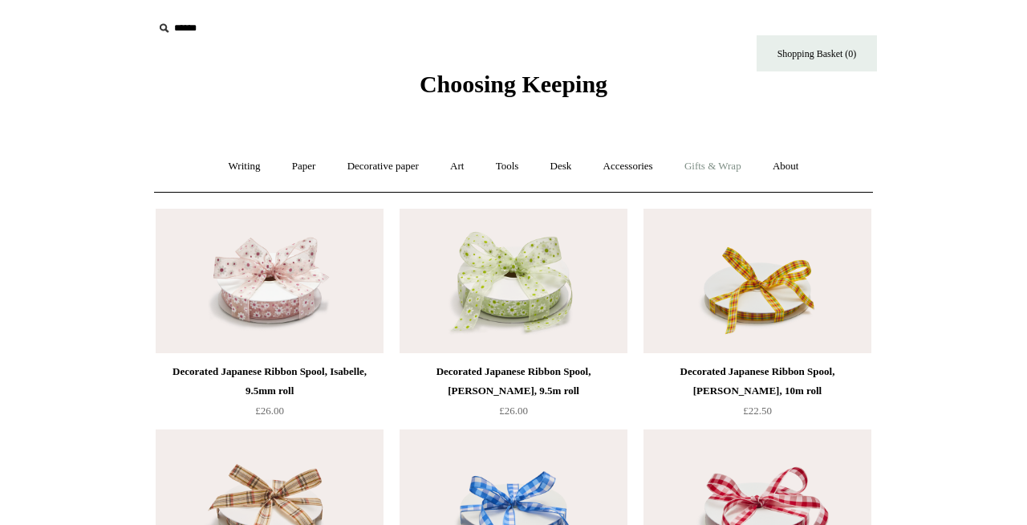
click at [711, 161] on link "Gifts & Wrap +" at bounding box center [713, 166] width 86 height 43
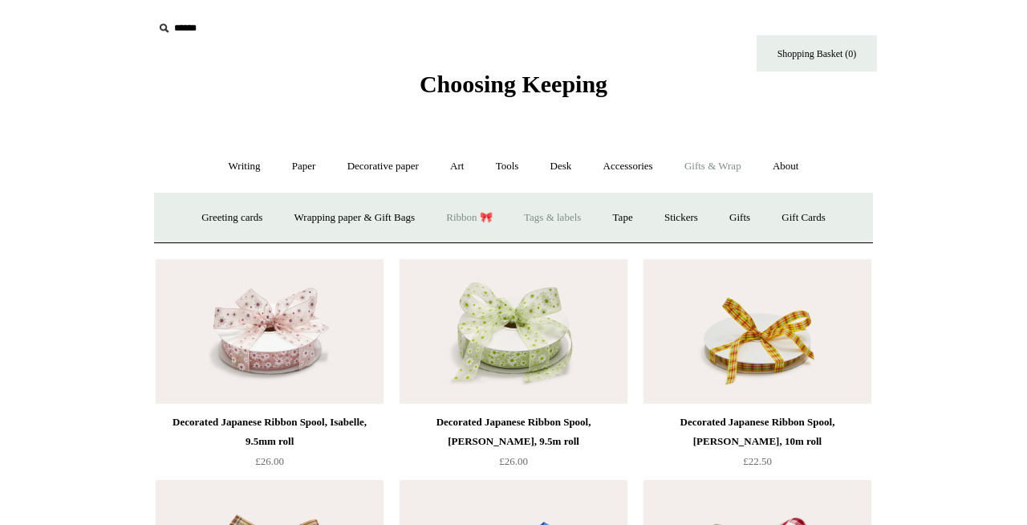
click at [550, 223] on link "Tags & labels" at bounding box center [552, 218] width 86 height 43
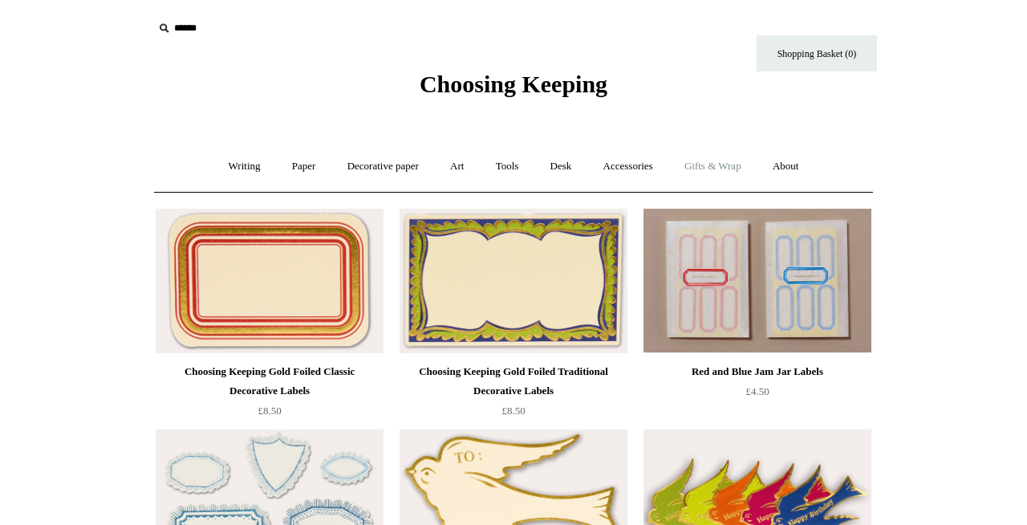
click at [727, 164] on link "Gifts & Wrap +" at bounding box center [713, 166] width 86 height 43
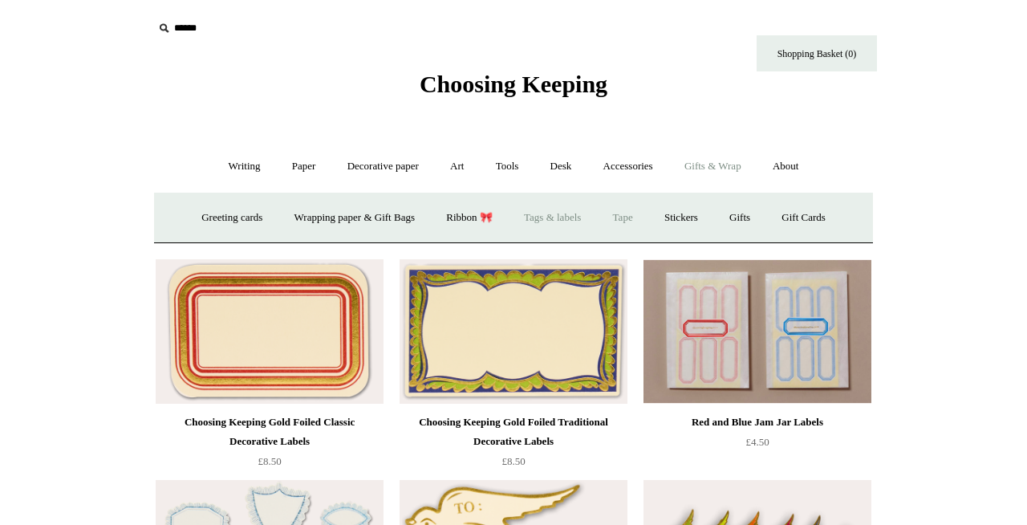
click at [625, 220] on link "Tape" at bounding box center [622, 218] width 49 height 43
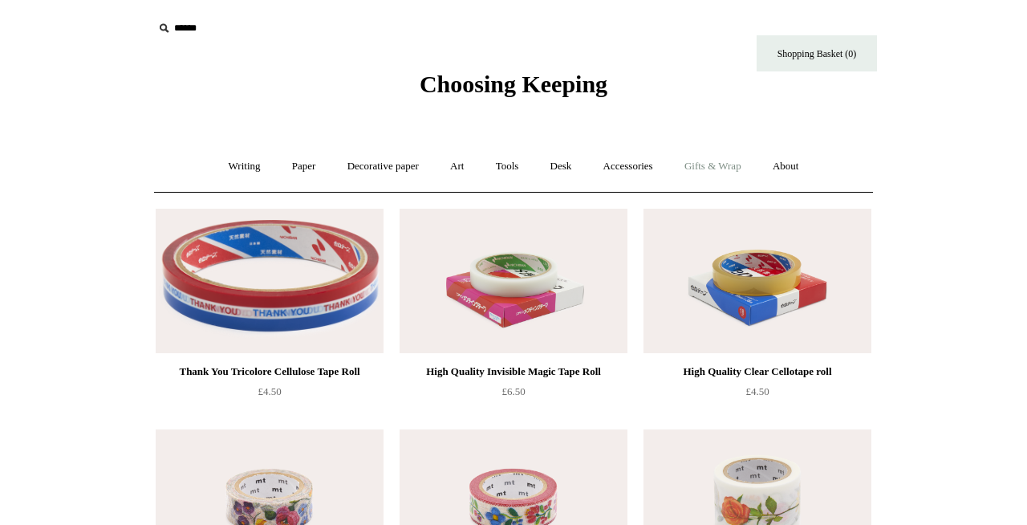
click at [693, 148] on link "Gifts & Wrap +" at bounding box center [713, 166] width 86 height 43
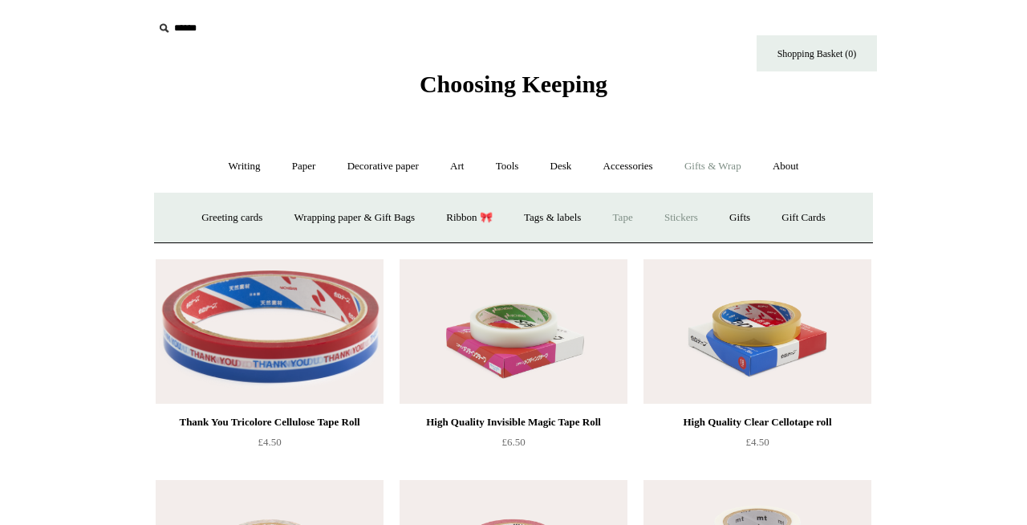
click at [687, 223] on link "Stickers" at bounding box center [681, 218] width 63 height 43
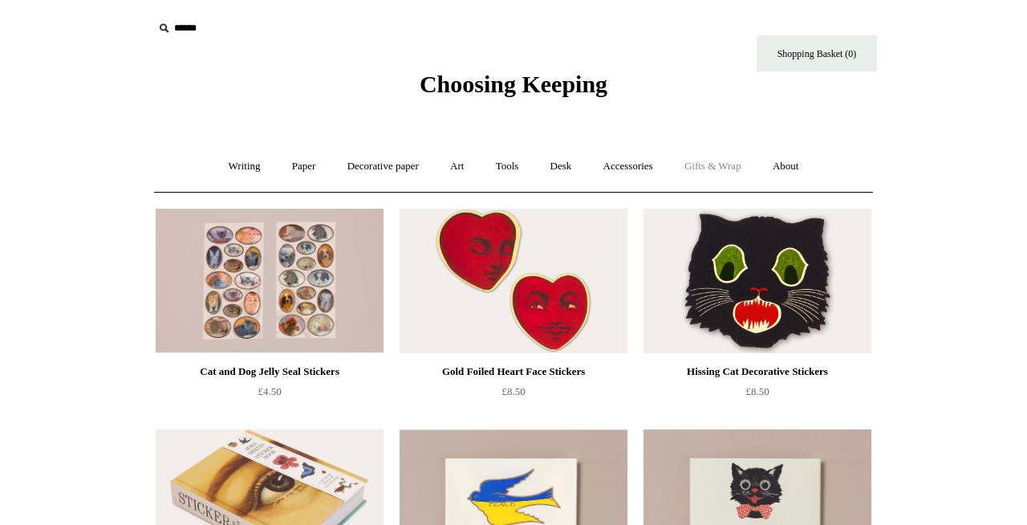
click at [735, 162] on link "Gifts & Wrap +" at bounding box center [713, 166] width 86 height 43
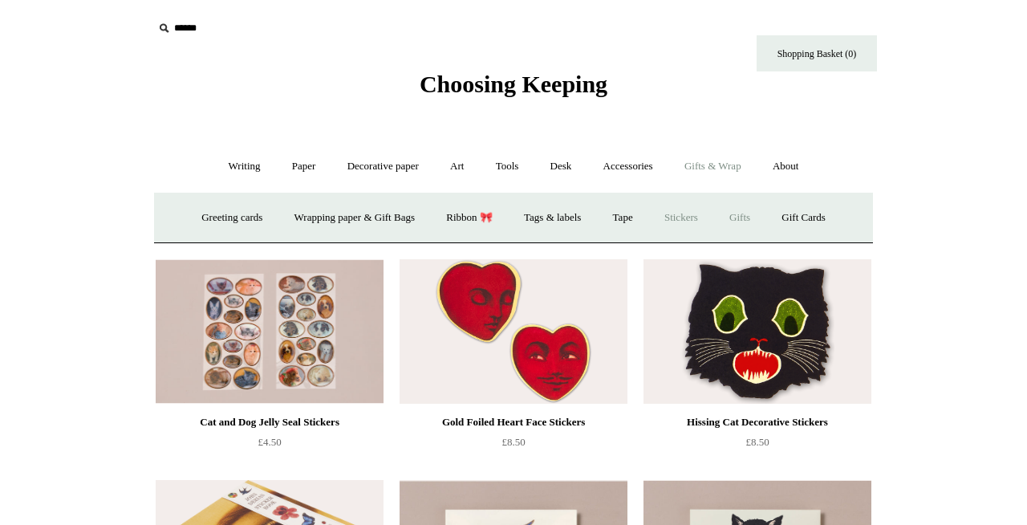
click at [749, 225] on link "Gifts +" at bounding box center [740, 218] width 50 height 43
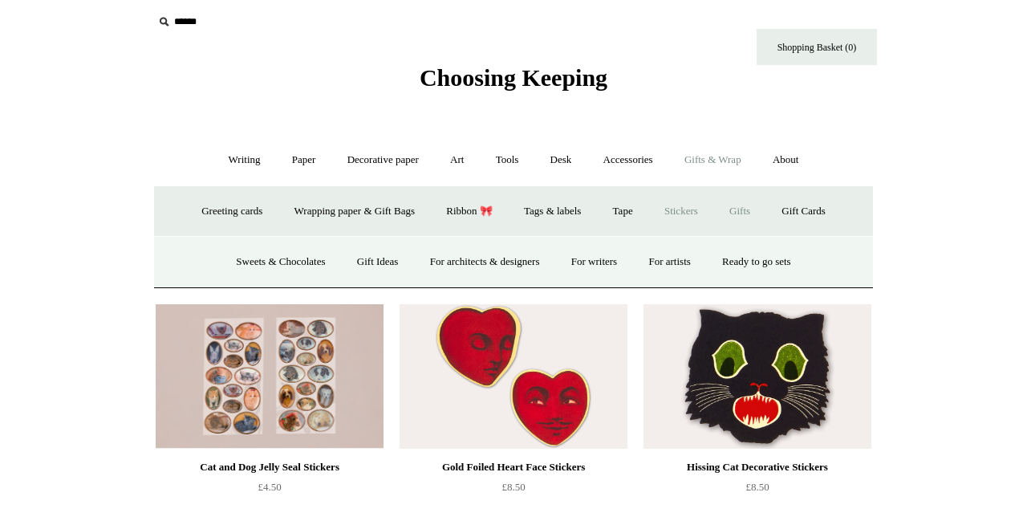
scroll to position [10, 0]
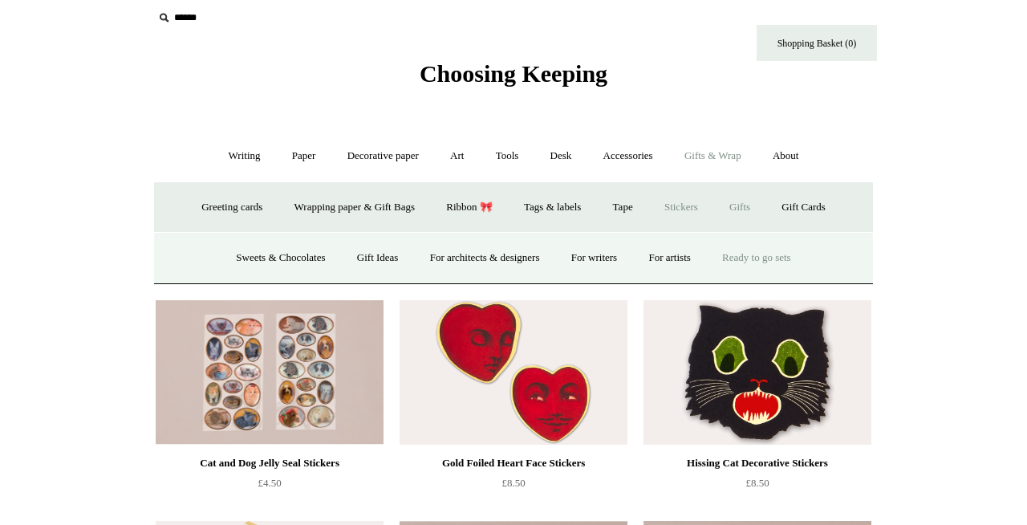
click at [778, 253] on link "Ready to go sets" at bounding box center [757, 258] width 98 height 43
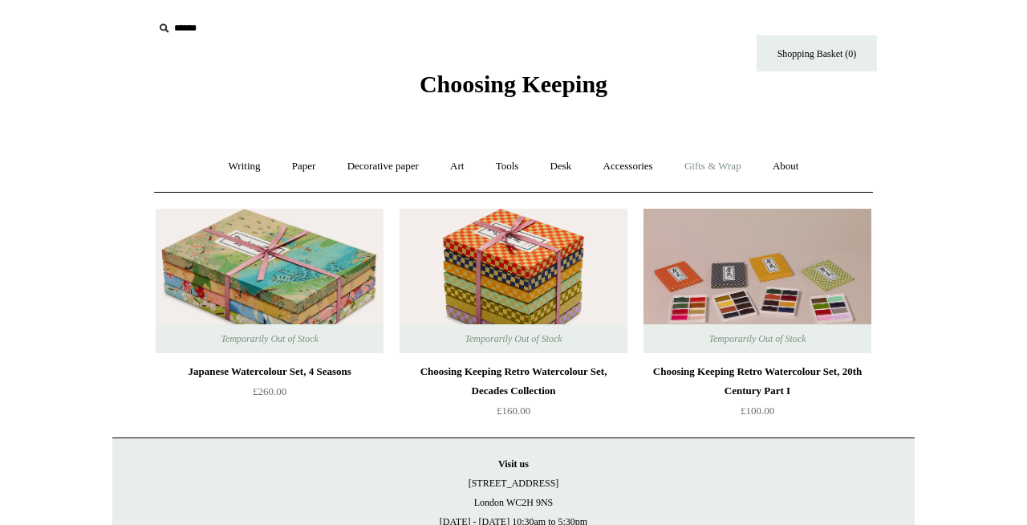
click at [733, 176] on link "Gifts & Wrap +" at bounding box center [713, 166] width 86 height 43
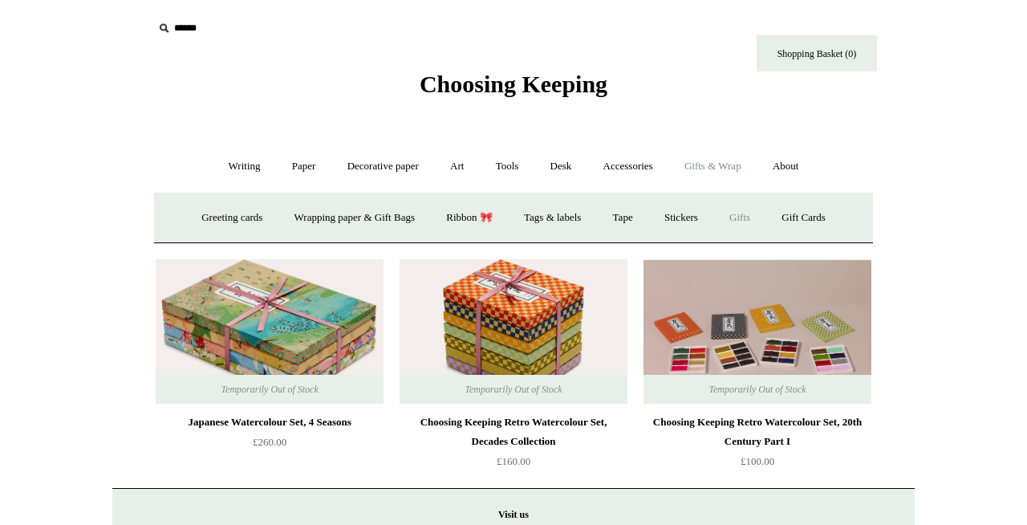
click at [755, 200] on link "Gifts +" at bounding box center [740, 218] width 50 height 43
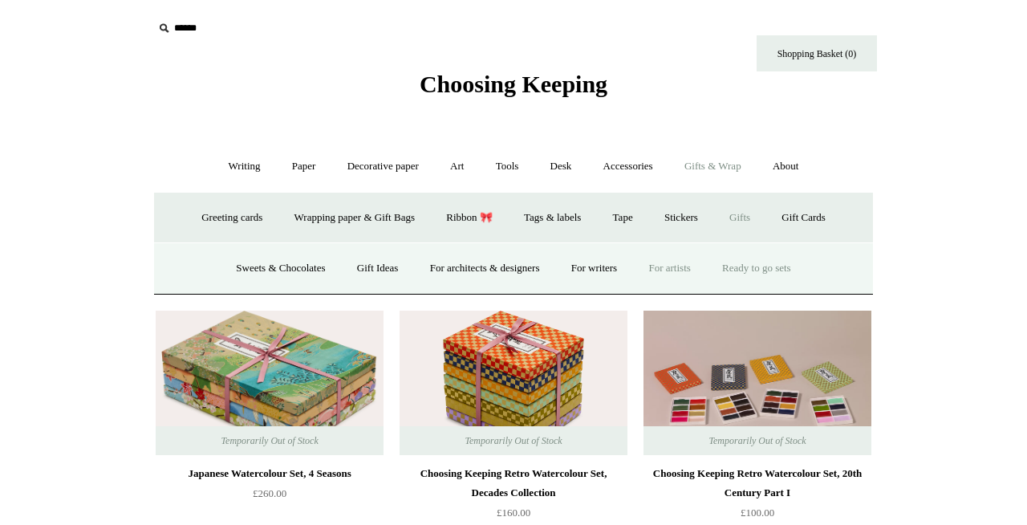
click at [695, 266] on link "For artists" at bounding box center [669, 268] width 71 height 43
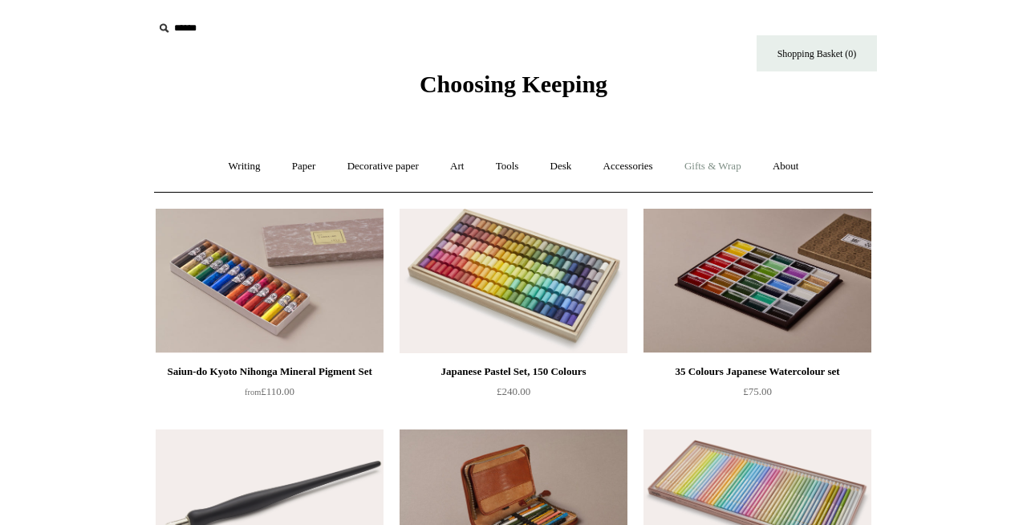
click at [728, 162] on link "Gifts & Wrap +" at bounding box center [713, 166] width 86 height 43
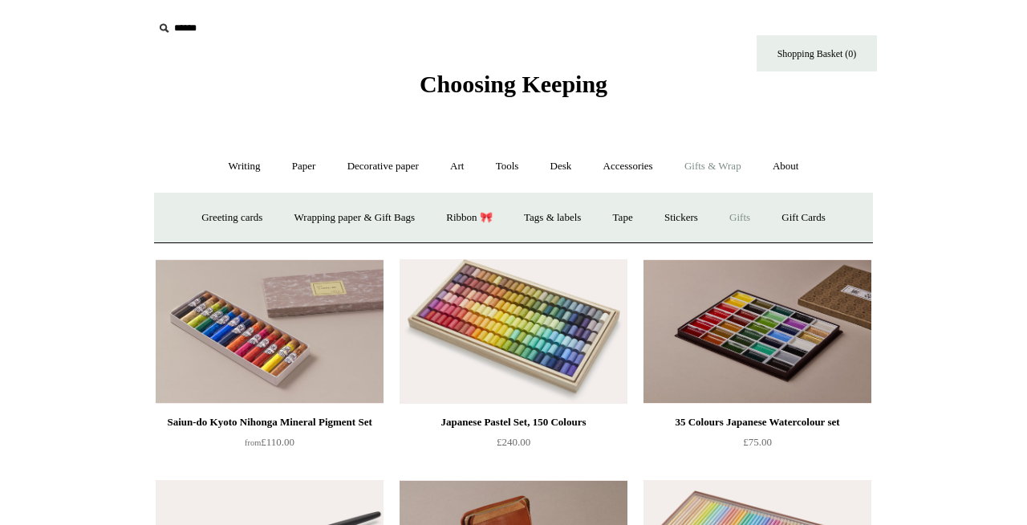
click at [747, 218] on link "Gifts +" at bounding box center [740, 218] width 50 height 43
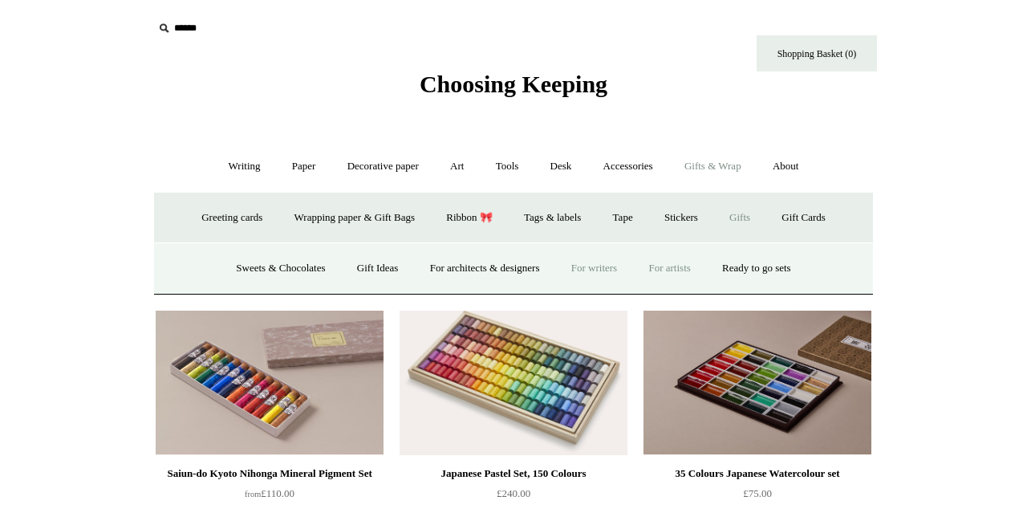
click at [586, 266] on link "For writers" at bounding box center [594, 268] width 75 height 43
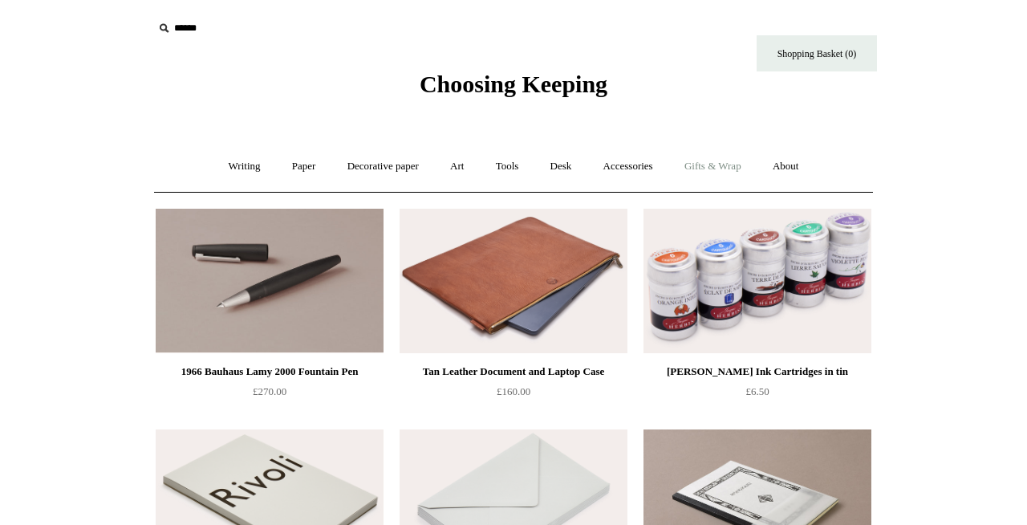
click at [724, 170] on link "Gifts & Wrap +" at bounding box center [713, 166] width 86 height 43
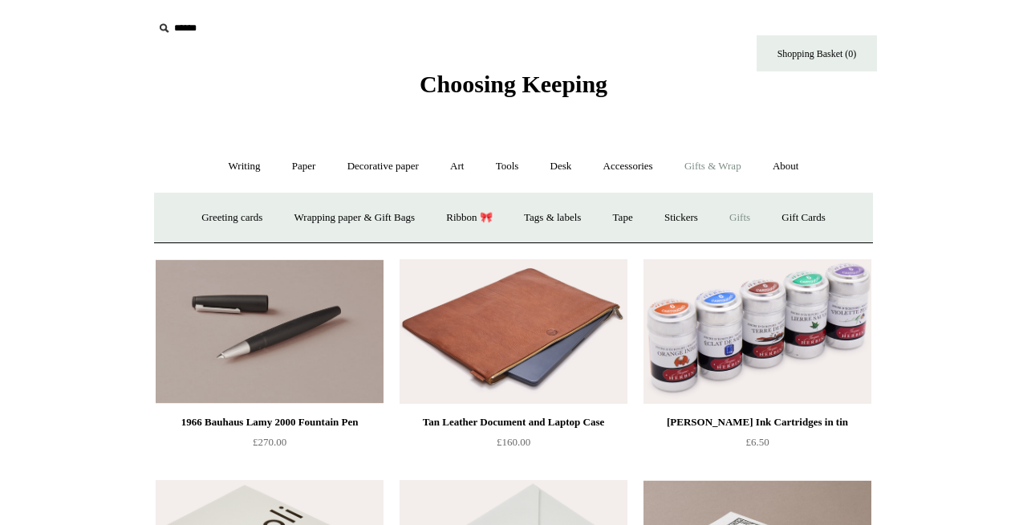
click at [750, 220] on link "Gifts +" at bounding box center [740, 218] width 50 height 43
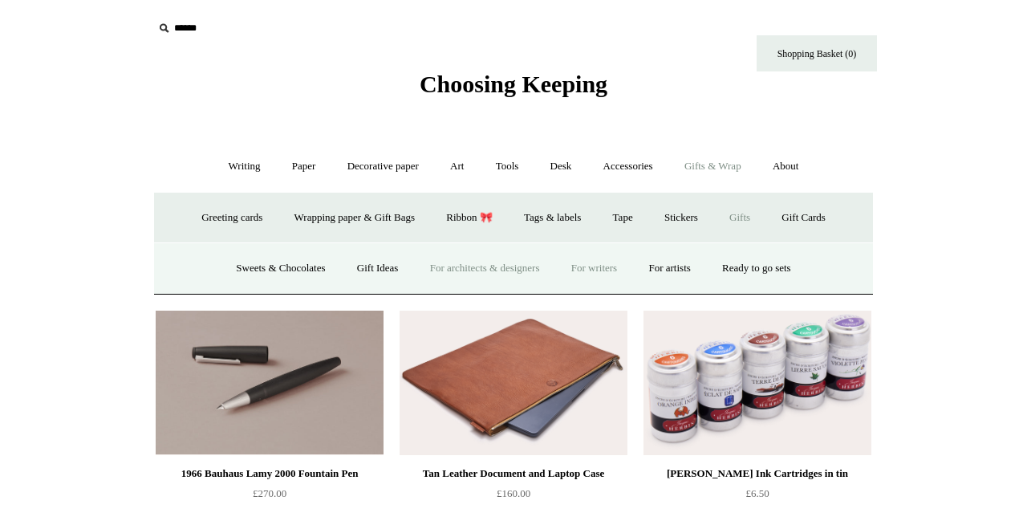
click at [477, 264] on link "For architects & designers" at bounding box center [485, 268] width 139 height 43
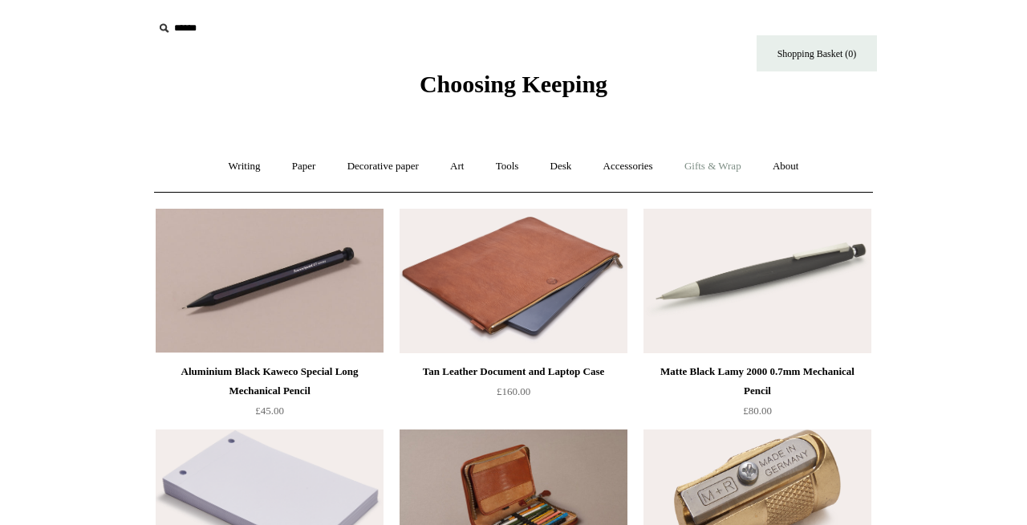
click at [721, 164] on link "Gifts & Wrap +" at bounding box center [713, 166] width 86 height 43
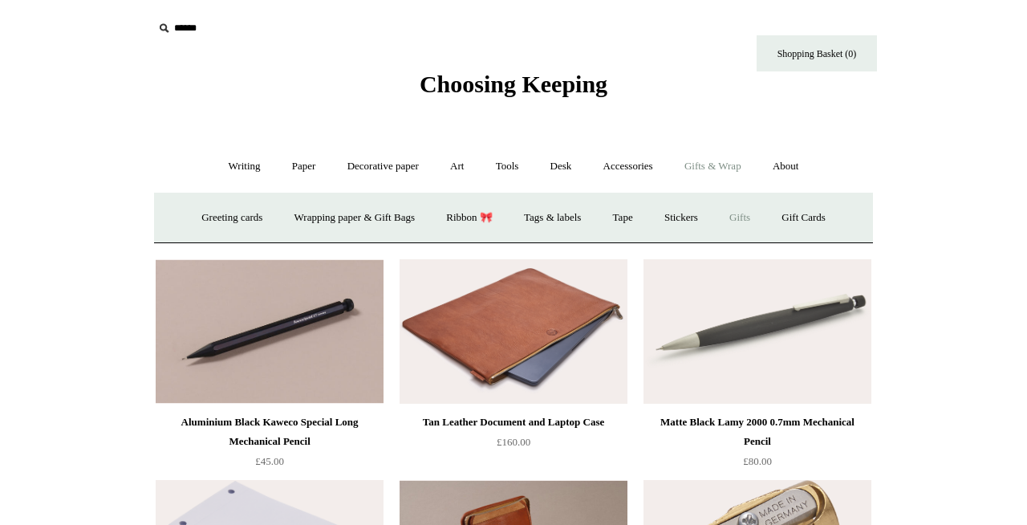
click at [752, 213] on link "Gifts +" at bounding box center [740, 218] width 50 height 43
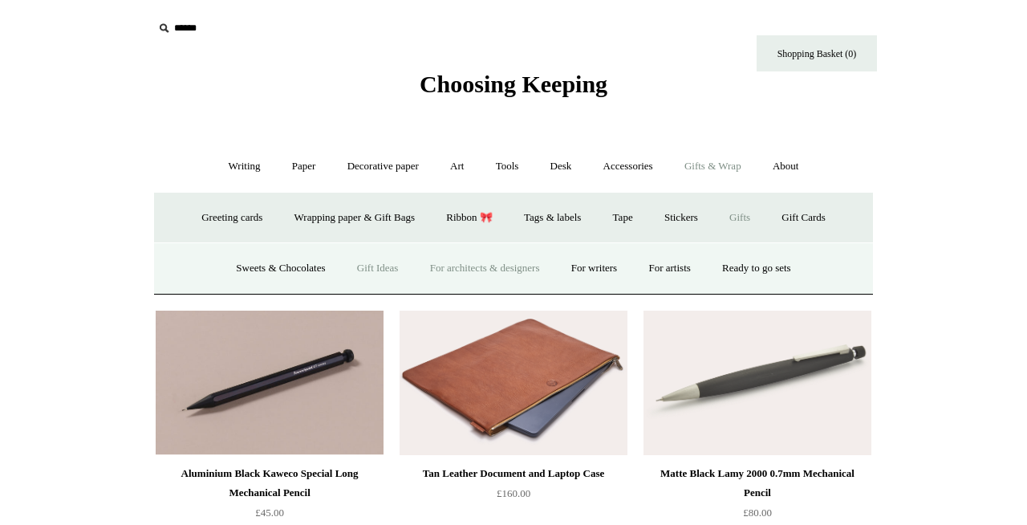
click at [373, 271] on link "Gift Ideas" at bounding box center [378, 268] width 71 height 43
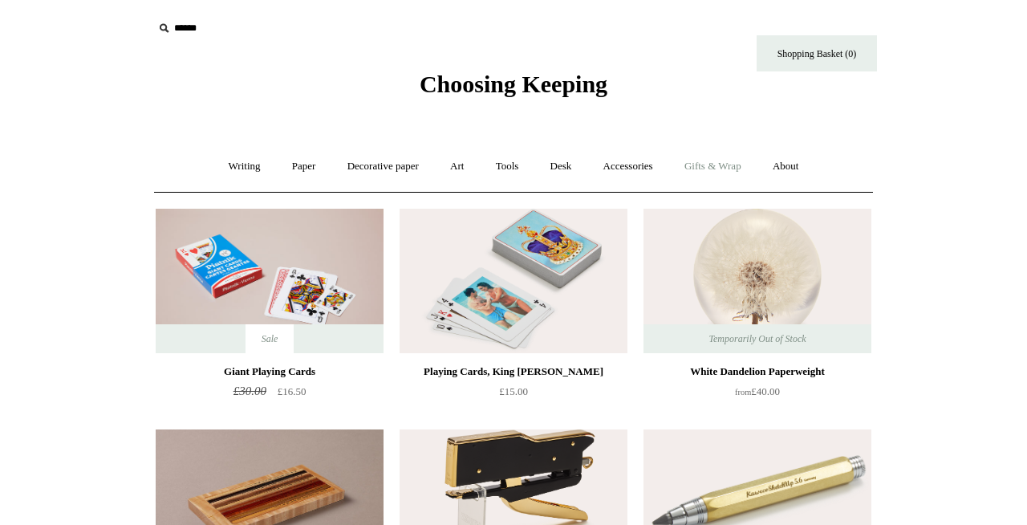
click at [734, 168] on link "Gifts & Wrap +" at bounding box center [713, 166] width 86 height 43
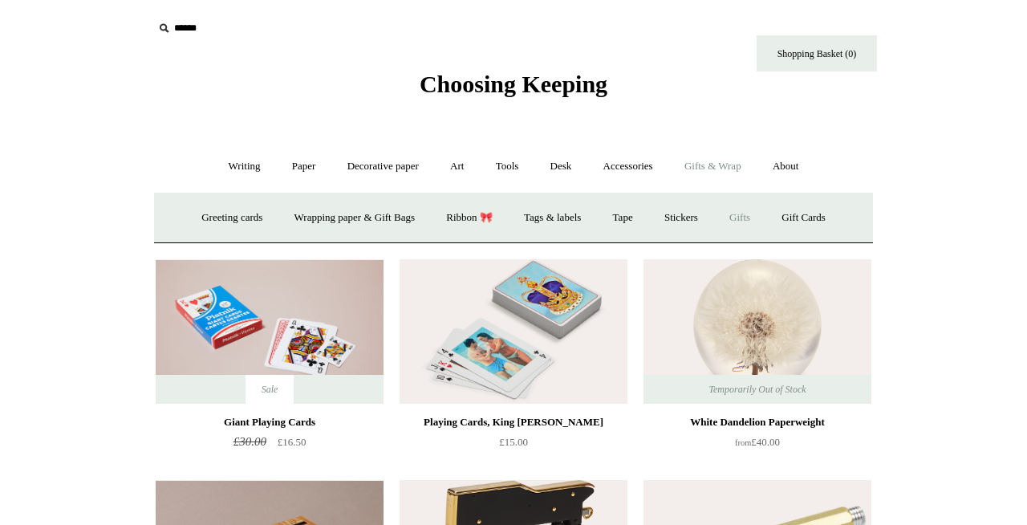
click at [748, 214] on link "Gifts +" at bounding box center [740, 218] width 50 height 43
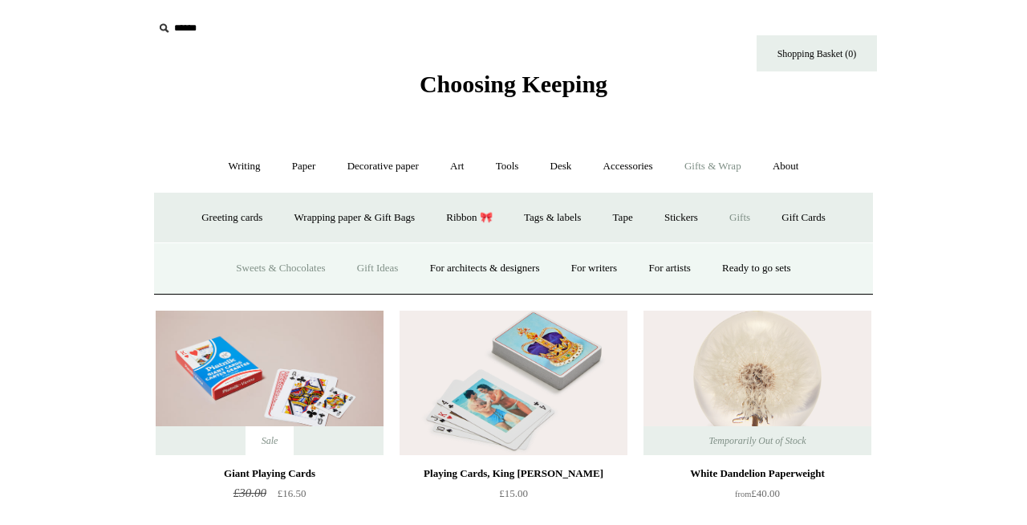
click at [237, 270] on link "Sweets & Chocolates" at bounding box center [280, 268] width 118 height 43
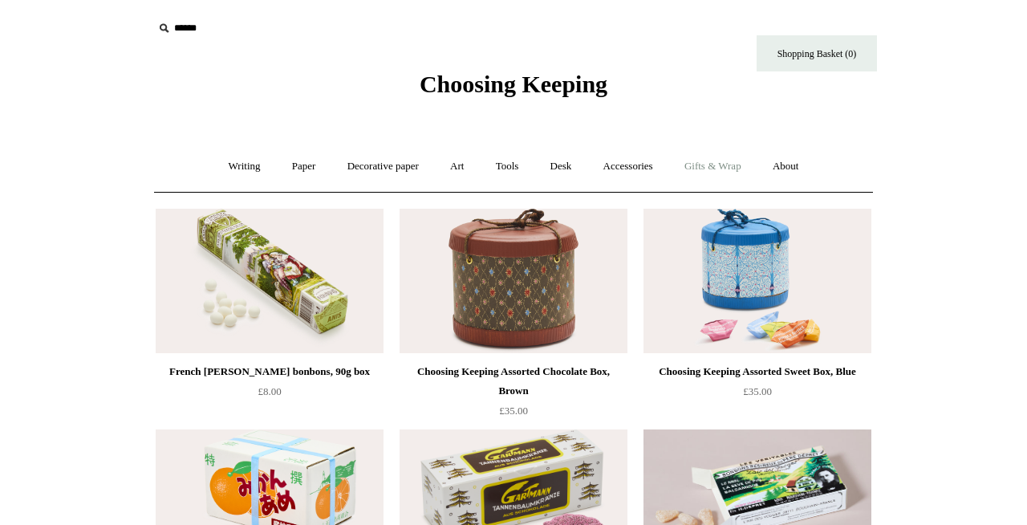
click at [719, 165] on link "Gifts & Wrap +" at bounding box center [713, 166] width 86 height 43
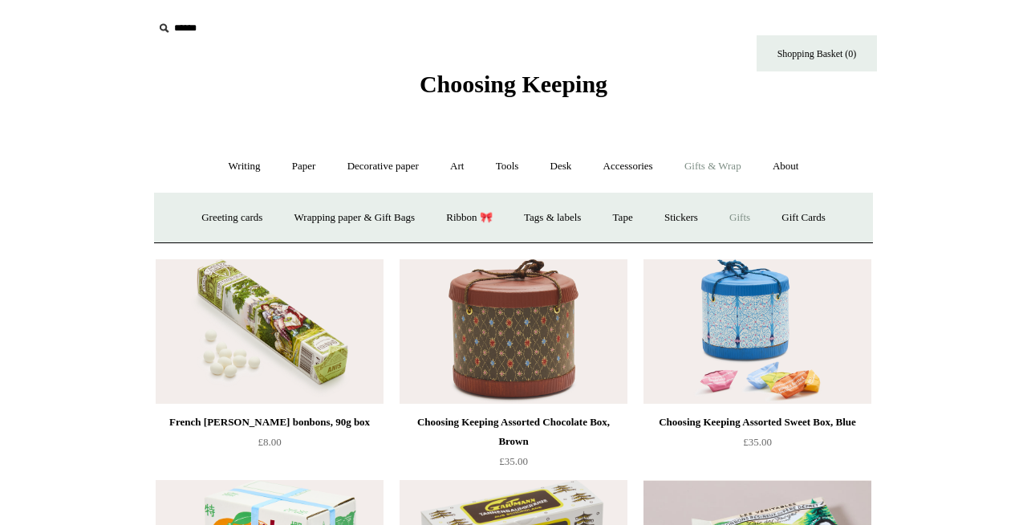
click at [749, 218] on link "Gifts +" at bounding box center [740, 218] width 50 height 43
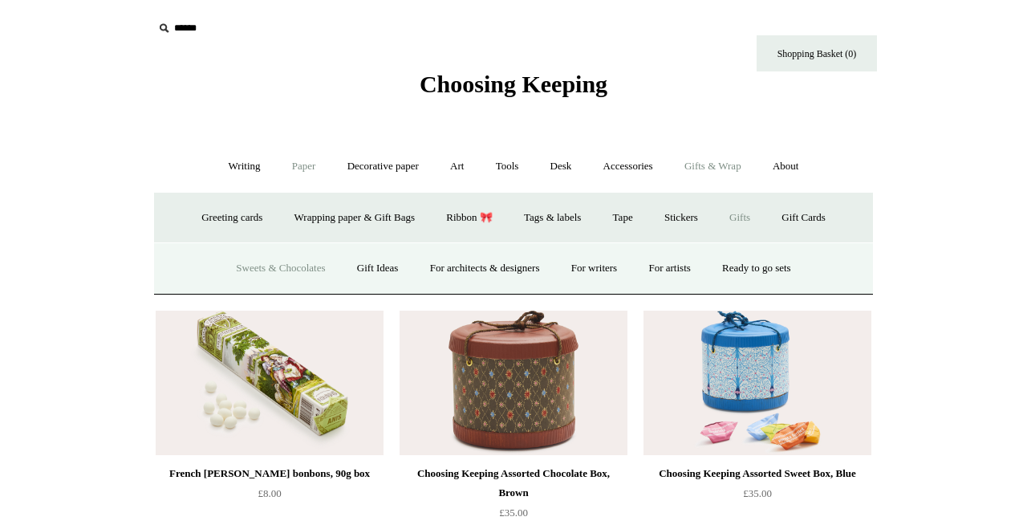
click at [287, 162] on link "Paper +" at bounding box center [304, 166] width 53 height 43
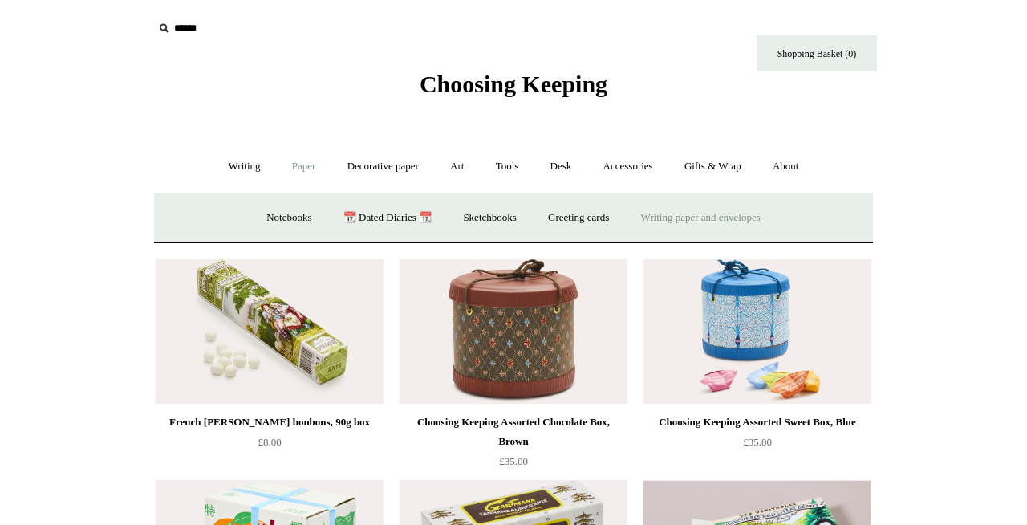
click at [660, 217] on link "Writing paper and envelopes +" at bounding box center [700, 218] width 148 height 43
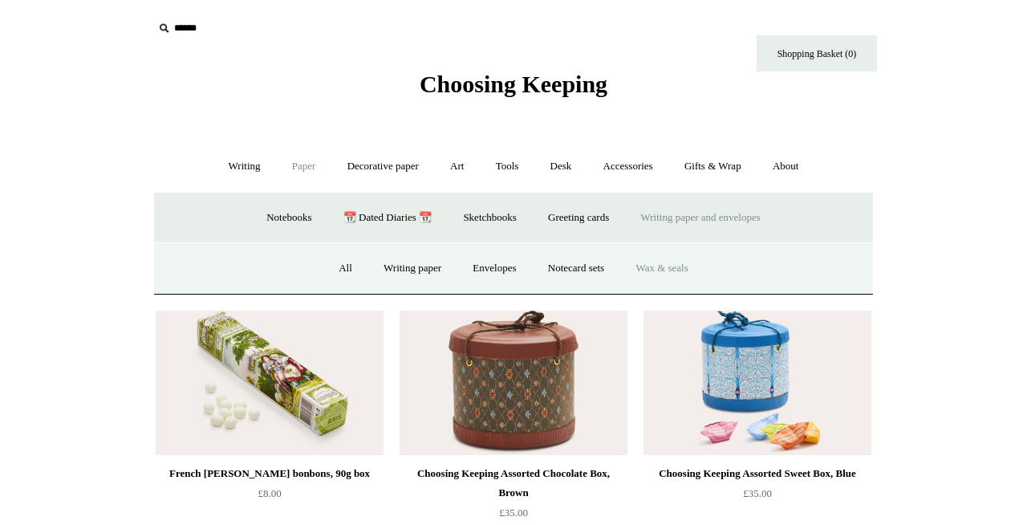
click at [656, 277] on link "Wax & seals" at bounding box center [661, 268] width 81 height 43
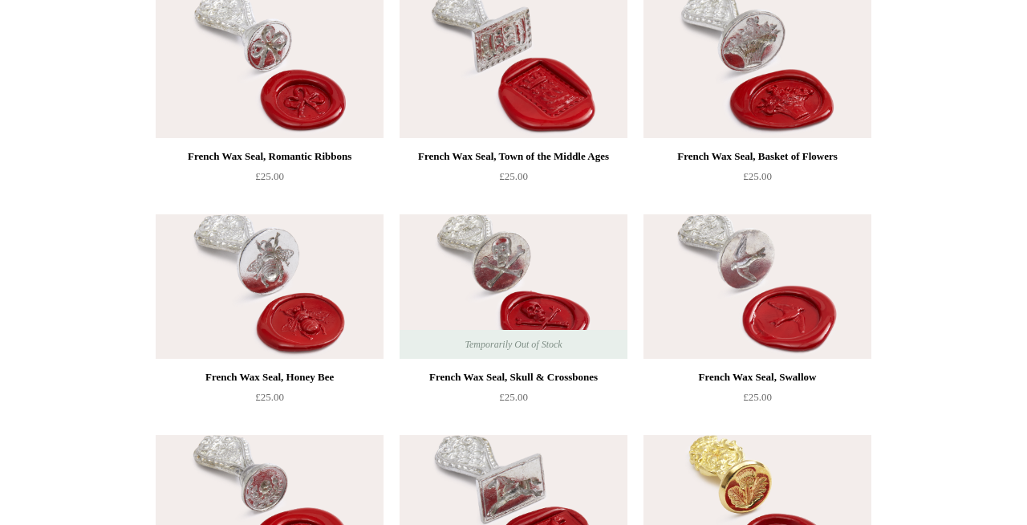
scroll to position [153, 0]
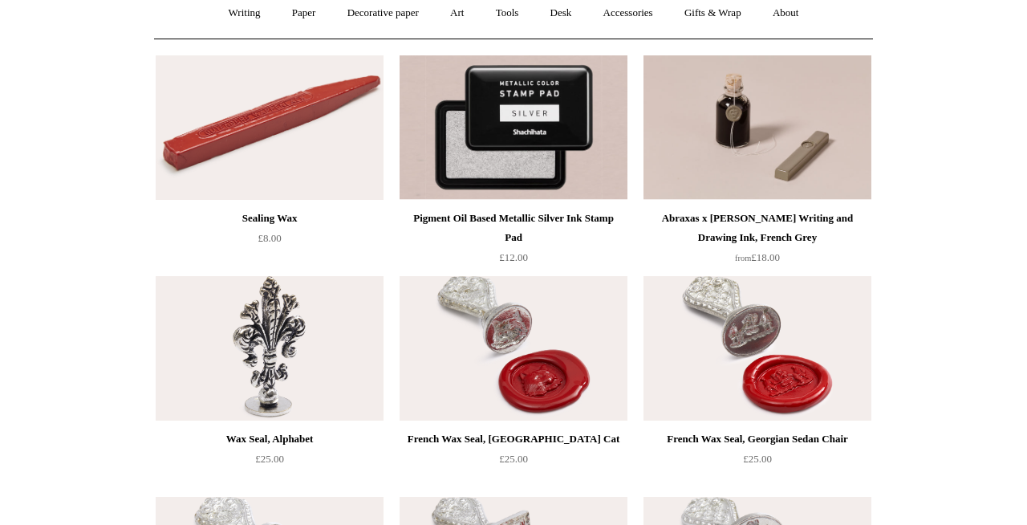
click at [243, 368] on img at bounding box center [270, 348] width 228 height 144
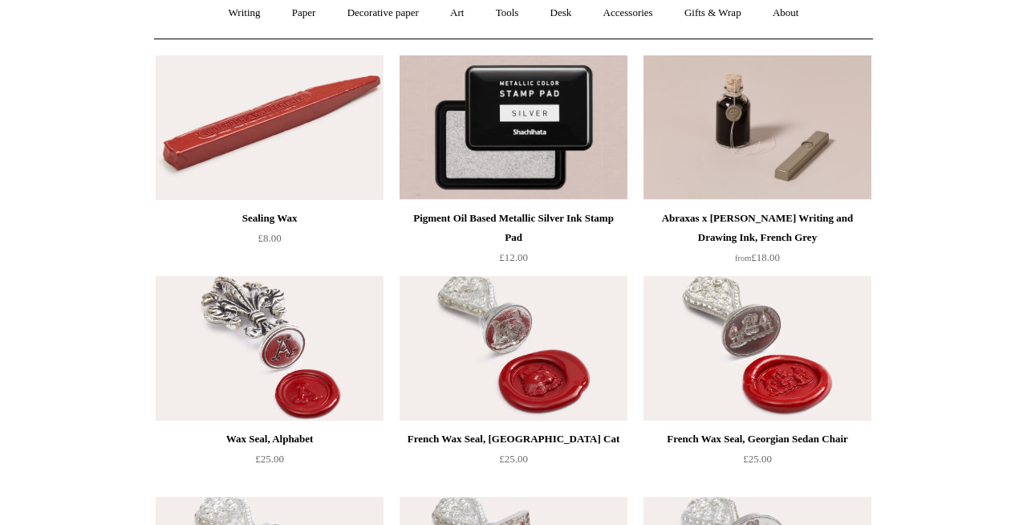
click at [570, 358] on img at bounding box center [513, 348] width 228 height 144
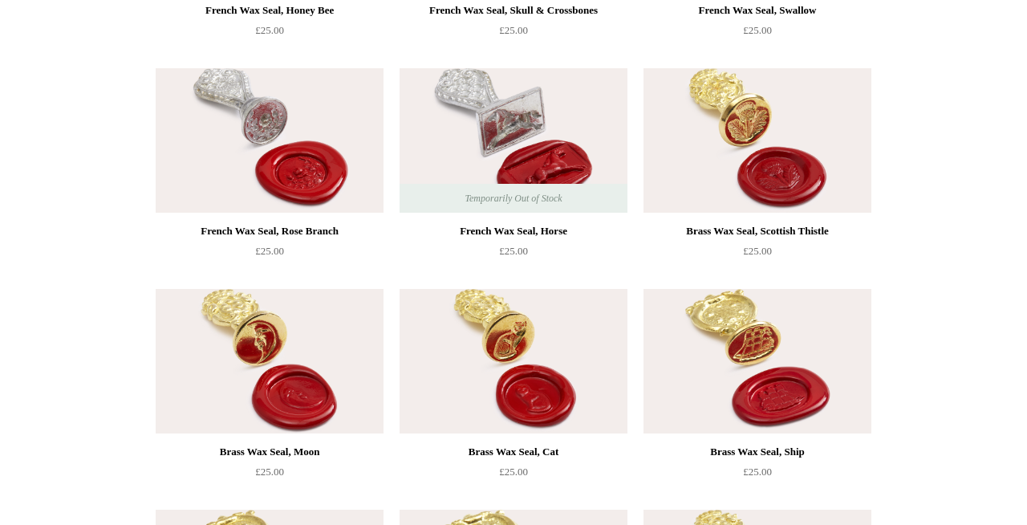
scroll to position [1051, 0]
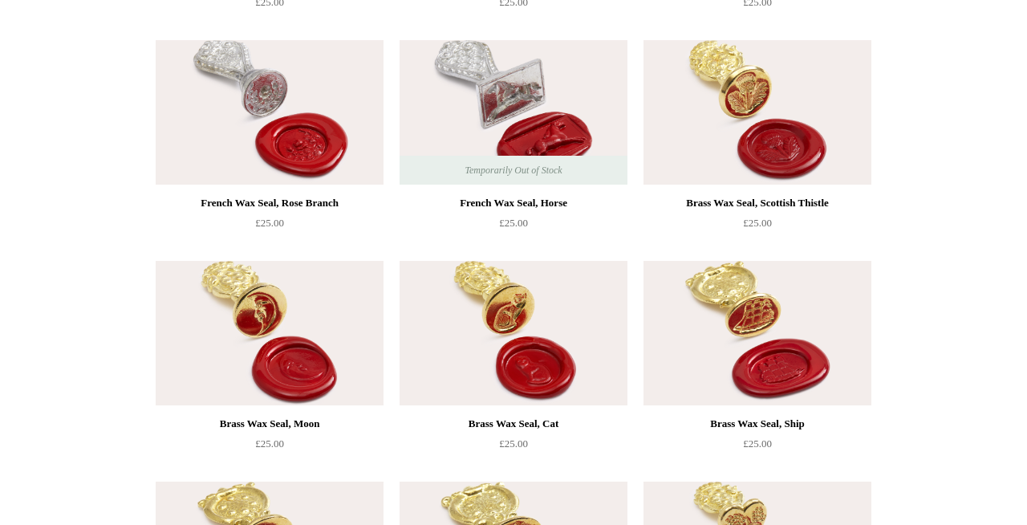
click at [512, 366] on img at bounding box center [513, 333] width 228 height 144
click at [309, 397] on img at bounding box center [270, 333] width 228 height 144
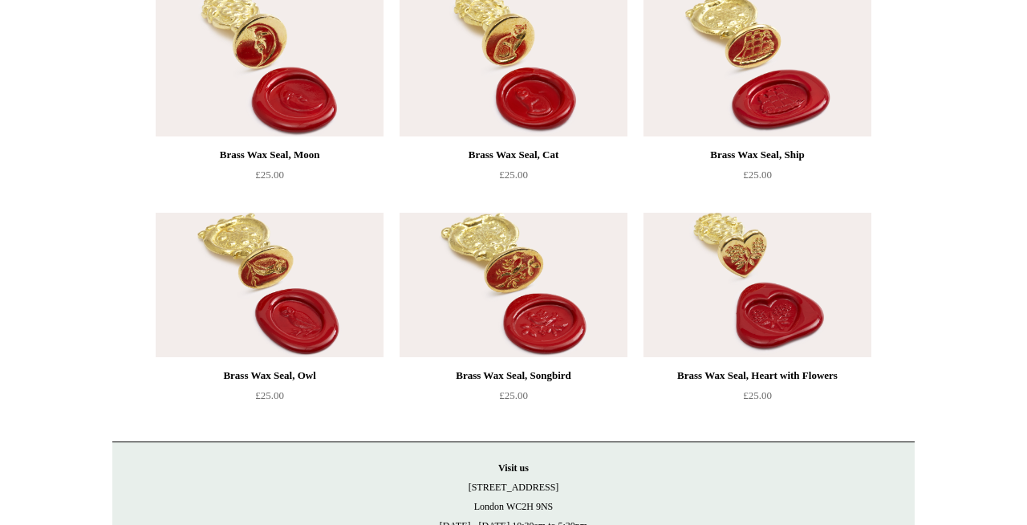
scroll to position [1331, 0]
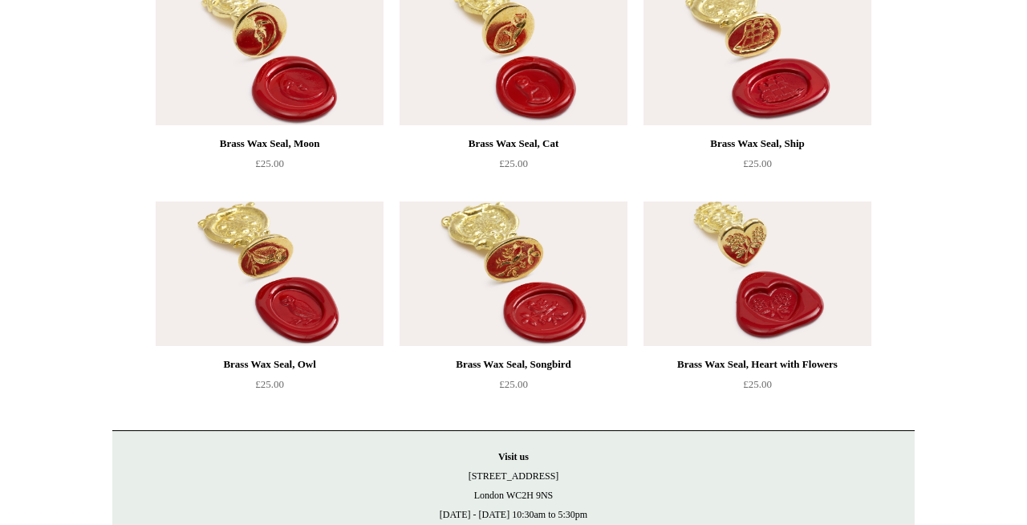
click at [813, 274] on img at bounding box center [757, 273] width 228 height 144
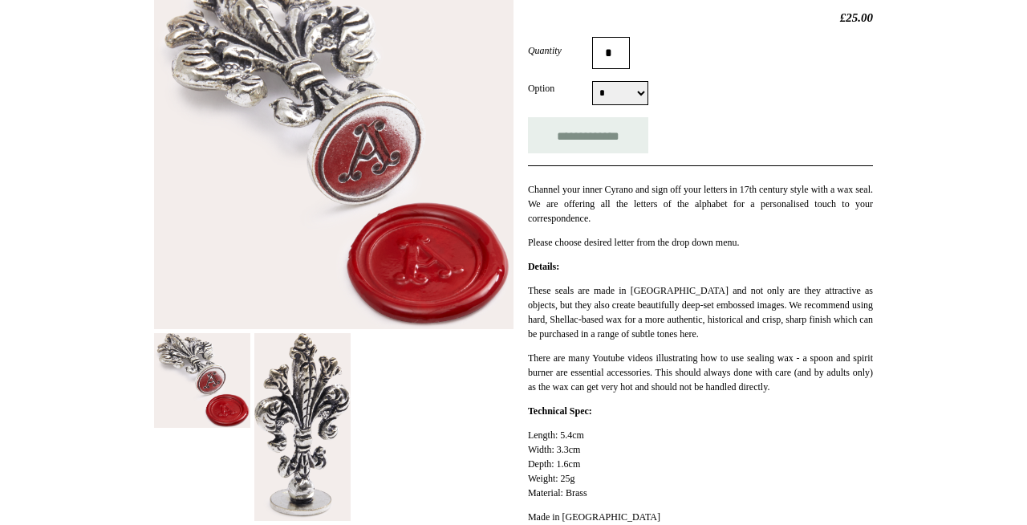
scroll to position [273, 0]
click at [637, 95] on select "* * * * * * * * * * * * * * * * * * * * * * * * * *" at bounding box center [620, 92] width 56 height 24
select select "*"
click at [592, 82] on select "* * * * * * * * * * * * * * * * * * * * * * * * * *" at bounding box center [620, 92] width 56 height 24
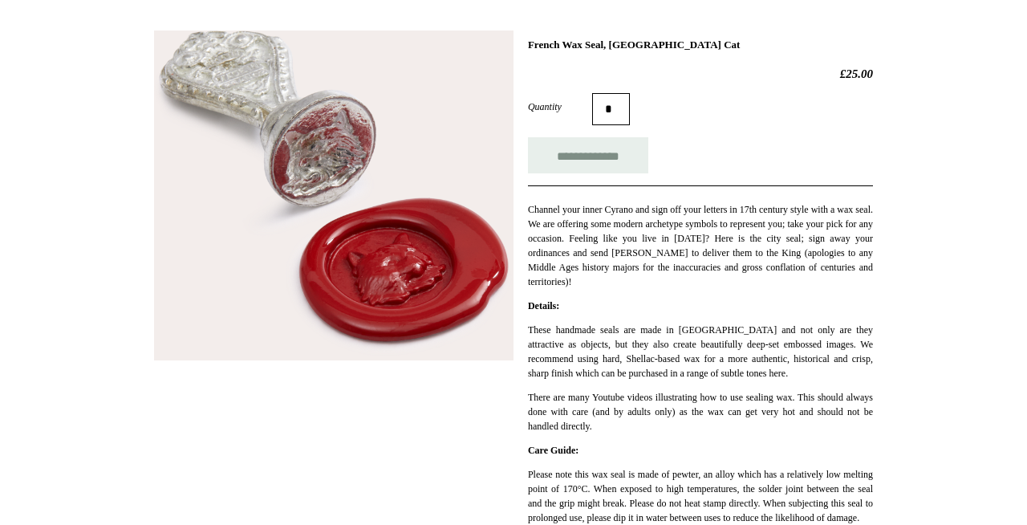
scroll to position [309, 0]
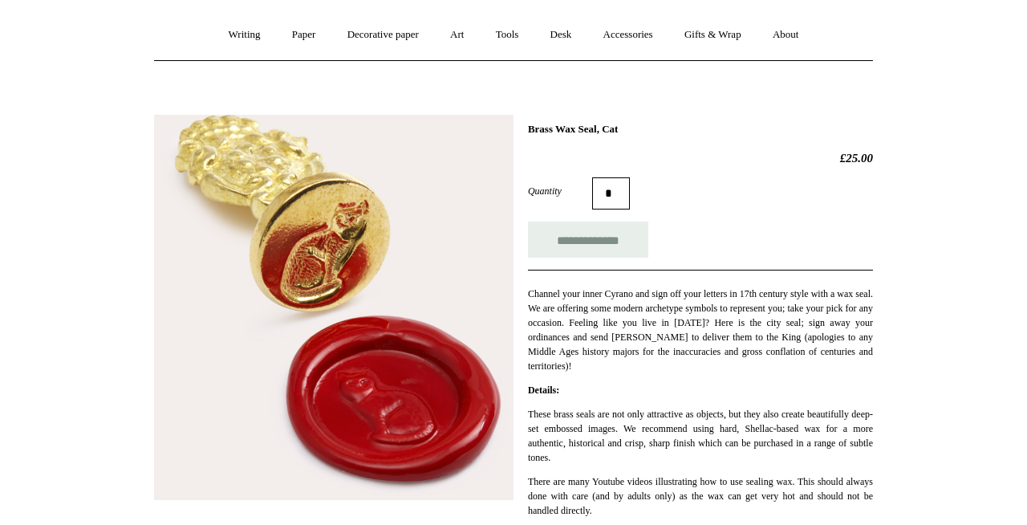
scroll to position [137, 0]
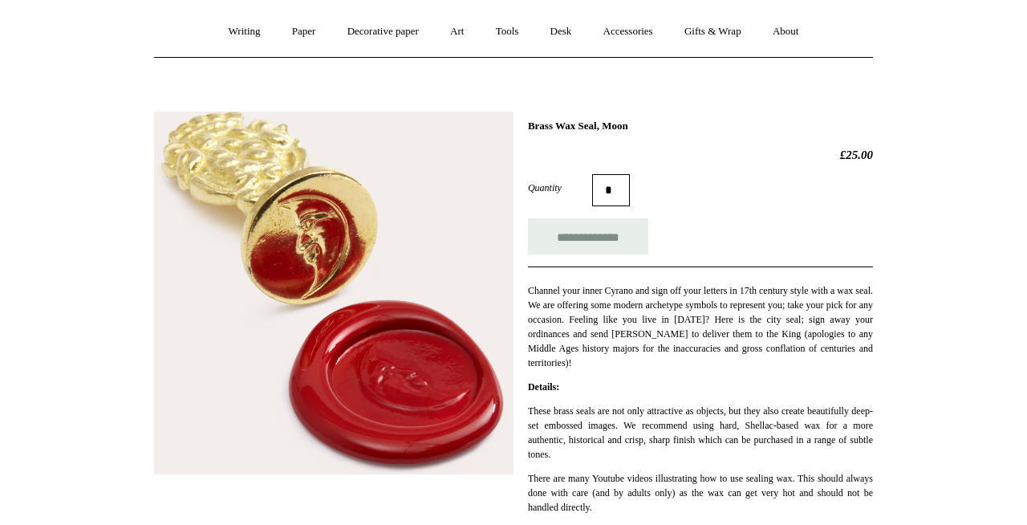
scroll to position [145, 0]
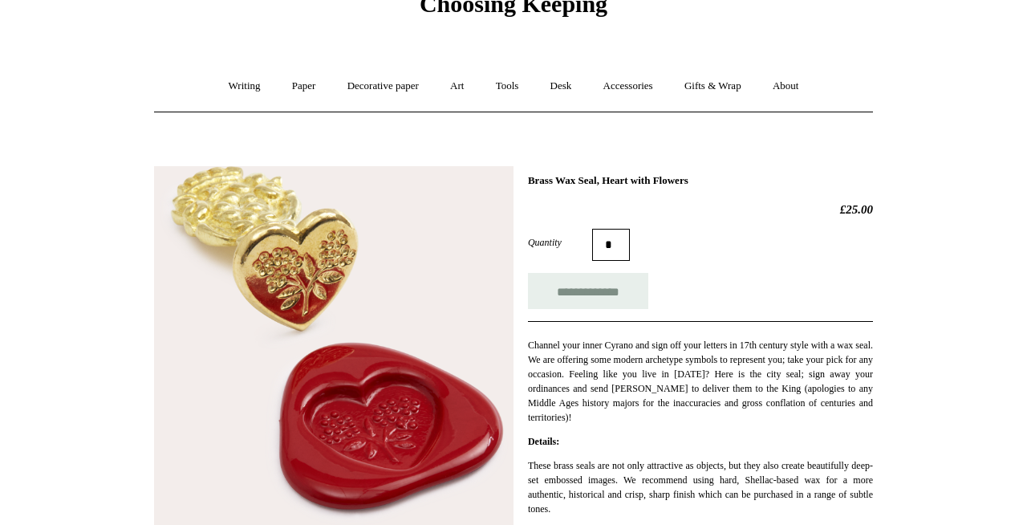
scroll to position [124, 0]
